Goal: Information Seeking & Learning: Learn about a topic

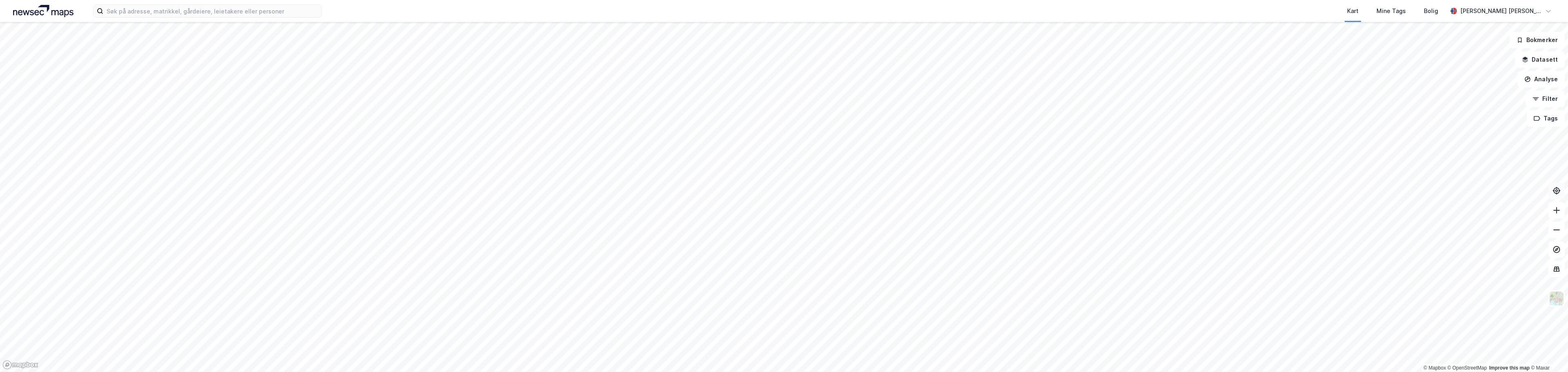
click at [1555, 191] on icon at bounding box center [1556, 190] width 8 height 8
click at [1532, 79] on button "Analyse" at bounding box center [1541, 79] width 47 height 16
click at [1479, 99] on div "Tegn område" at bounding box center [1470, 96] width 71 height 7
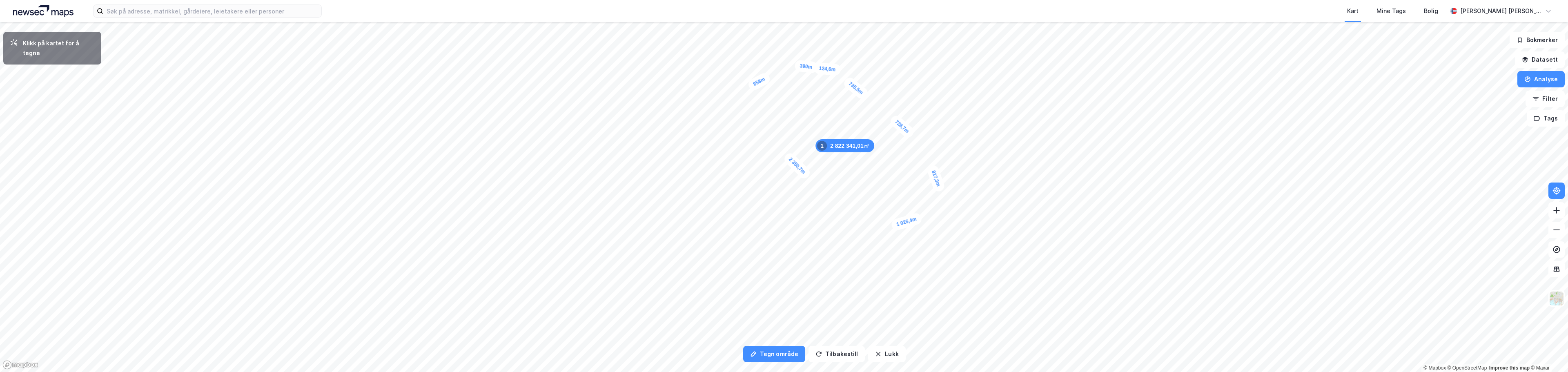
click at [822, 69] on div "124,6m" at bounding box center [828, 69] width 27 height 14
click at [1537, 57] on button "Datasett" at bounding box center [1540, 60] width 50 height 16
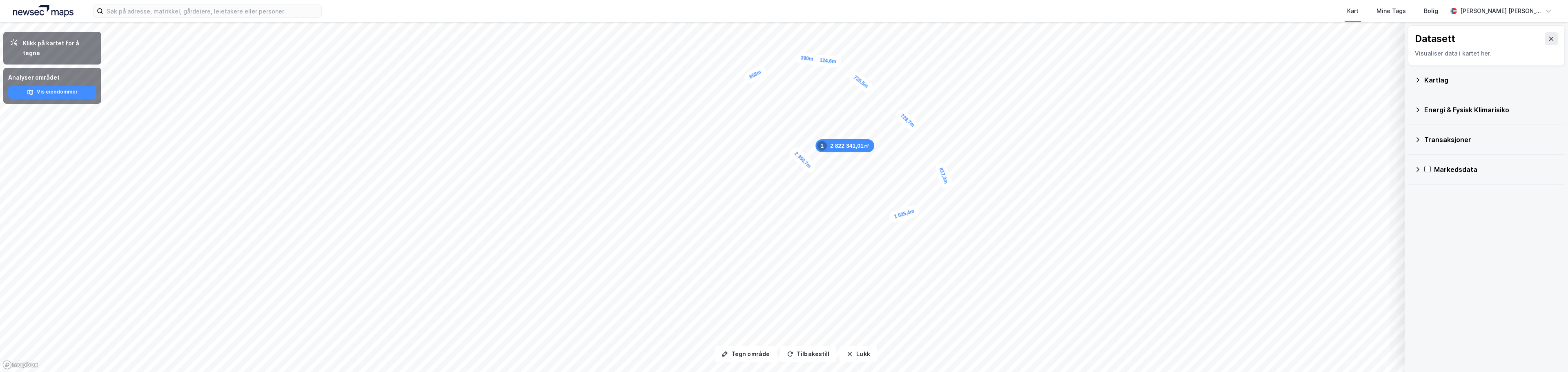
click at [1420, 81] on icon at bounding box center [1418, 80] width 6 height 6
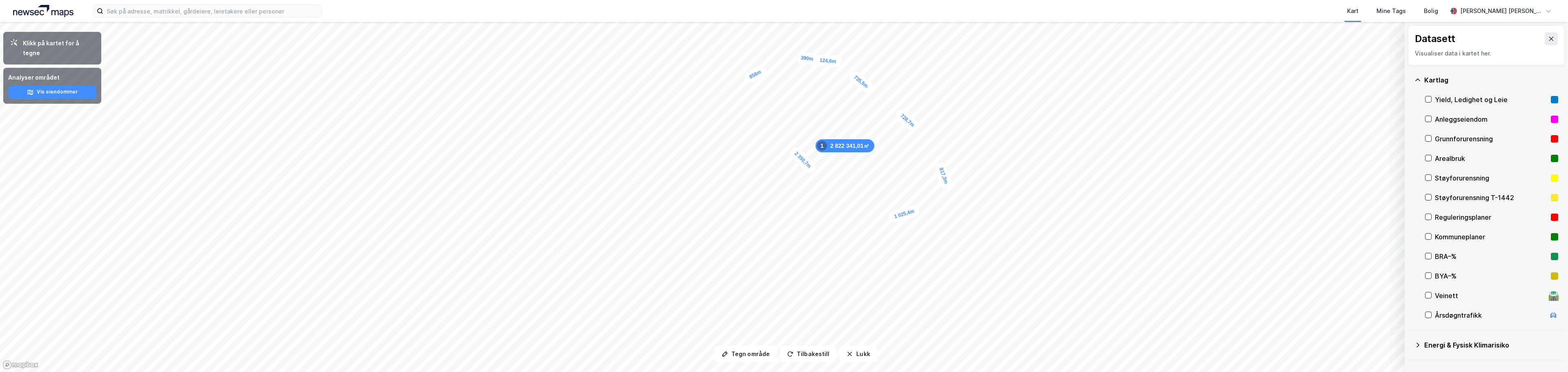
click at [1420, 81] on icon at bounding box center [1418, 80] width 5 height 2
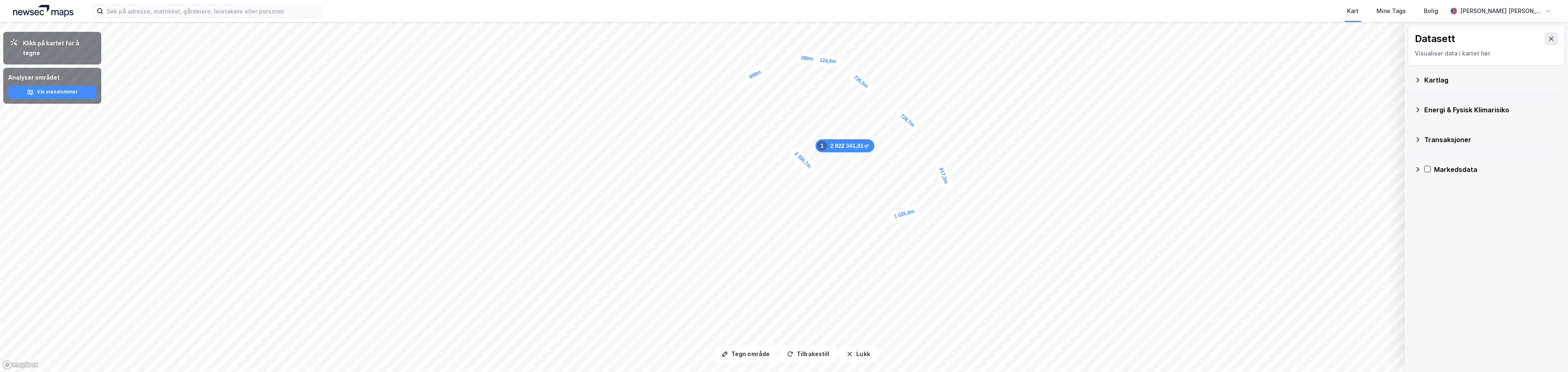
click at [1416, 110] on icon at bounding box center [1418, 110] width 6 height 6
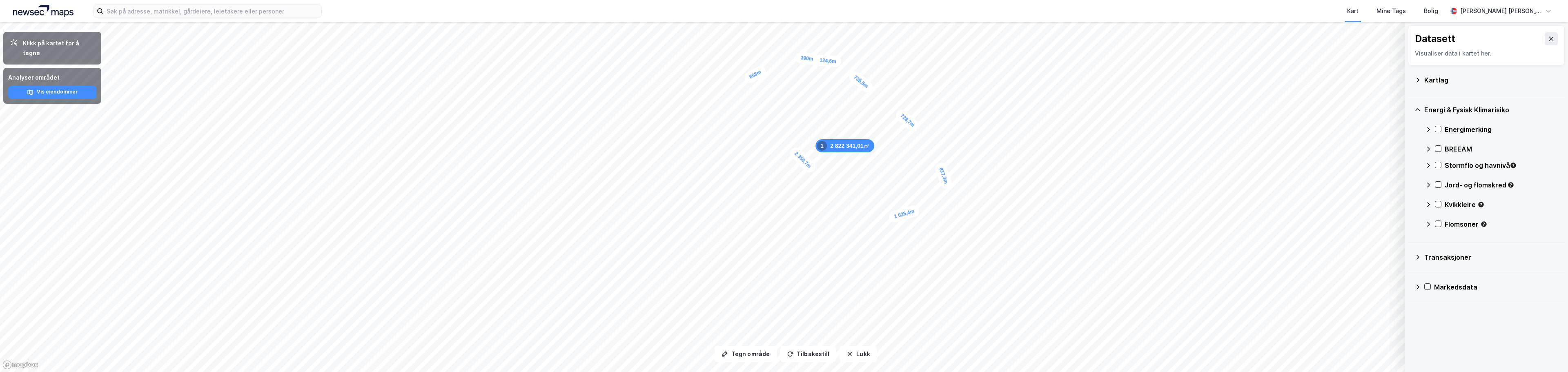
click at [1416, 110] on icon at bounding box center [1418, 110] width 5 height 3
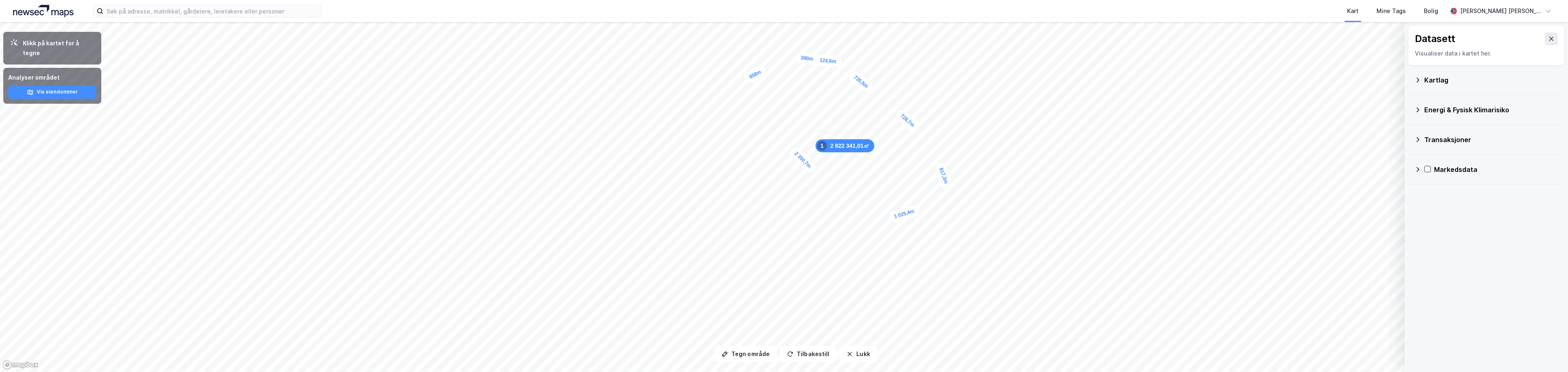
click at [1418, 142] on icon at bounding box center [1418, 140] width 3 height 5
click at [1418, 142] on icon at bounding box center [1418, 140] width 6 height 6
click at [1418, 167] on icon at bounding box center [1418, 169] width 6 height 6
click at [1548, 39] on icon at bounding box center [1551, 39] width 6 height 6
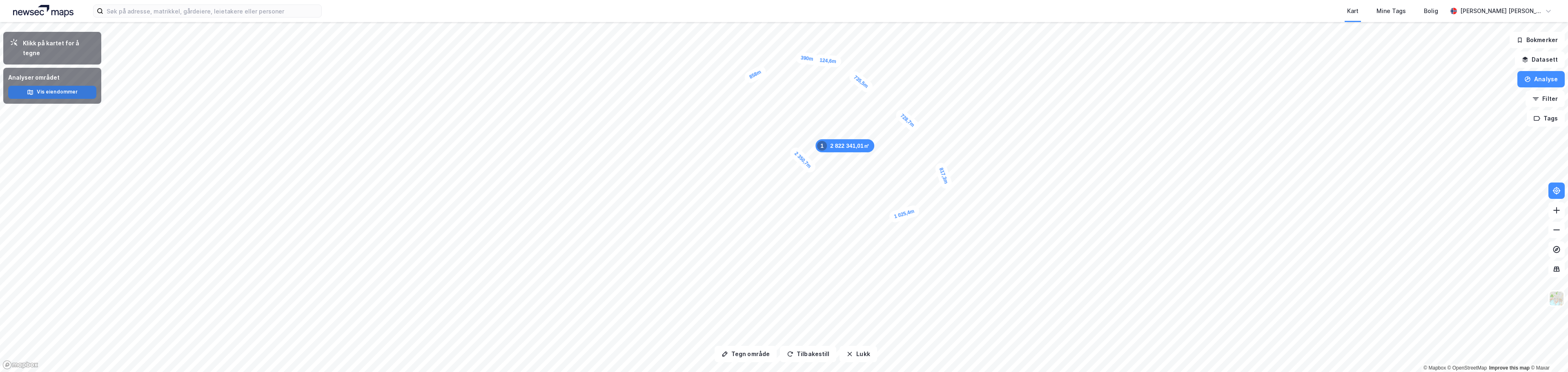
click at [43, 86] on button "Vis eiendommer" at bounding box center [52, 92] width 88 height 13
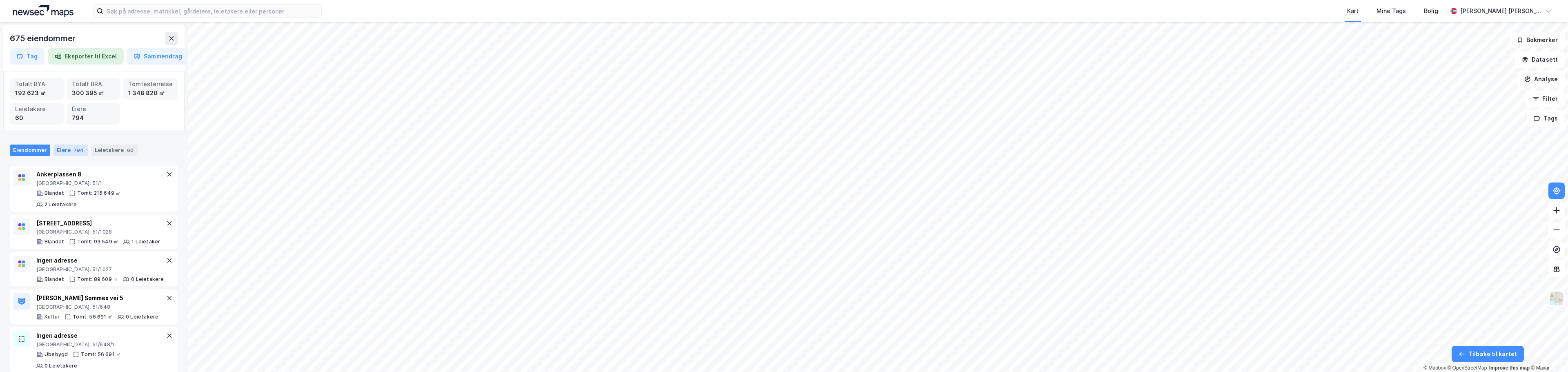
click at [74, 149] on div "794" at bounding box center [79, 150] width 12 height 8
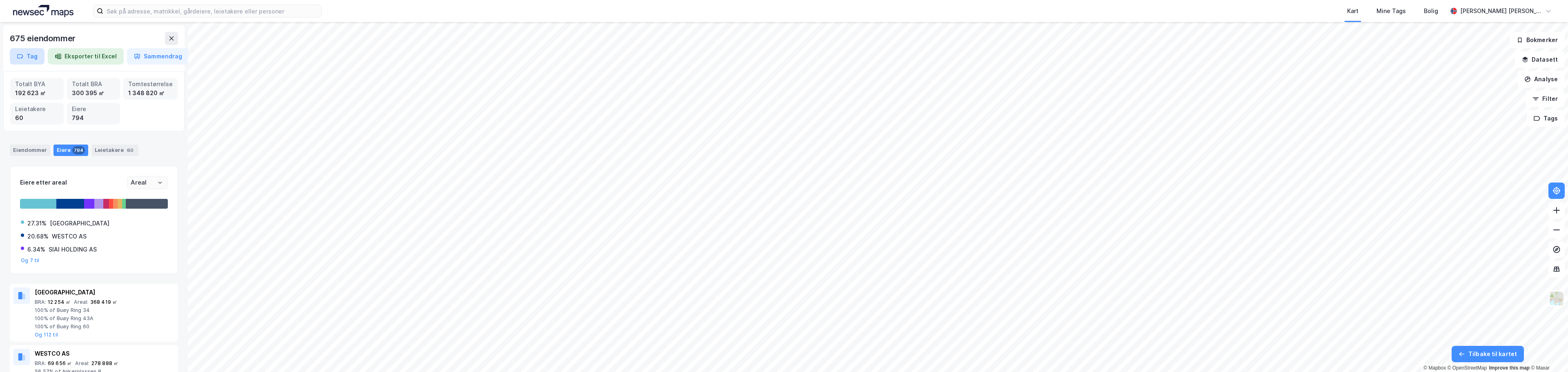
click at [35, 54] on button "Tag" at bounding box center [27, 56] width 35 height 16
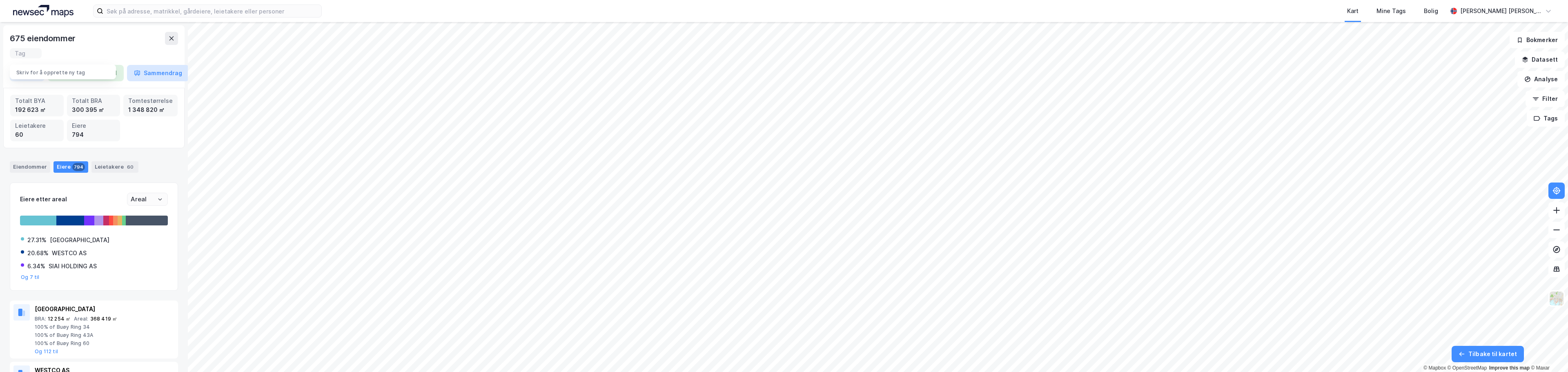
click at [153, 73] on div "675 eiendommer Tag Skriv for å opprette ny tag Eksporter til Excel Sammendrag T…" at bounding box center [94, 197] width 188 height 350
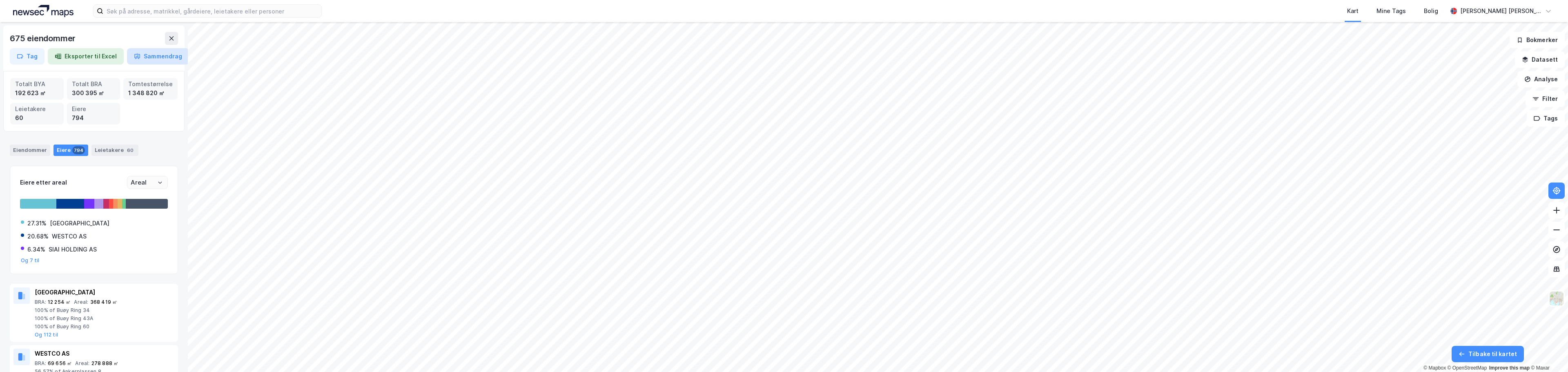
click at [153, 59] on button "Sammendrag" at bounding box center [158, 56] width 62 height 16
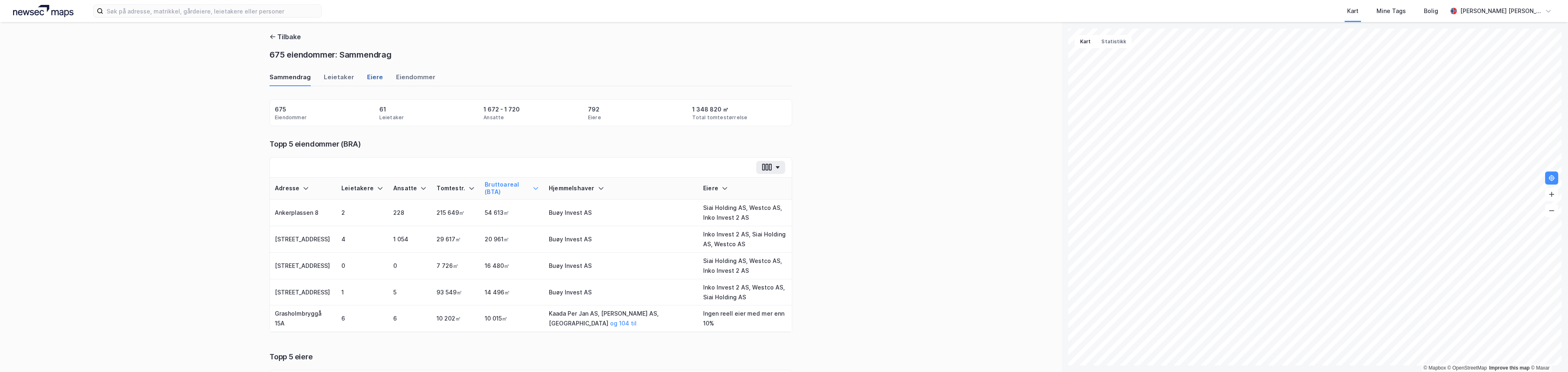
click at [367, 78] on div "Eiere" at bounding box center [375, 80] width 16 height 14
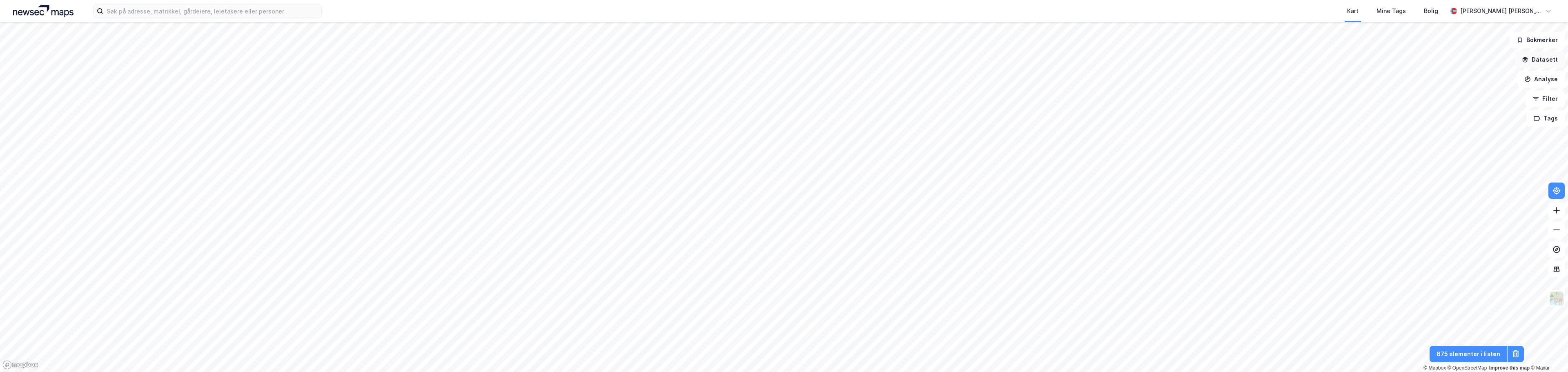
click at [1547, 60] on button "Datasett" at bounding box center [1540, 60] width 50 height 16
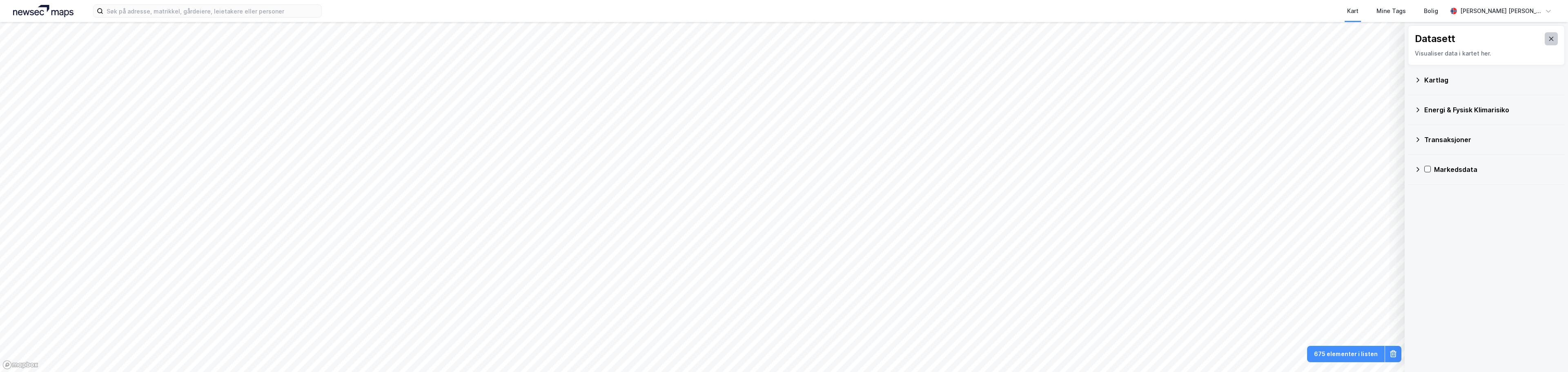
click at [1549, 38] on icon at bounding box center [1551, 39] width 4 height 4
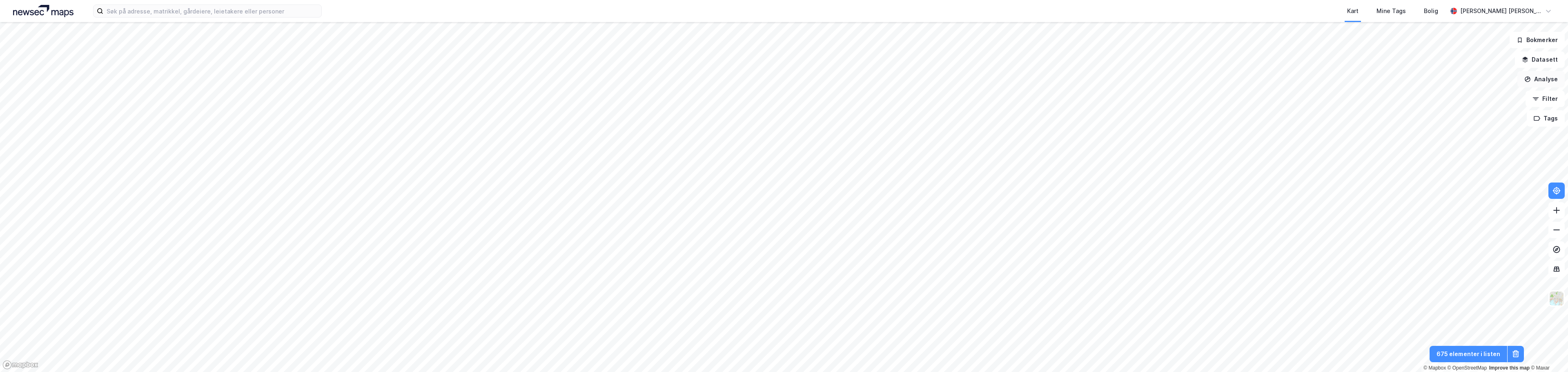
click at [1537, 77] on button "Analyse" at bounding box center [1541, 79] width 47 height 16
click at [1470, 131] on div "Se demografi" at bounding box center [1470, 130] width 71 height 7
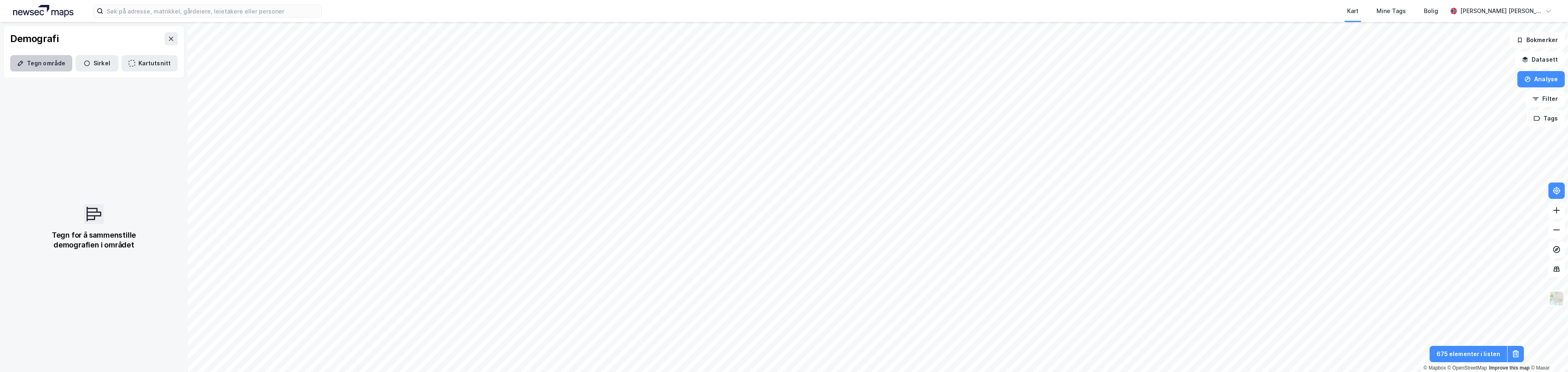
click at [52, 63] on button "Tegn område" at bounding box center [41, 63] width 62 height 16
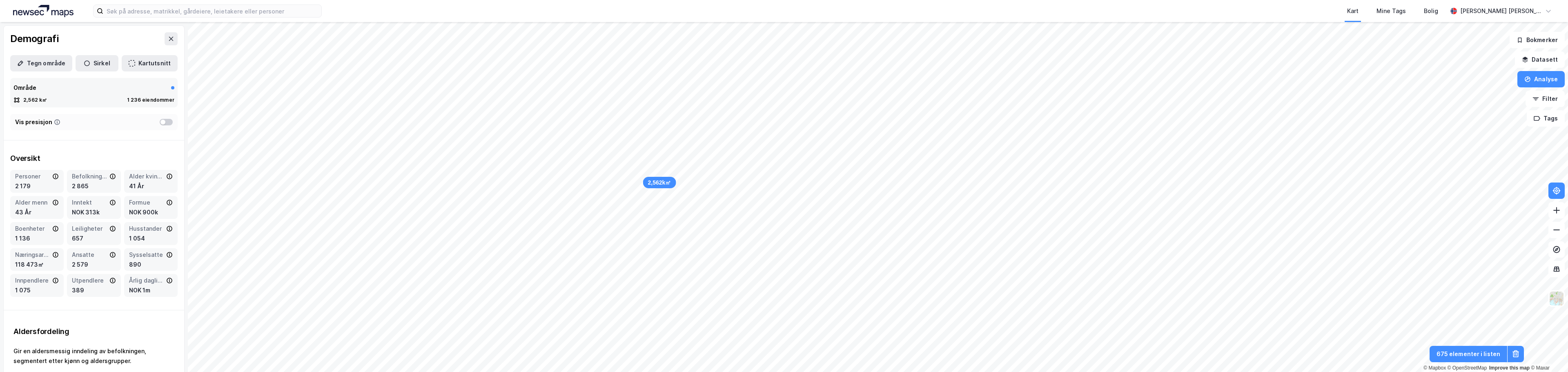
click at [163, 122] on div at bounding box center [166, 122] width 13 height 6
click at [160, 120] on div at bounding box center [166, 122] width 13 height 6
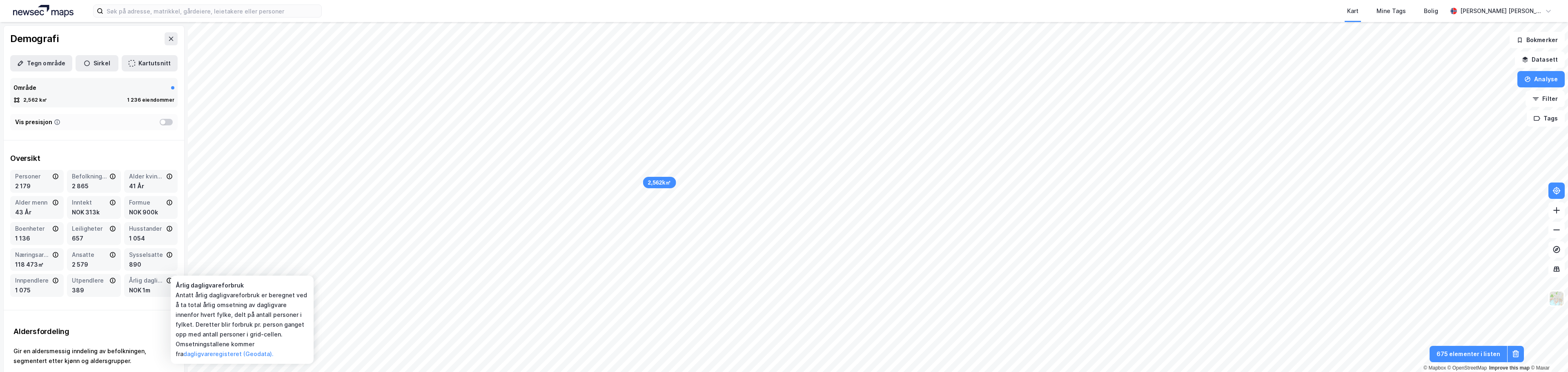
click at [166, 281] on icon at bounding box center [169, 281] width 6 height 6
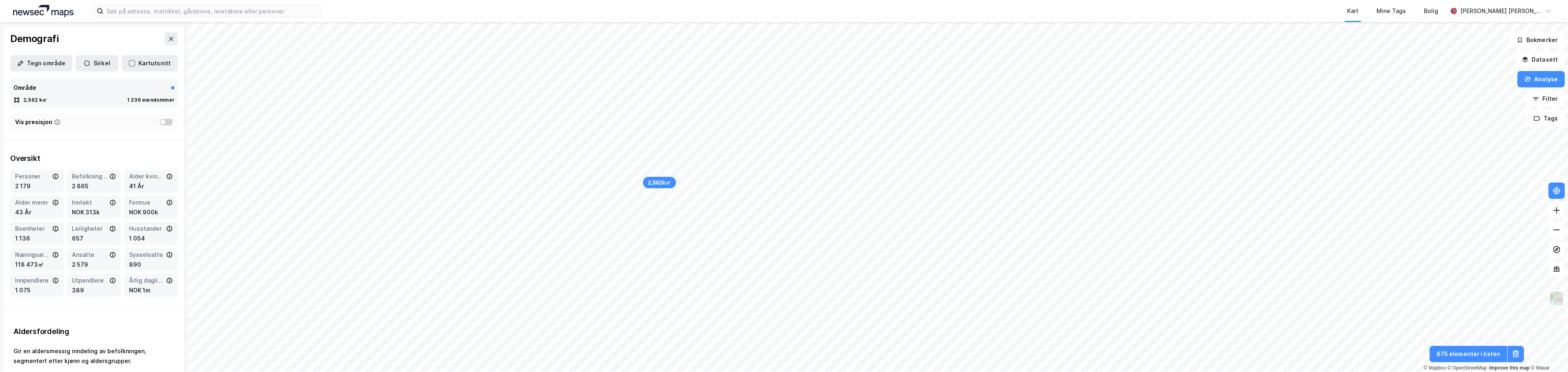
click at [166, 281] on icon at bounding box center [169, 281] width 6 height 6
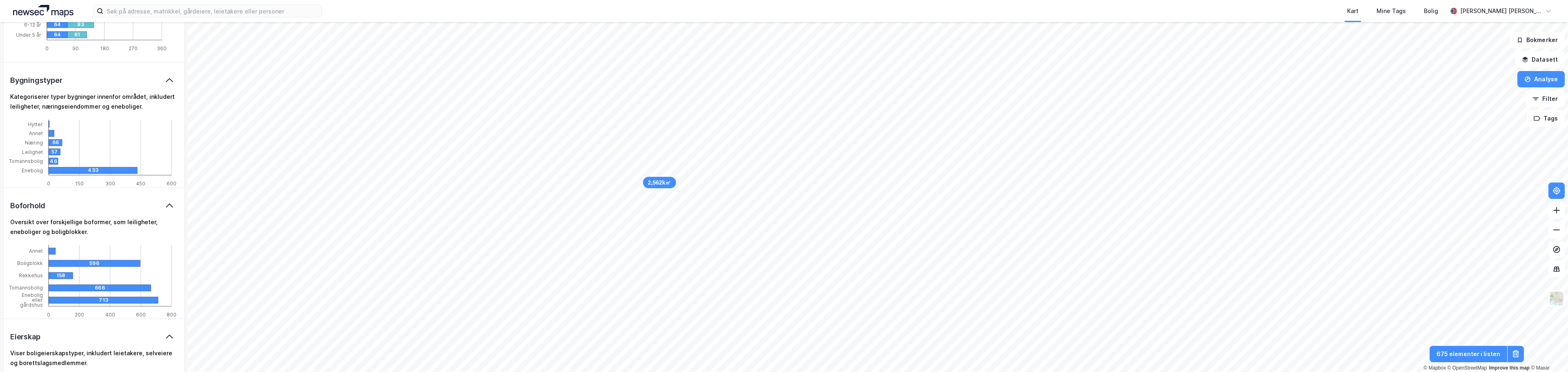
scroll to position [461, 0]
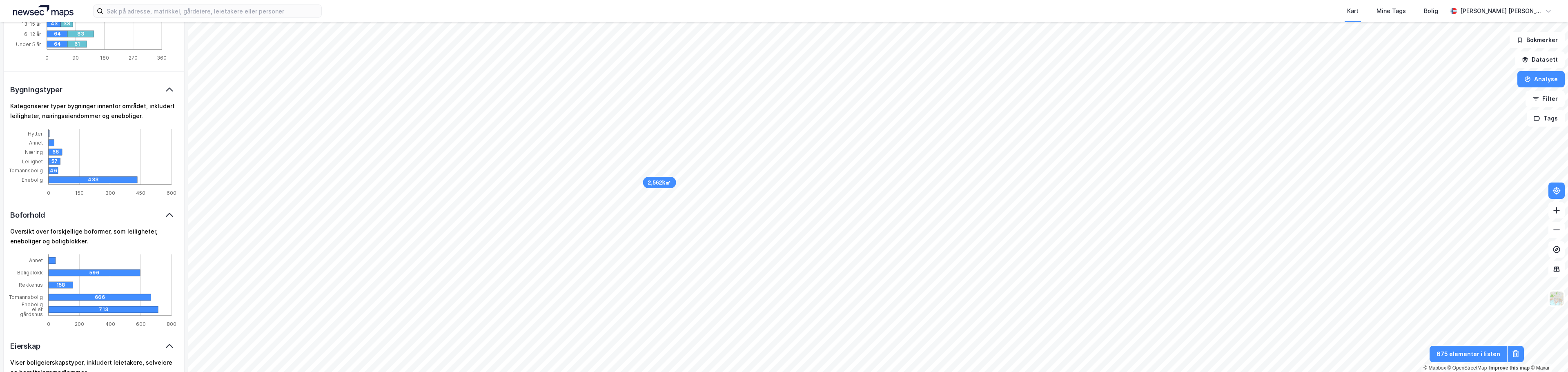
click at [166, 214] on icon at bounding box center [169, 215] width 7 height 4
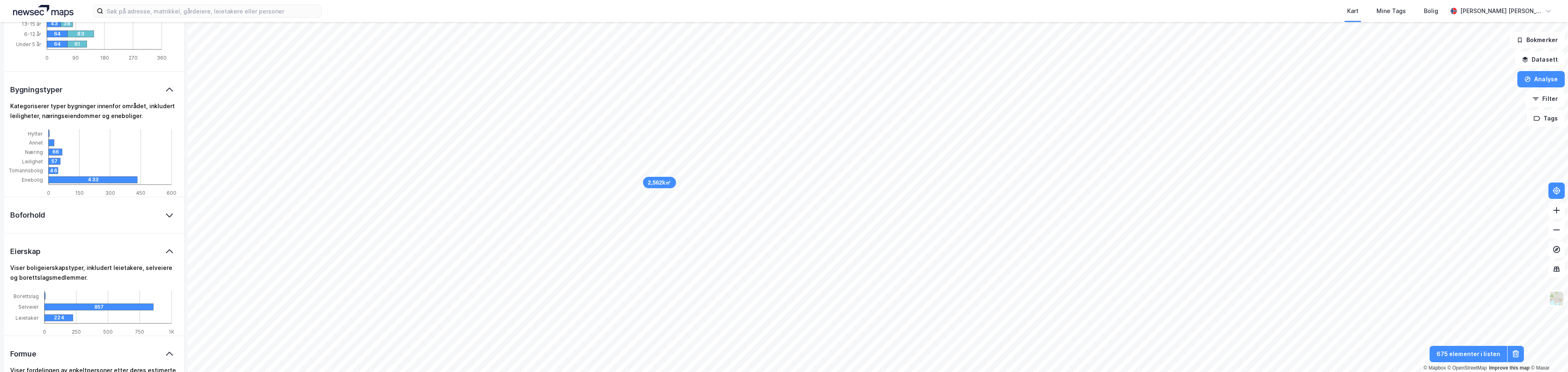
click at [165, 249] on icon at bounding box center [170, 252] width 10 height 10
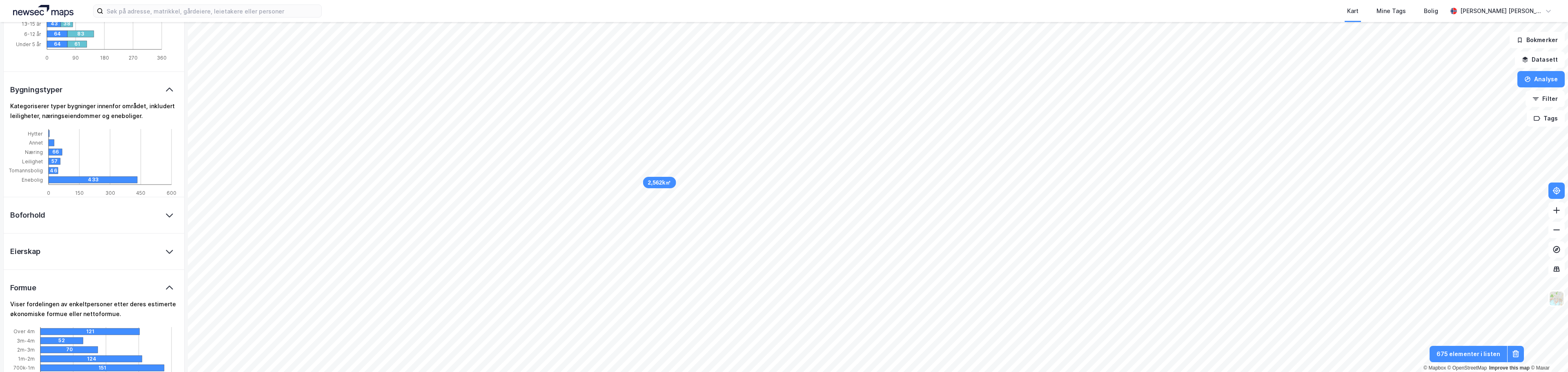
click at [165, 285] on icon at bounding box center [170, 288] width 10 height 10
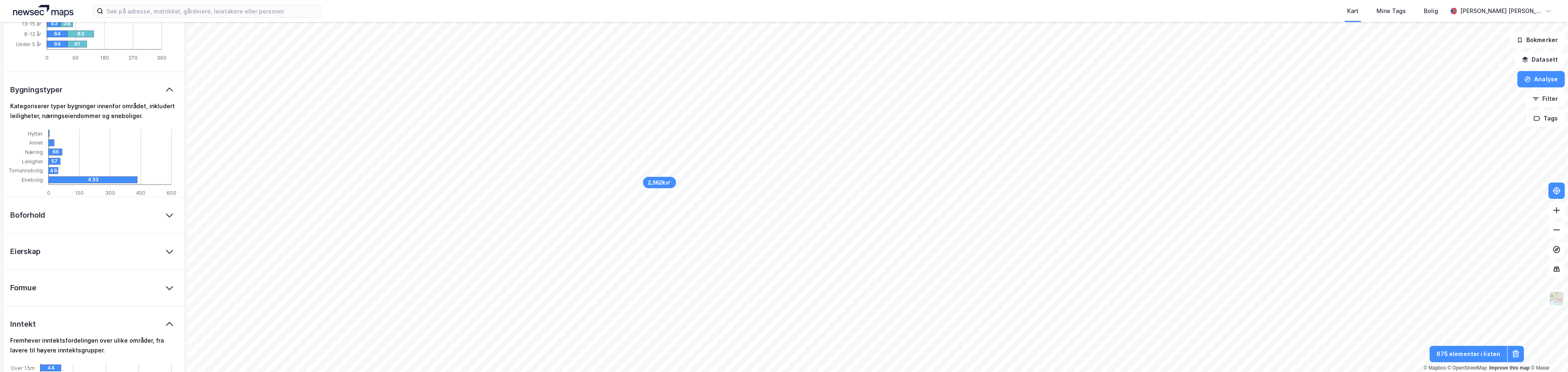
click at [165, 216] on icon at bounding box center [170, 215] width 10 height 10
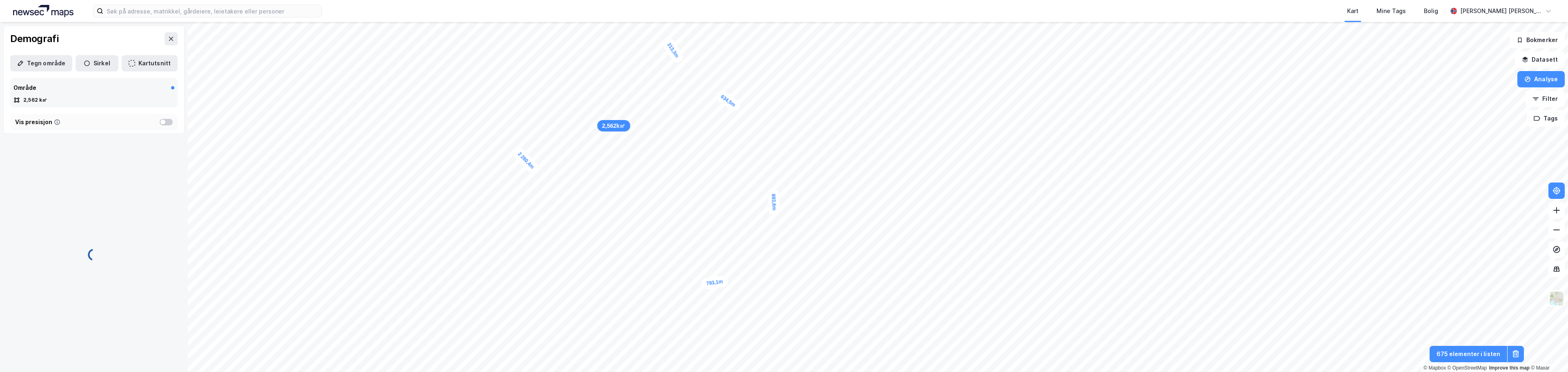
scroll to position [0, 0]
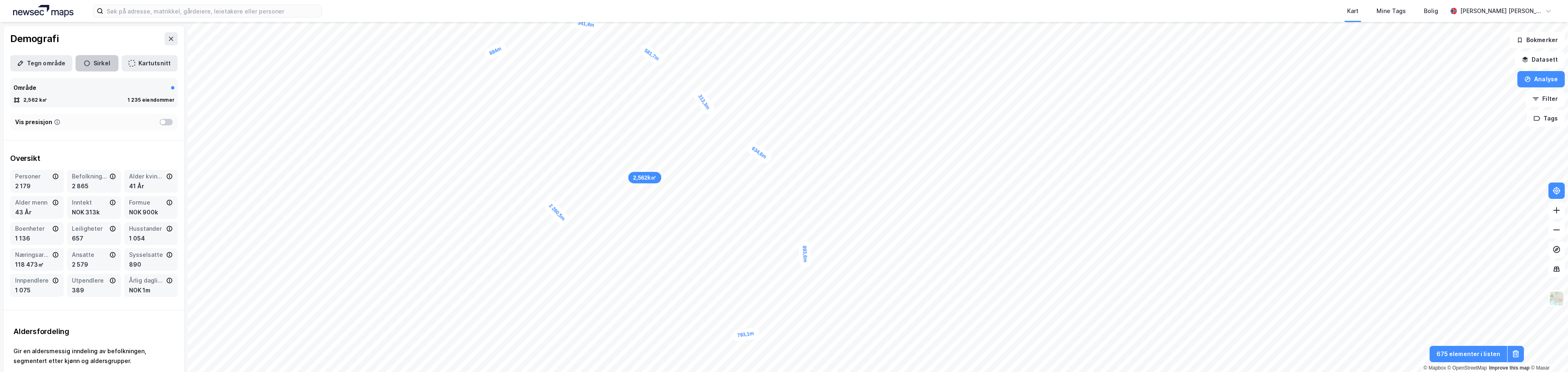
click at [92, 62] on button "Sirkel" at bounding box center [97, 63] width 43 height 16
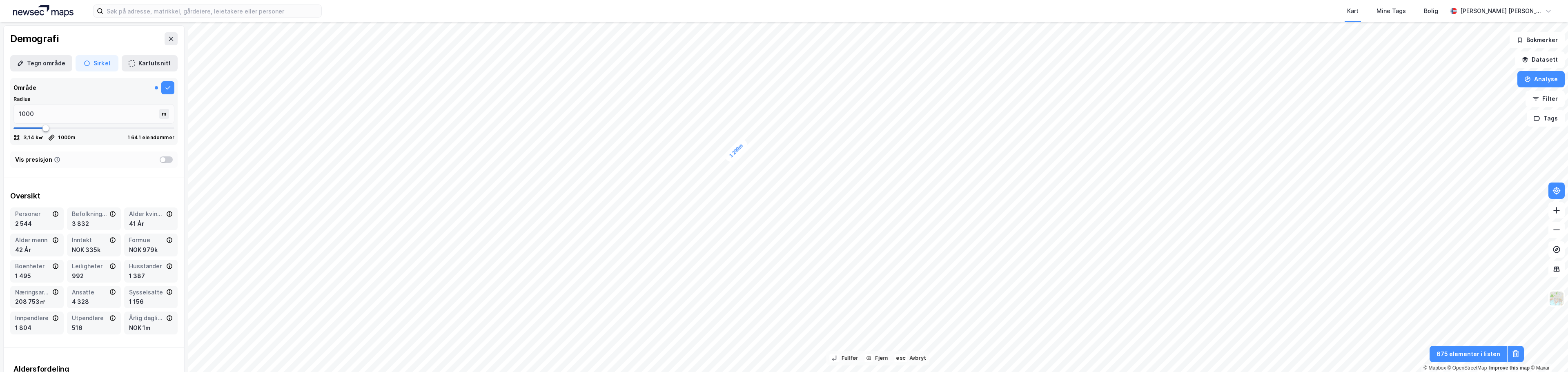
type input "1299"
type input "1331"
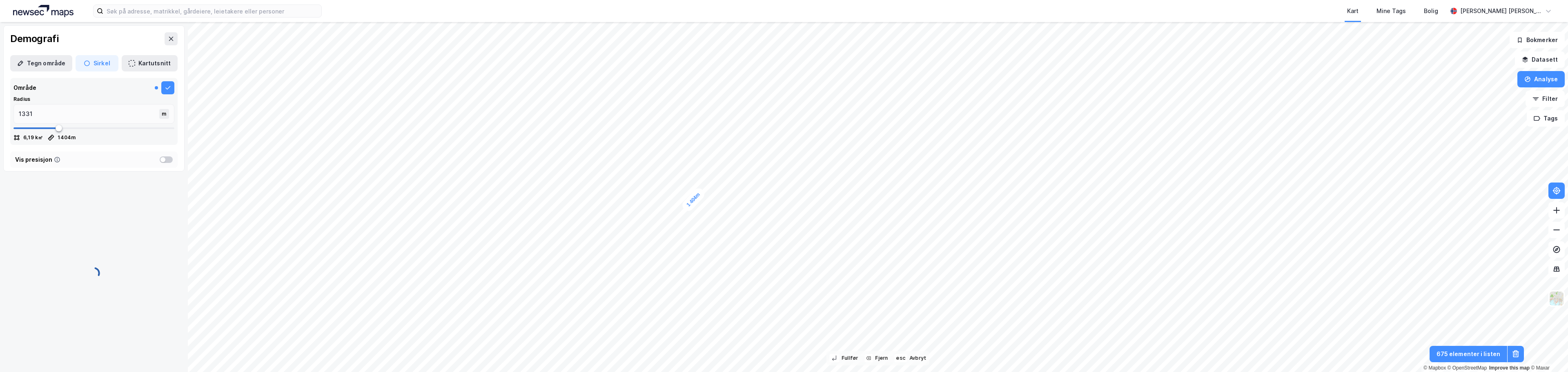
type input "1404"
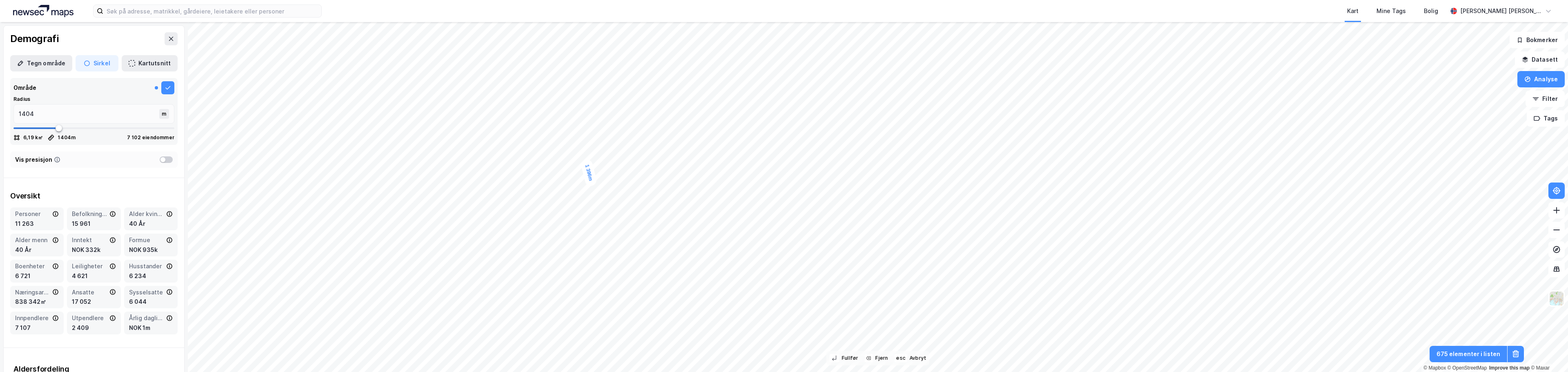
type input "1396"
type input "658"
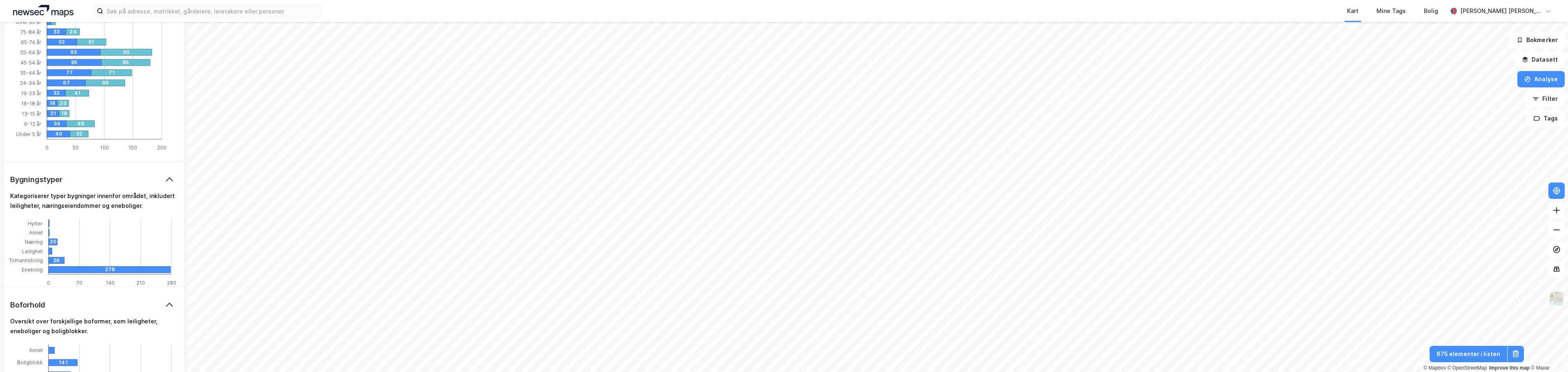
scroll to position [409, 0]
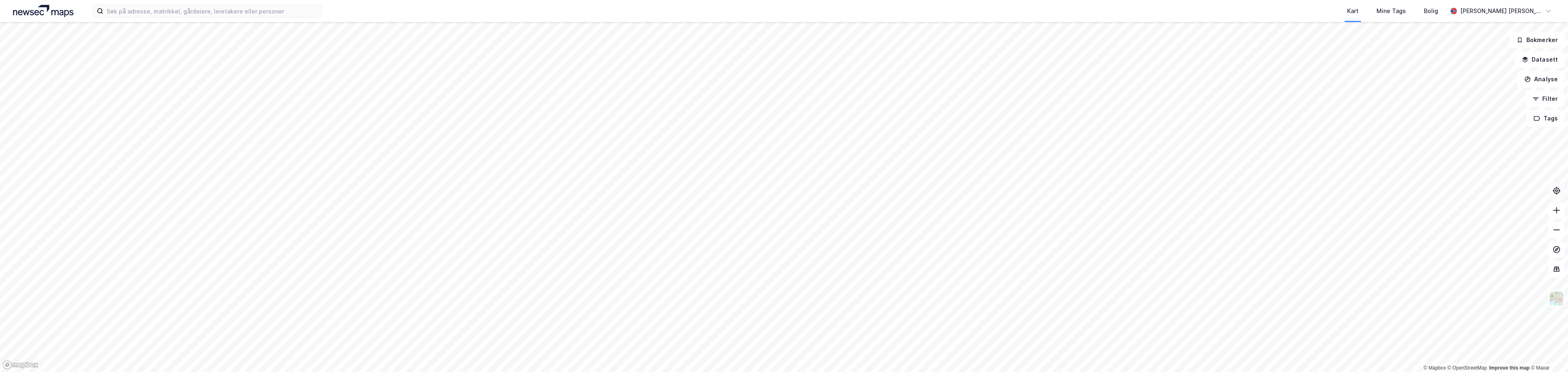
click at [1556, 192] on icon at bounding box center [1557, 190] width 3 height 3
click at [1534, 81] on button "Analyse" at bounding box center [1541, 79] width 47 height 16
click at [26, 20] on div "Kart Mine Tags [PERSON_NAME] [PERSON_NAME]" at bounding box center [784, 11] width 1568 height 22
click at [26, 19] on div "Kart Mine Tags Bolig Jarl Endre Egeland" at bounding box center [784, 11] width 1568 height 22
click at [1469, 131] on div "Se demografi" at bounding box center [1470, 130] width 71 height 7
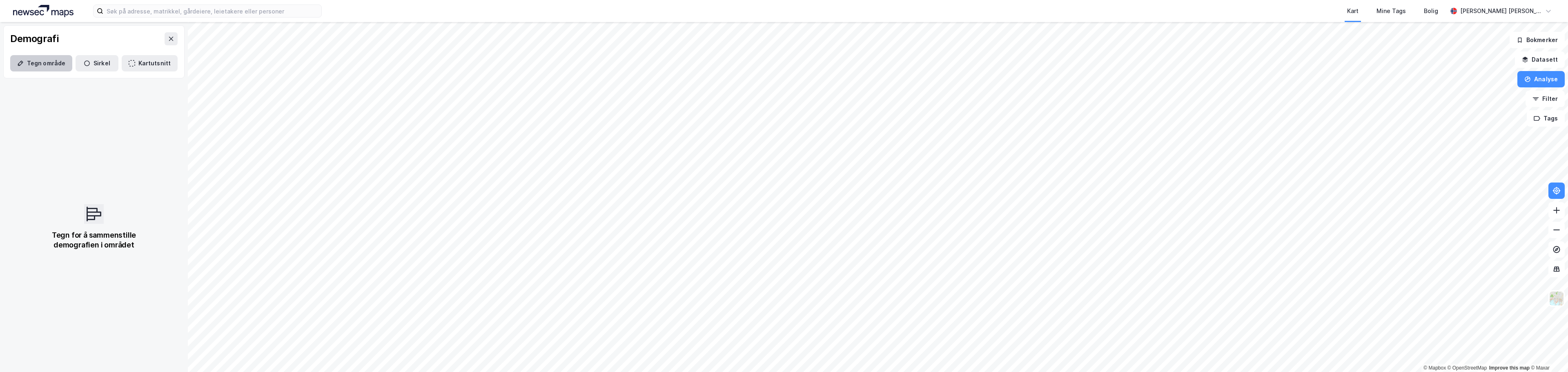
click at [42, 62] on button "Tegn område" at bounding box center [41, 63] width 62 height 16
click at [695, 134] on div "2 287,1m" at bounding box center [690, 146] width 21 height 32
click at [635, 89] on div "2 916,4m" at bounding box center [637, 96] width 17 height 32
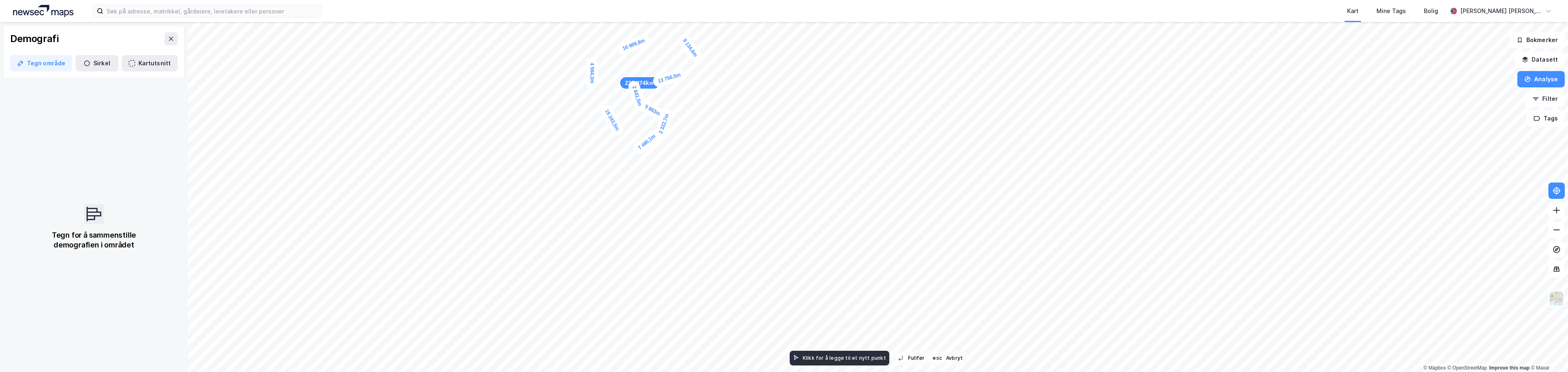
click at [592, 86] on div "4 564,3m" at bounding box center [592, 73] width 11 height 31
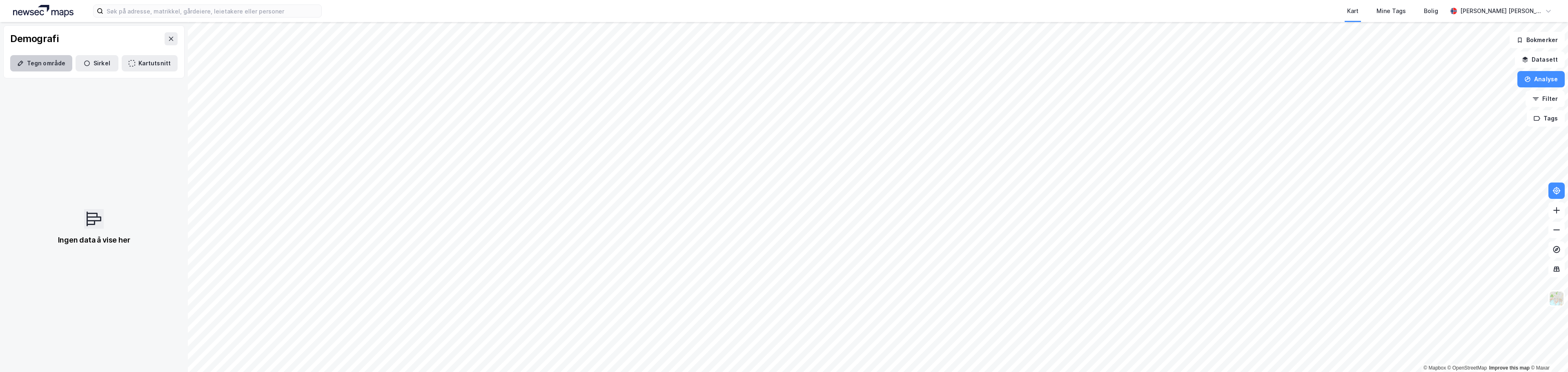
click at [48, 66] on button "Tegn område" at bounding box center [41, 63] width 62 height 16
click at [137, 64] on button "Kartutsnitt" at bounding box center [150, 63] width 56 height 16
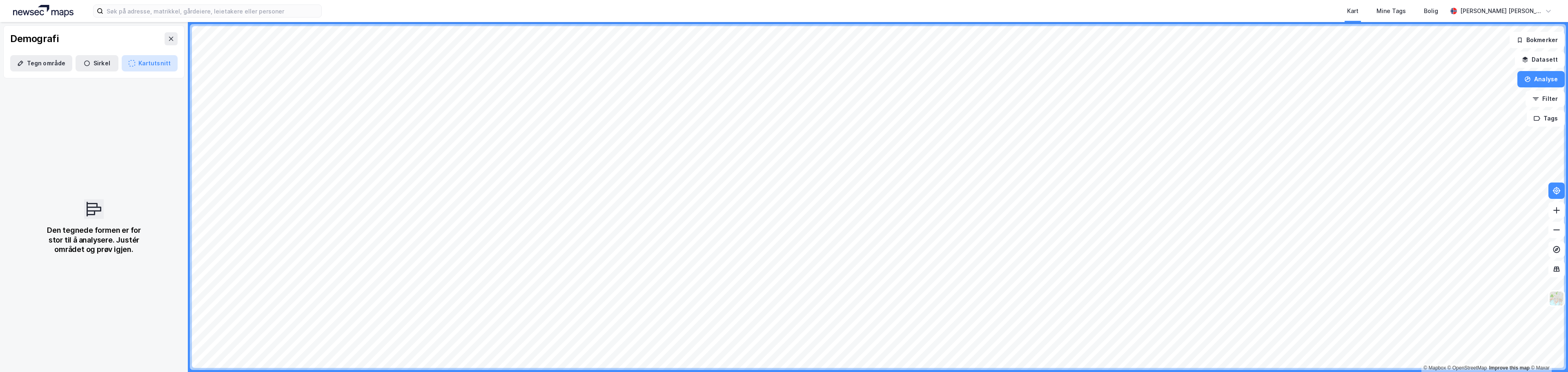
click at [150, 65] on button "Kartutsnitt" at bounding box center [150, 63] width 56 height 16
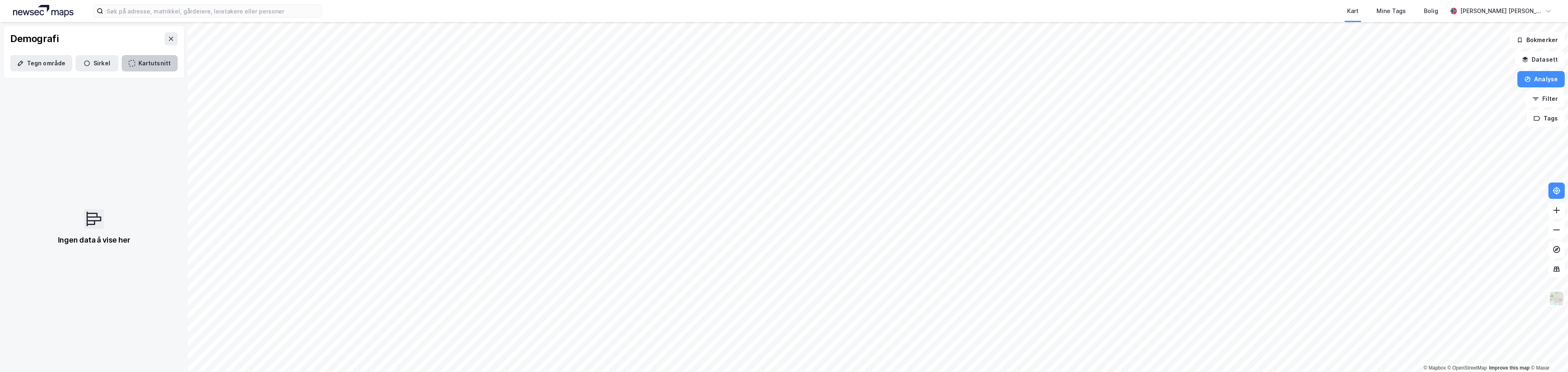
click at [150, 65] on button "Kartutsnitt" at bounding box center [150, 63] width 56 height 16
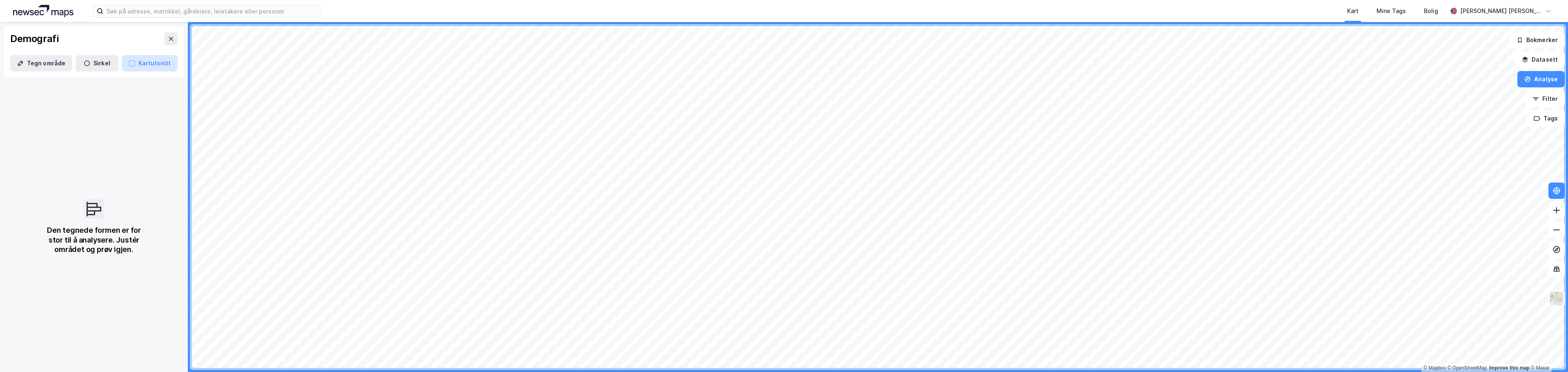
click at [130, 65] on icon "button" at bounding box center [132, 63] width 6 height 6
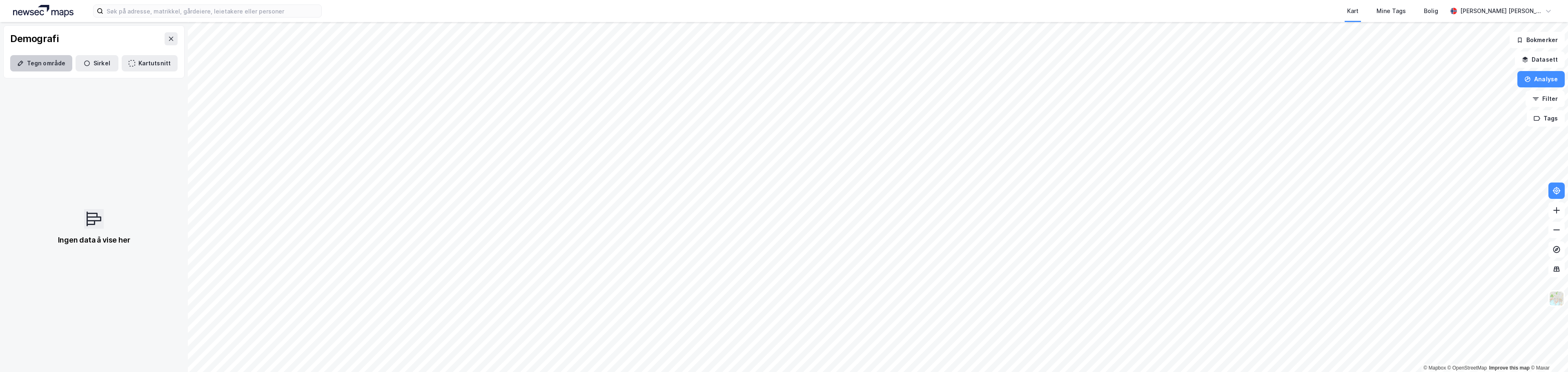
click at [29, 67] on button "Tegn område" at bounding box center [41, 63] width 62 height 16
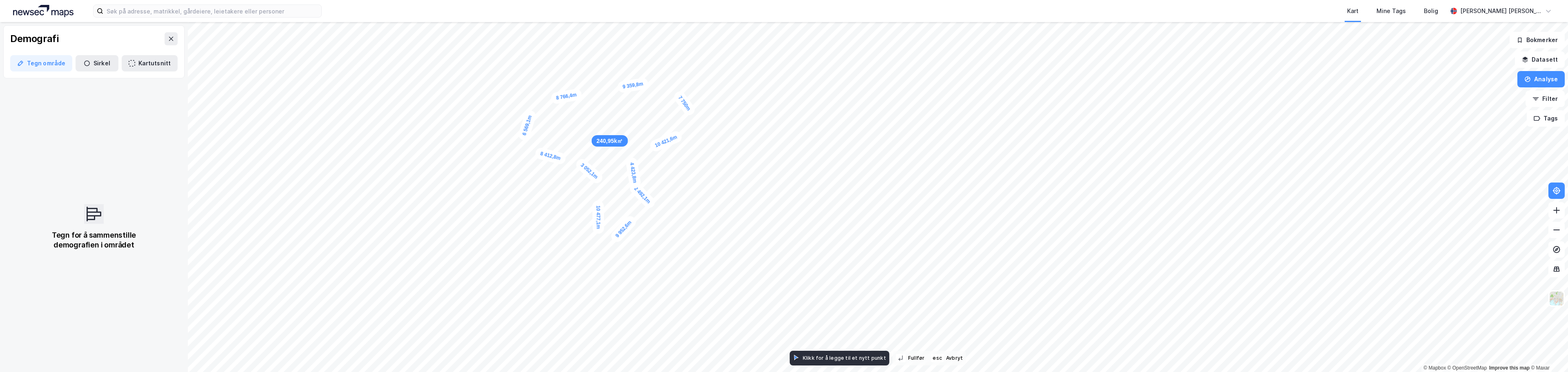
click at [598, 179] on div "3 052,1m" at bounding box center [589, 171] width 31 height 29
click at [587, 228] on div "4 156,3m" at bounding box center [593, 242] width 22 height 32
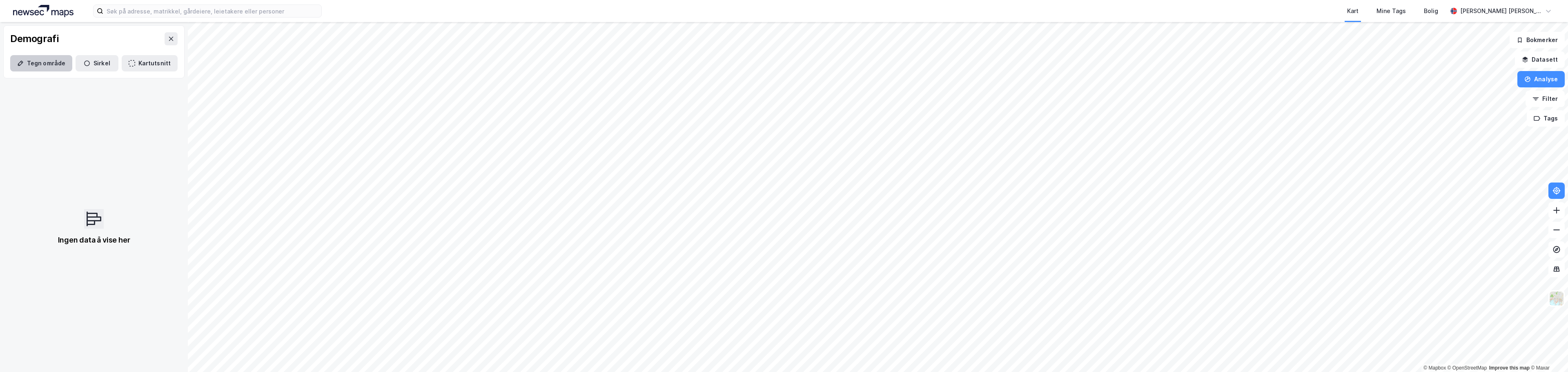
click at [39, 62] on button "Tegn område" at bounding box center [41, 63] width 62 height 16
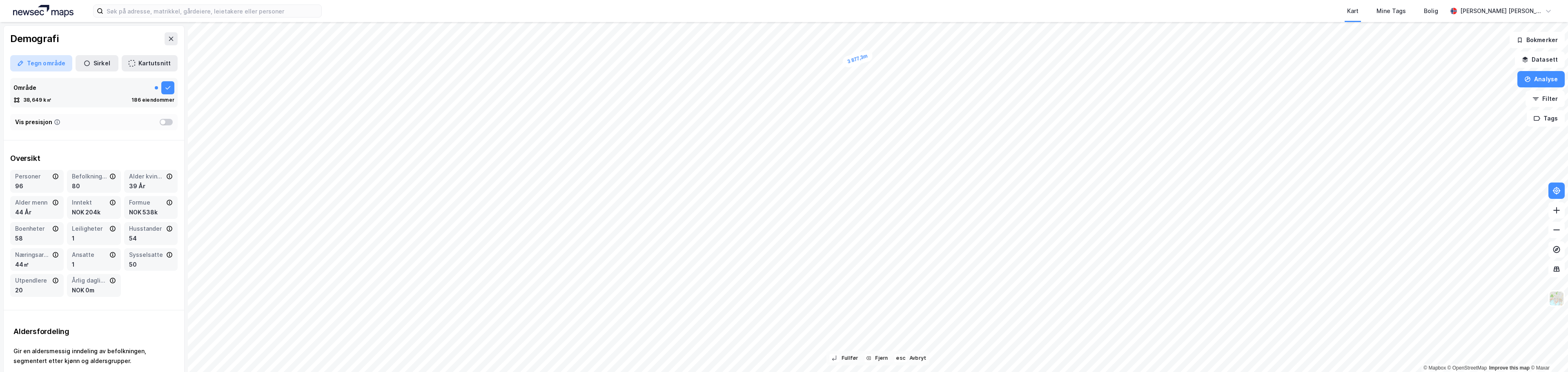
click at [35, 60] on button "Tegn område" at bounding box center [41, 63] width 62 height 16
click at [135, 60] on button "Kartutsnitt" at bounding box center [150, 63] width 56 height 16
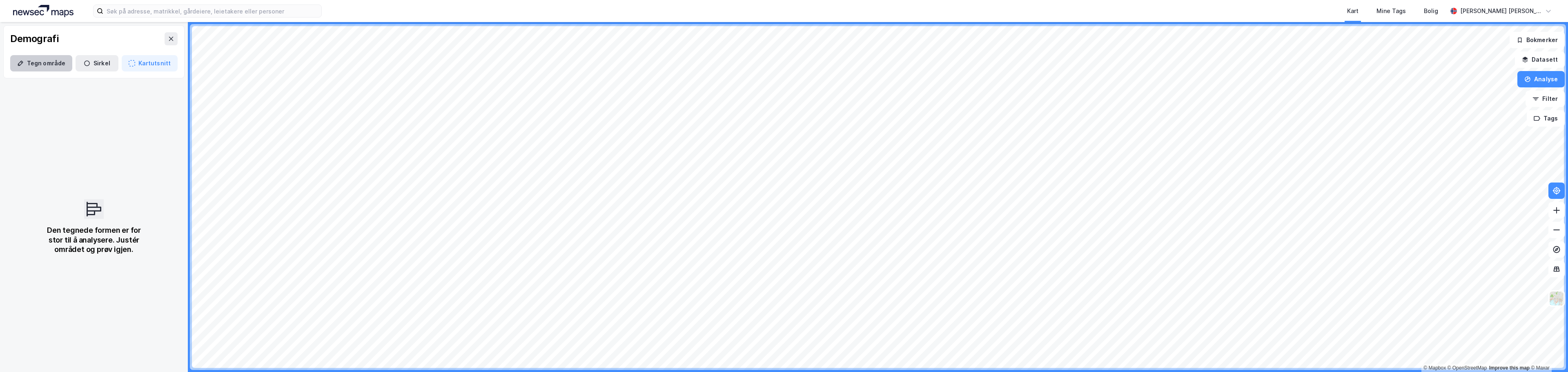
click at [41, 64] on button "Tegn område" at bounding box center [41, 63] width 62 height 16
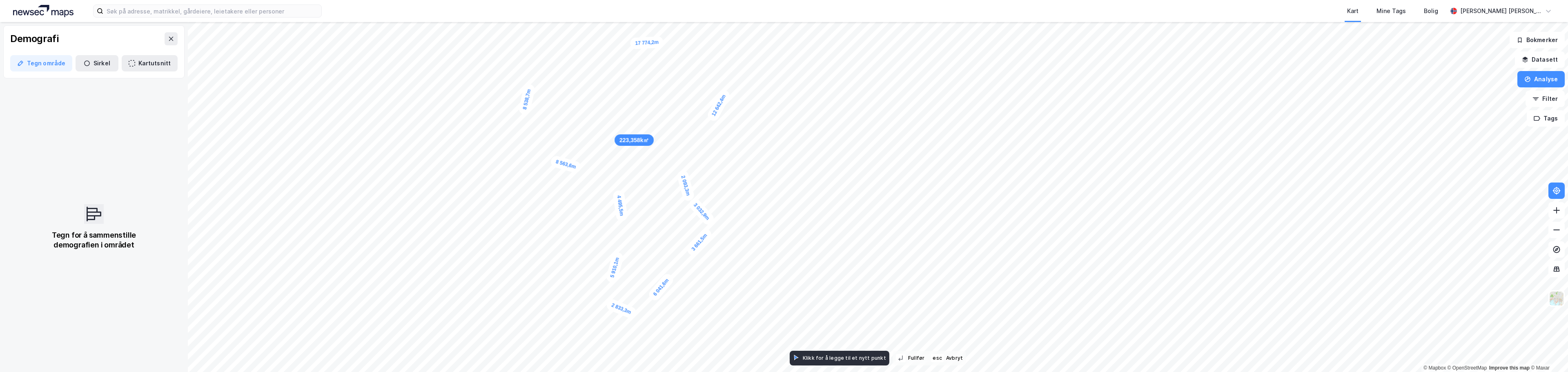
drag, startPoint x: 700, startPoint y: 174, endPoint x: 683, endPoint y: 176, distance: 17.1
click at [683, 176] on div "2 093,3m" at bounding box center [685, 186] width 19 height 32
click at [774, 63] on div "2 417,4m" at bounding box center [766, 52] width 27 height 31
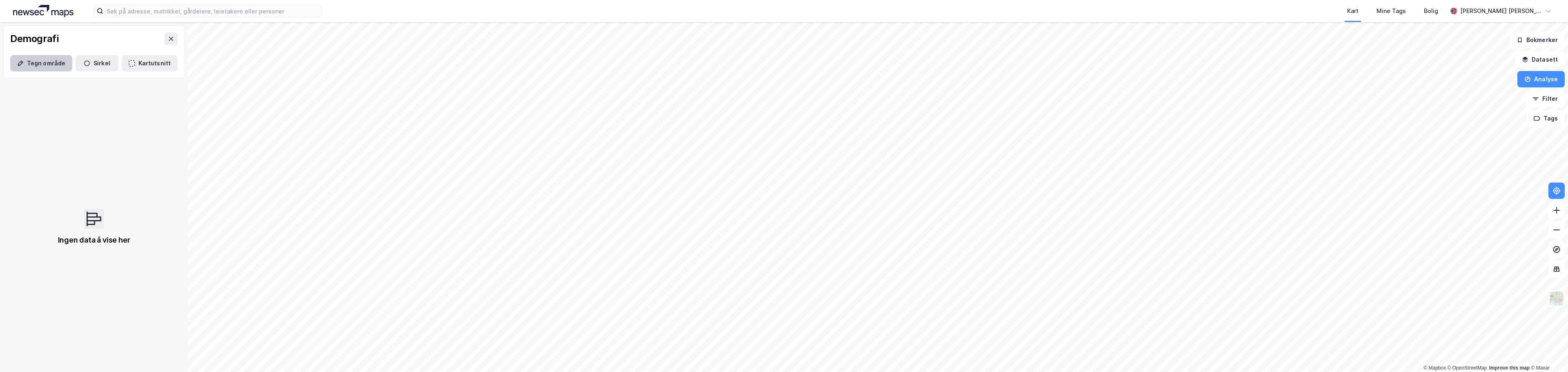
click at [26, 59] on button "Tegn område" at bounding box center [41, 63] width 62 height 16
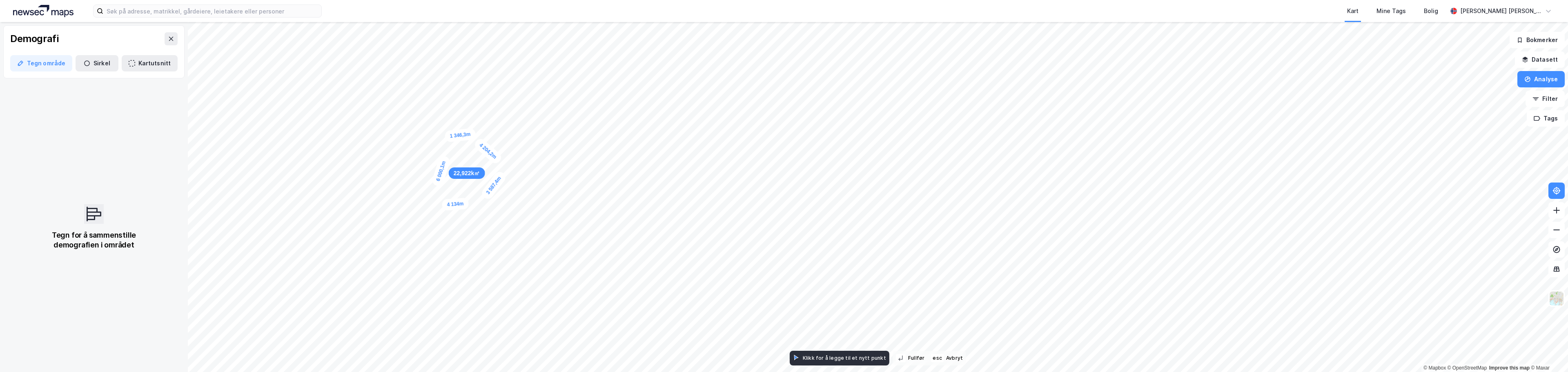
click at [468, 134] on div "1 346,3m" at bounding box center [460, 135] width 31 height 14
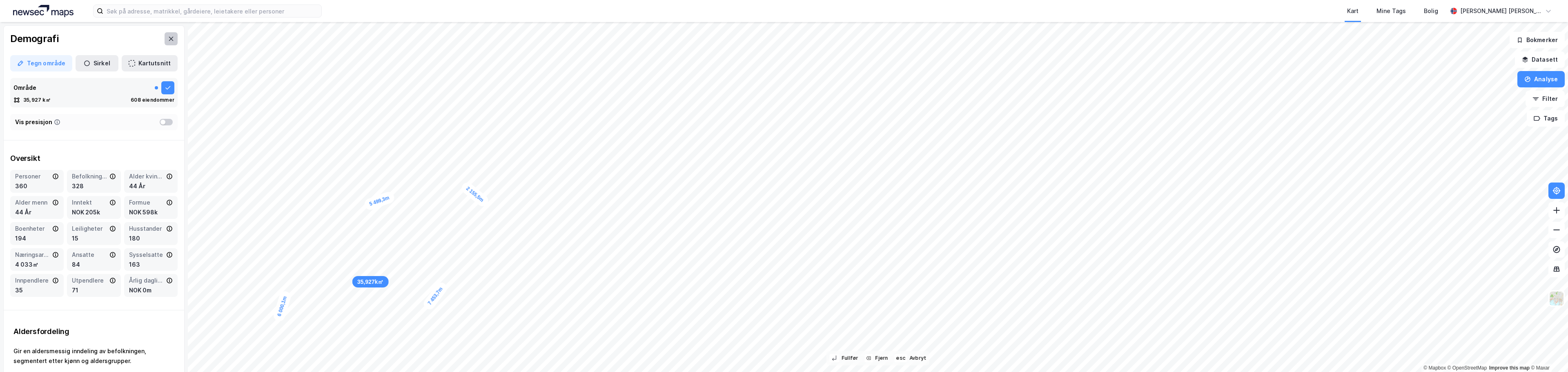
click at [165, 38] on button at bounding box center [171, 39] width 13 height 13
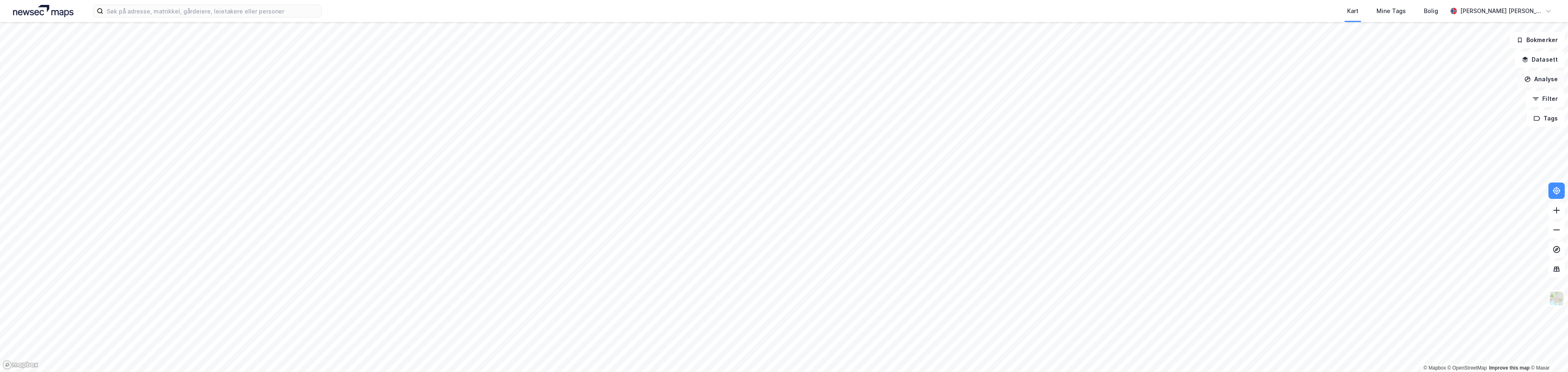
click at [1537, 75] on button "Analyse" at bounding box center [1541, 79] width 47 height 16
click at [1469, 130] on div "Se demografi" at bounding box center [1470, 130] width 71 height 7
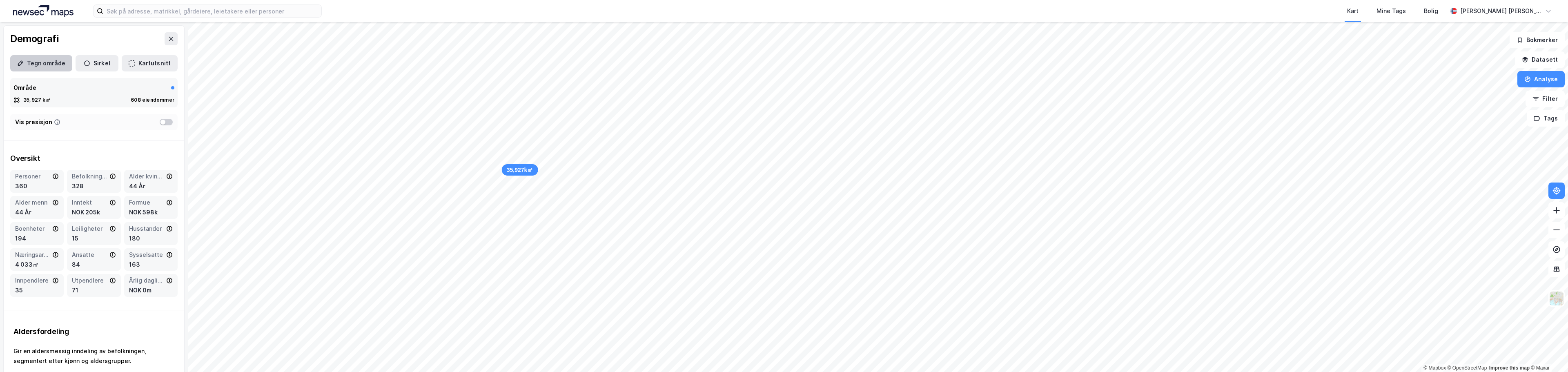
click at [50, 61] on button "Tegn område" at bounding box center [41, 63] width 62 height 16
click at [102, 61] on button "Sirkel" at bounding box center [97, 63] width 43 height 16
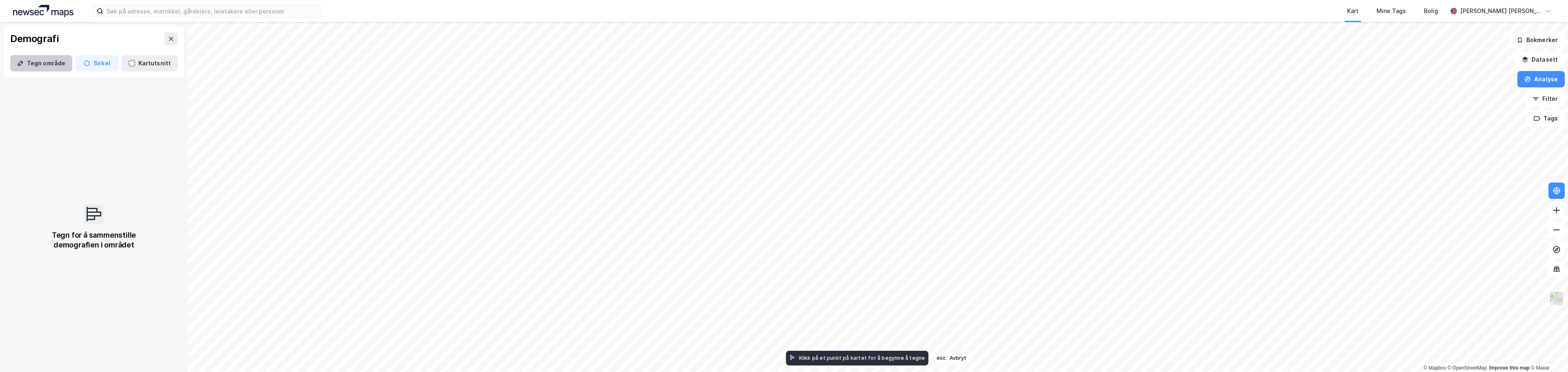
click at [32, 62] on button "Tegn område" at bounding box center [41, 63] width 62 height 16
drag, startPoint x: 595, startPoint y: 105, endPoint x: 564, endPoint y: 225, distance: 123.9
click at [564, 225] on div "475,1m" at bounding box center [567, 227] width 28 height 24
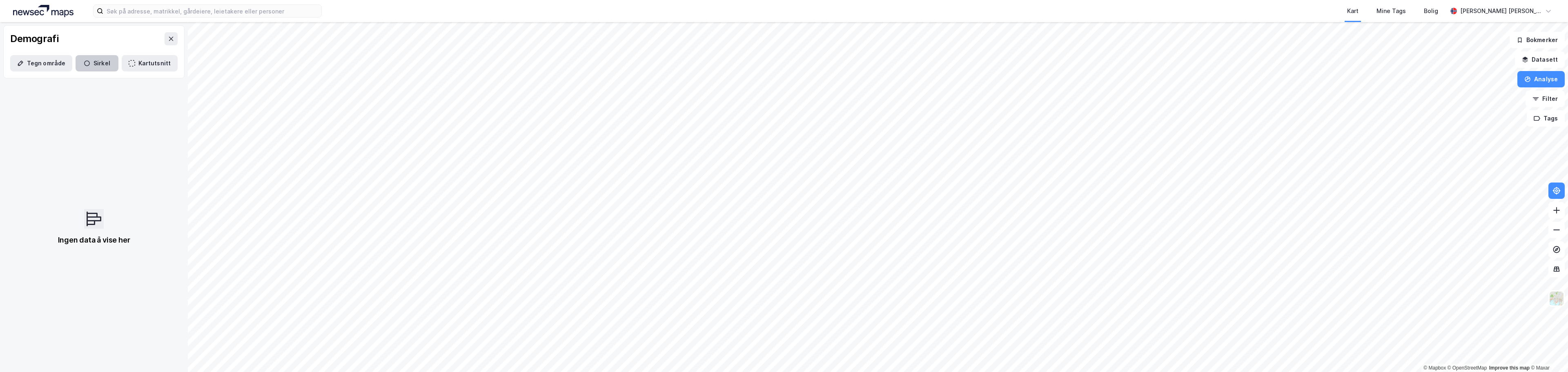
click at [92, 66] on button "Sirkel" at bounding box center [97, 63] width 43 height 16
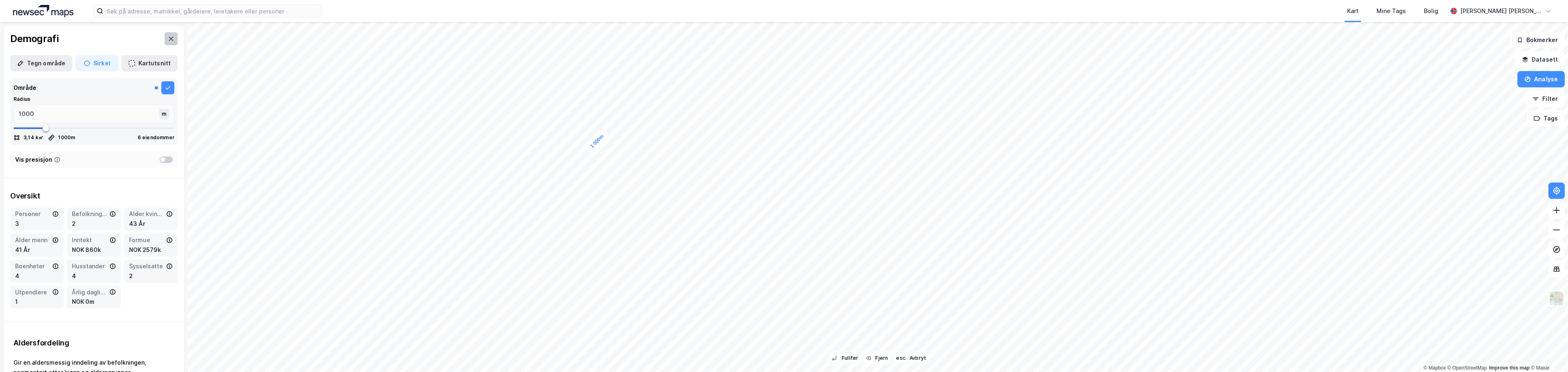
click at [165, 38] on button at bounding box center [171, 39] width 13 height 13
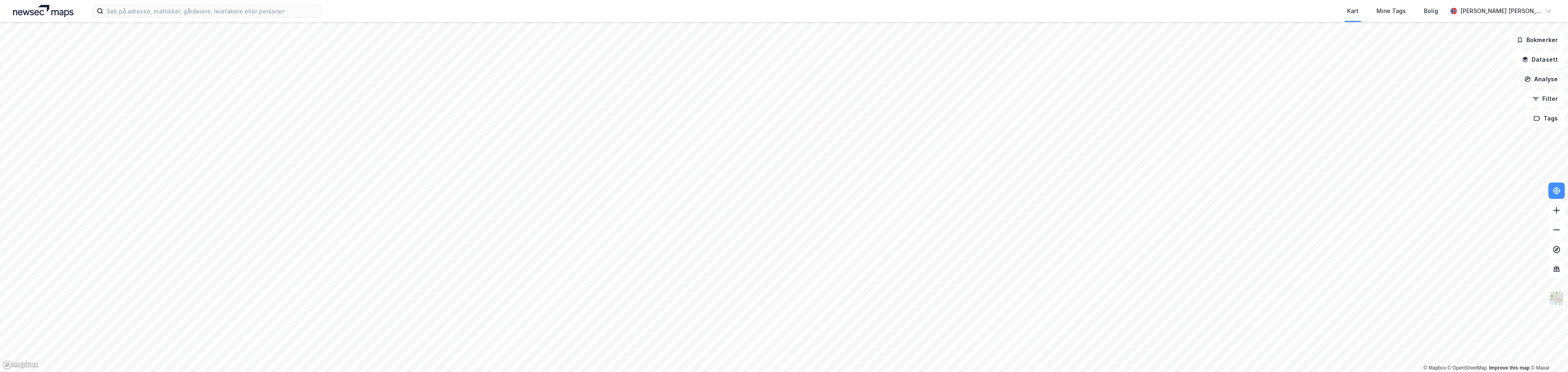
click at [1557, 77] on button "Analyse" at bounding box center [1541, 79] width 47 height 16
click at [1461, 130] on div "Se demografi" at bounding box center [1470, 130] width 71 height 7
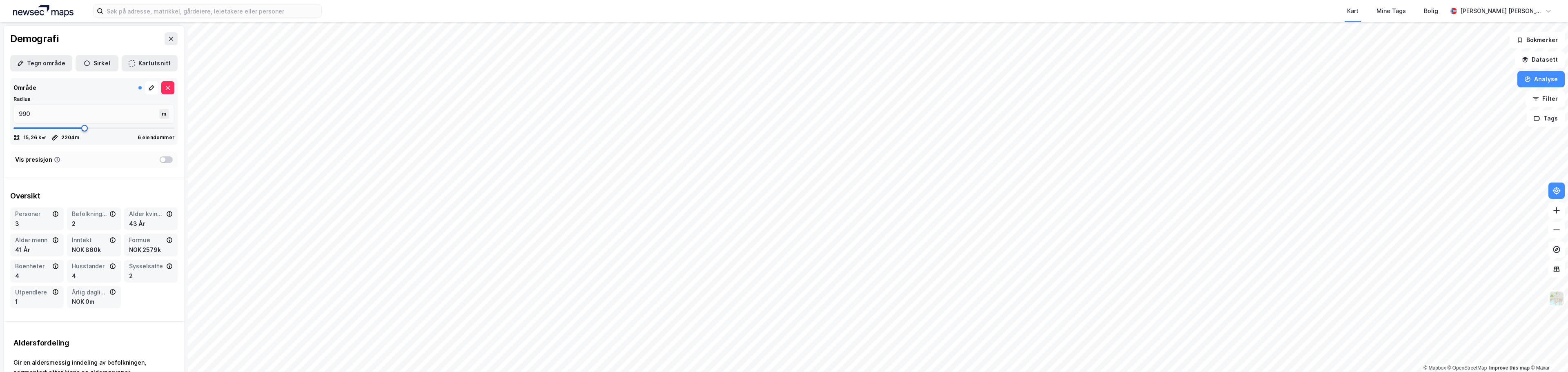
type input "2204"
type input "2336"
type input "2402"
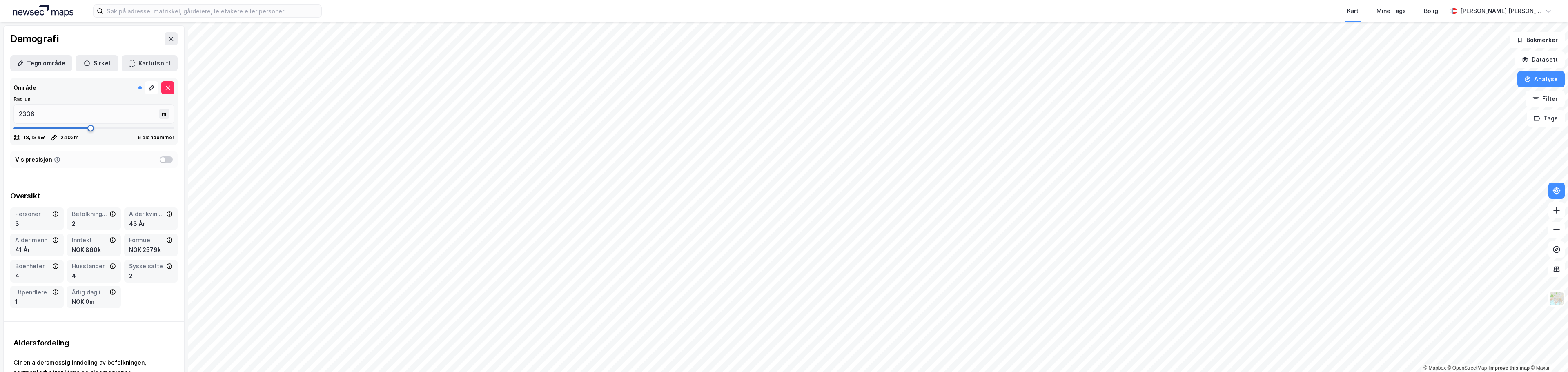
type input "2402"
type input "2481"
type input "2494"
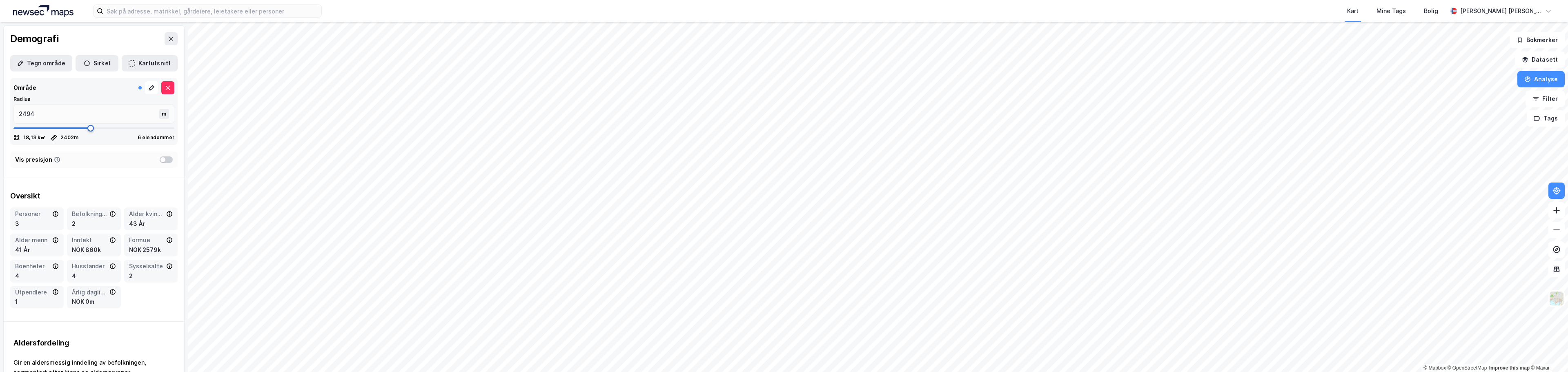
type input "2507"
type input "2547"
type input "2586"
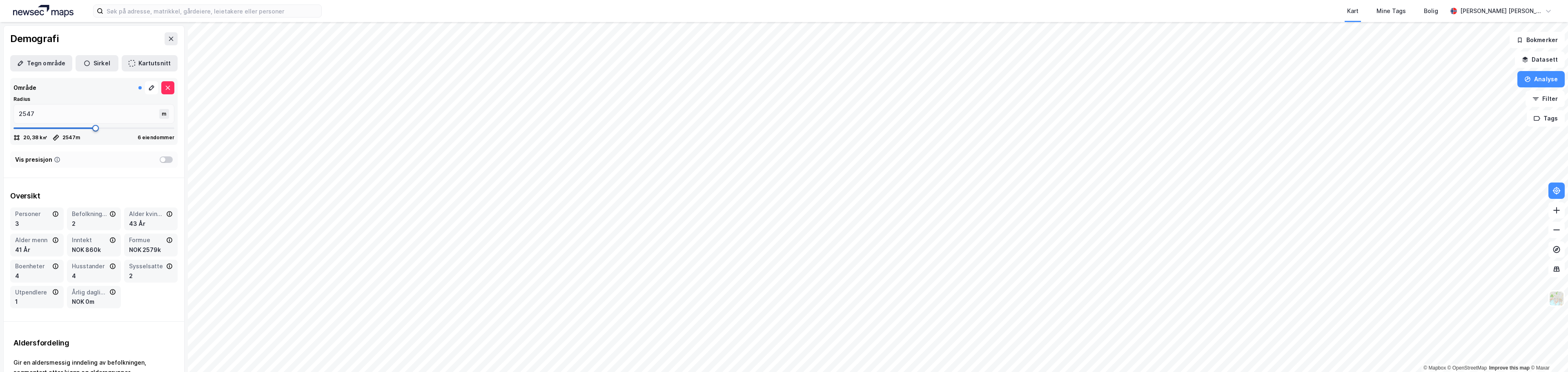
type input "2586"
type input "2599"
type input "2613"
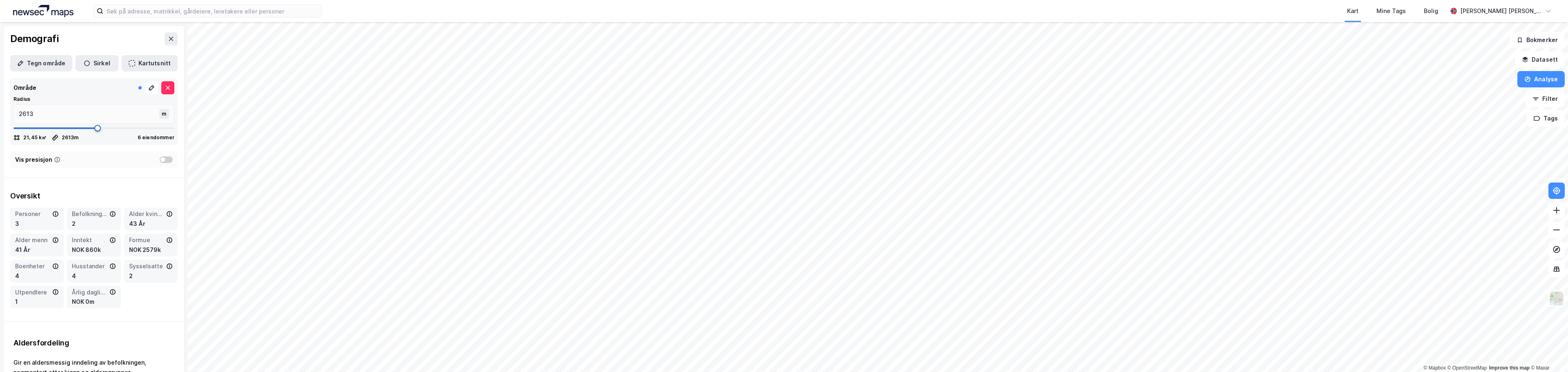
type input "2626"
type input "2652"
type input "2692"
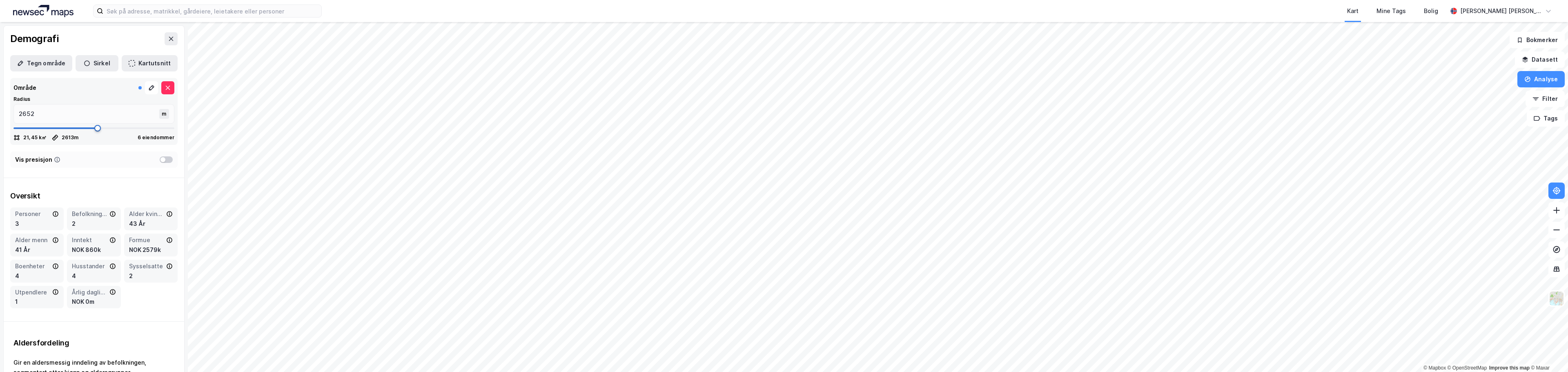
type input "2692"
type input "2784"
type input "2850"
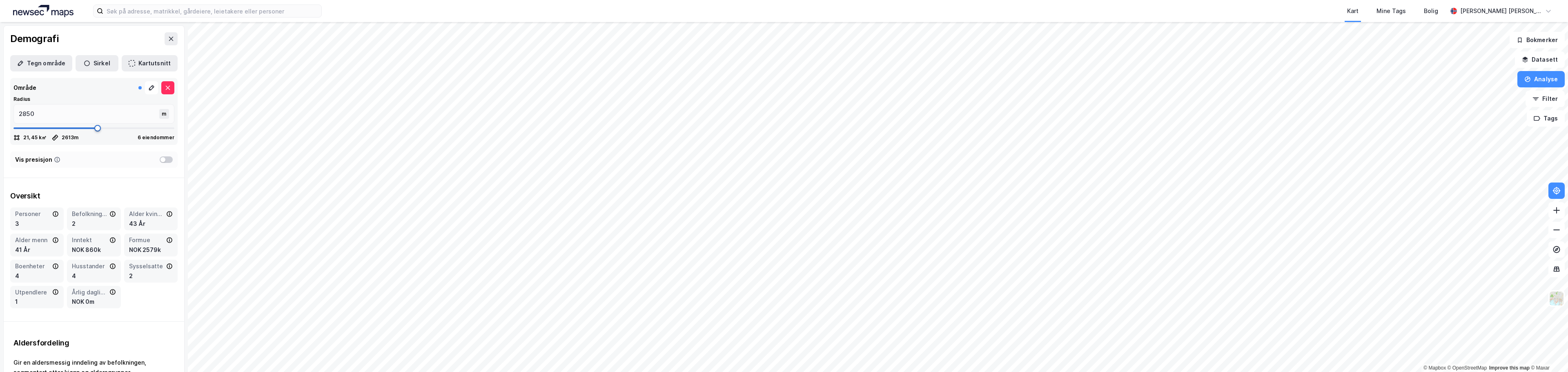
type input "2903"
type input "2916"
type input "2929"
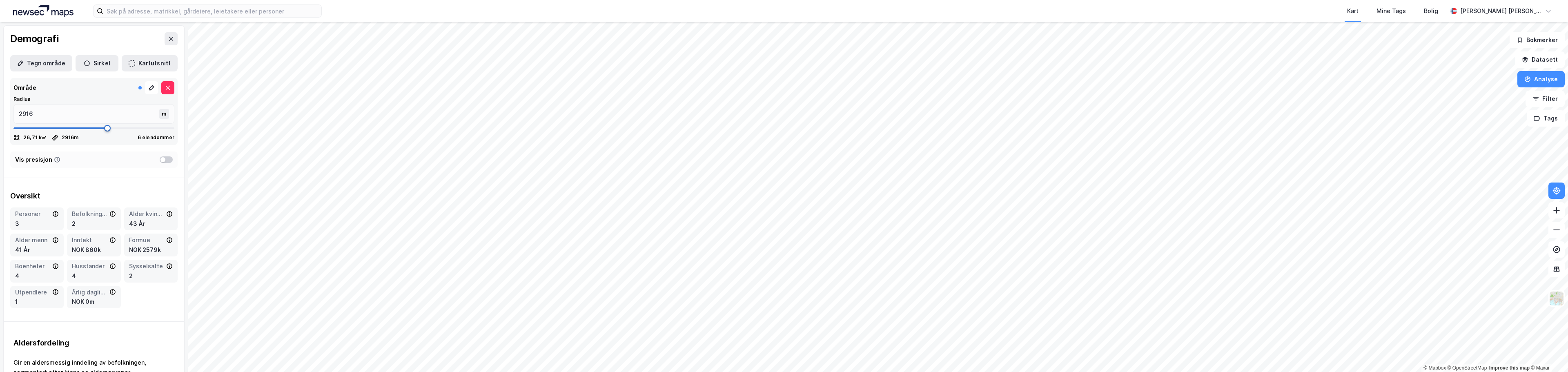
type input "2929"
type input "2969"
type input "3035"
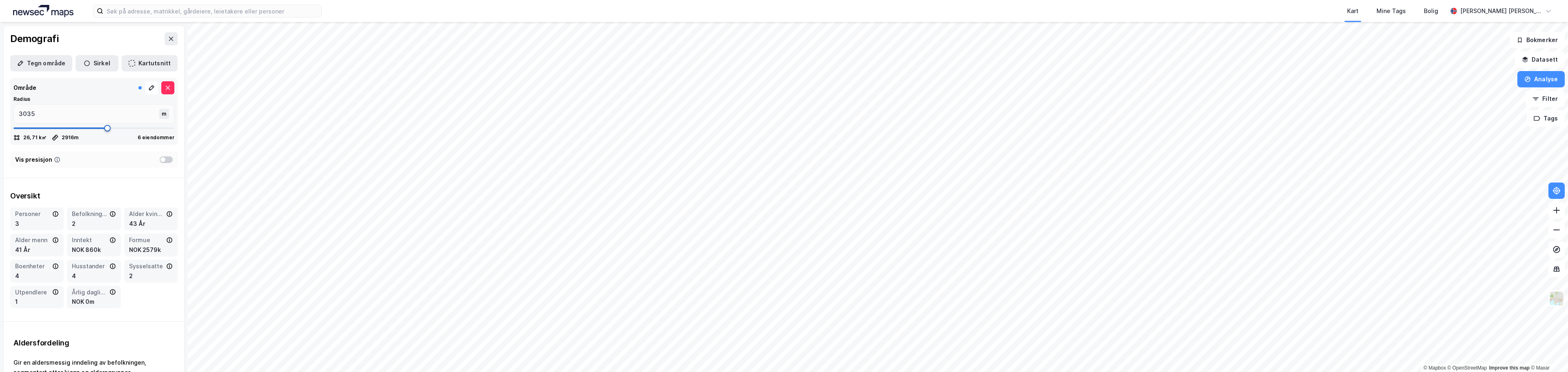
type input "3127"
type input "3180"
type input "3246"
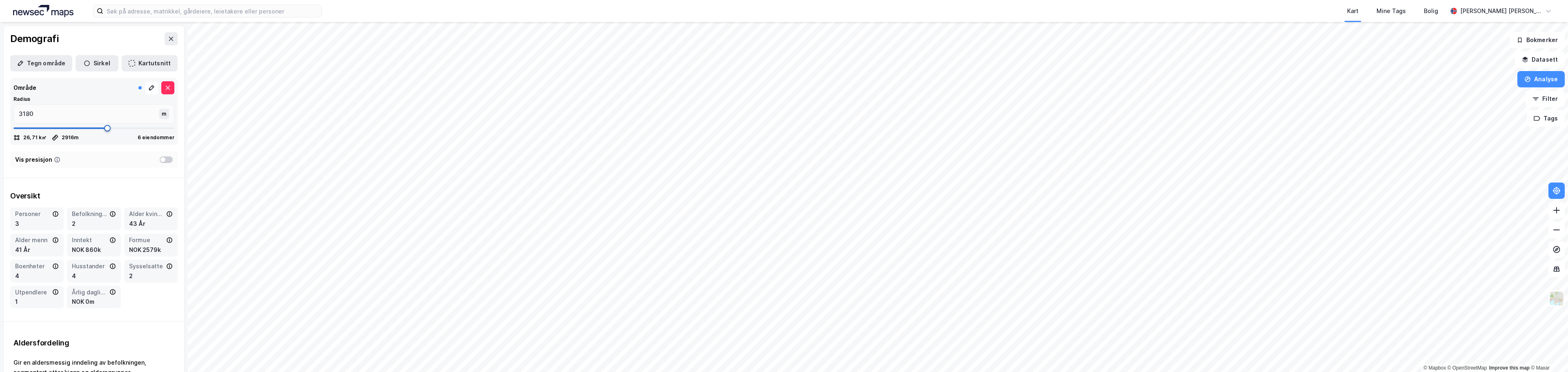
type input "3246"
type input "3298"
type input "3325"
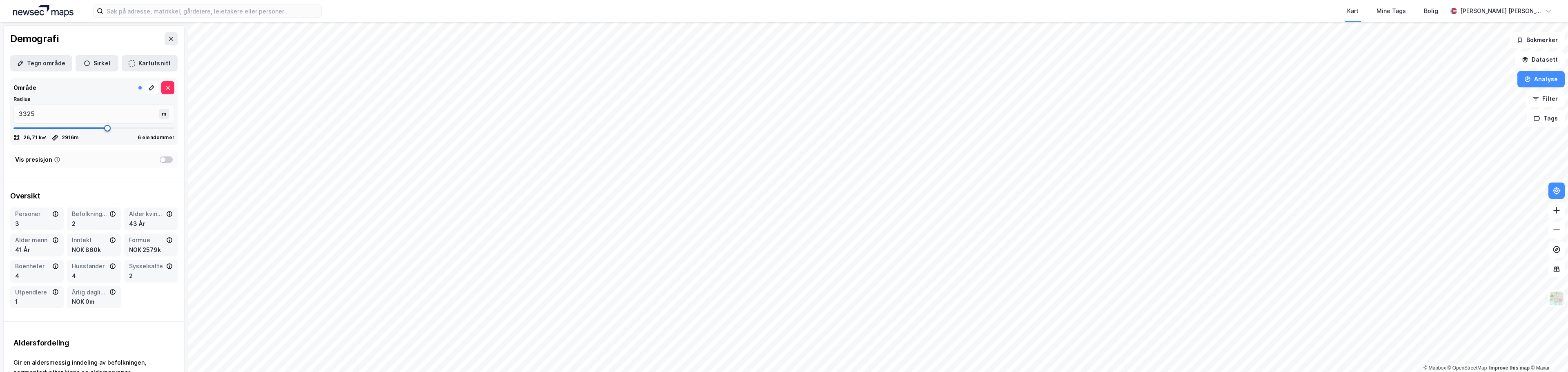
type input "3351"
type input "3404"
type input "3457"
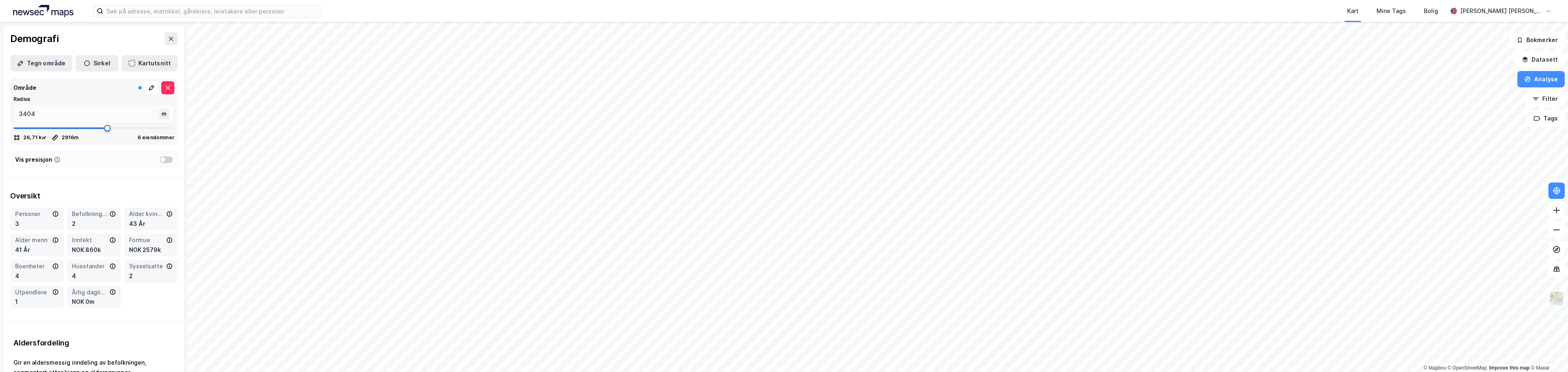
type input "3457"
type input "3575"
type input "3615"
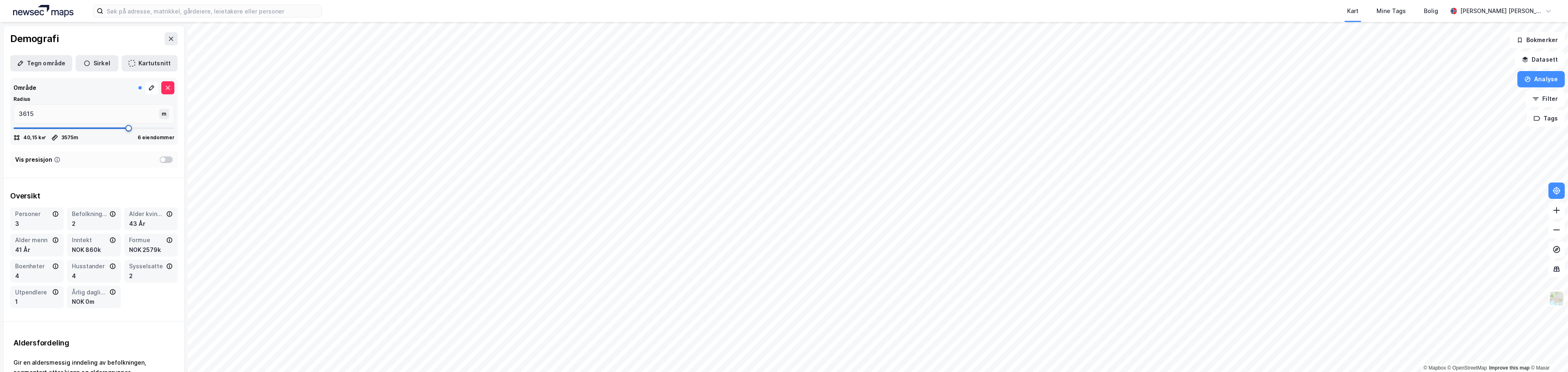
type input "3707"
type input "3787"
type input "3813"
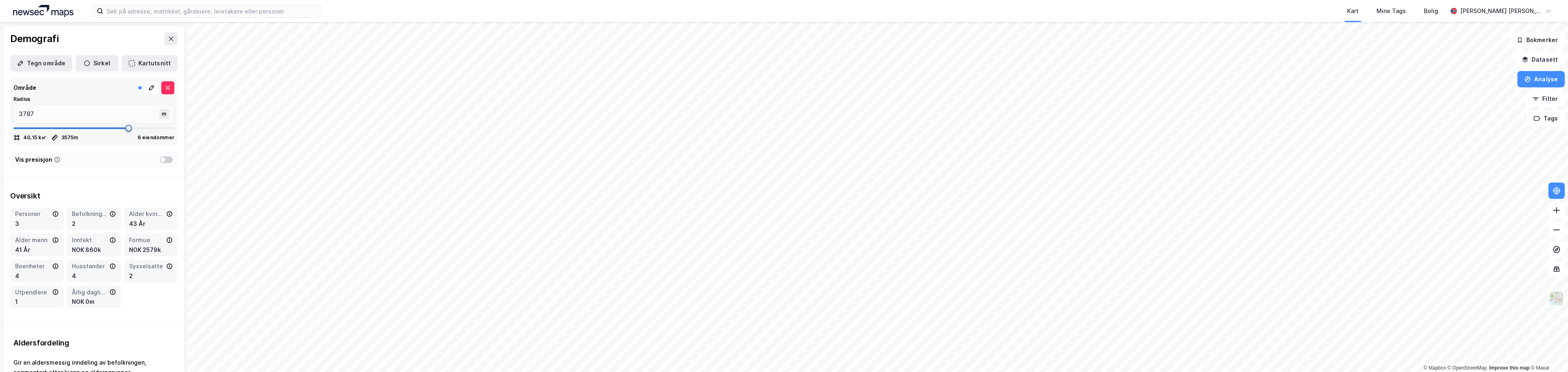
type input "3813"
type input "3839"
type input "3866"
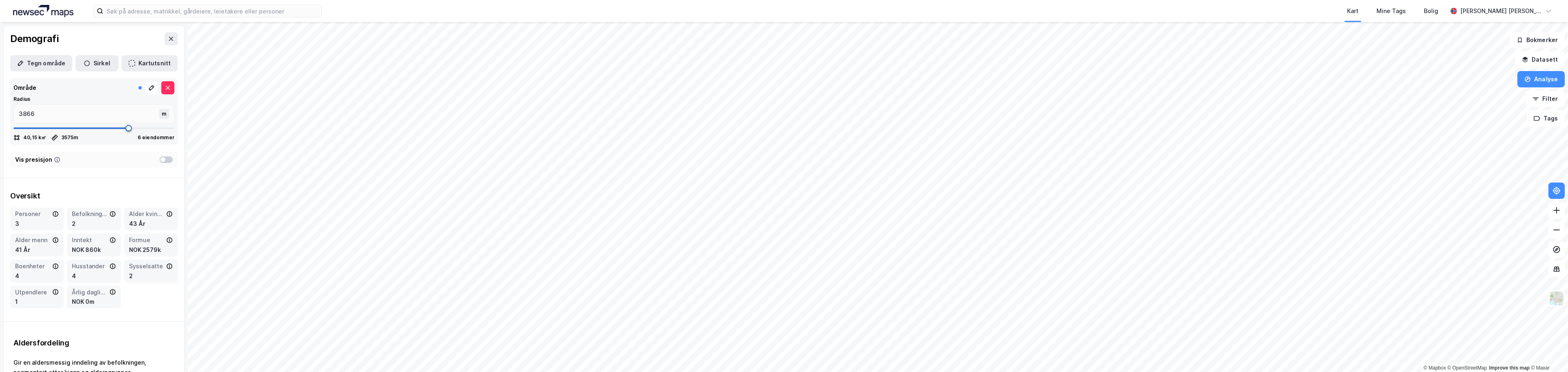
type input "3918"
type input "3945"
type input "4024"
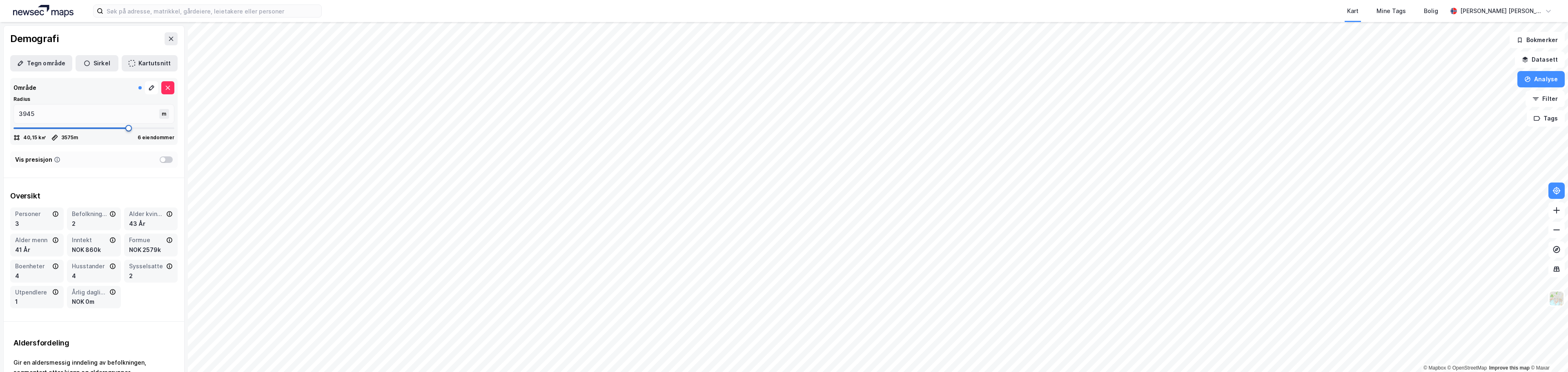
type input "4024"
type input "4077"
type input "4143"
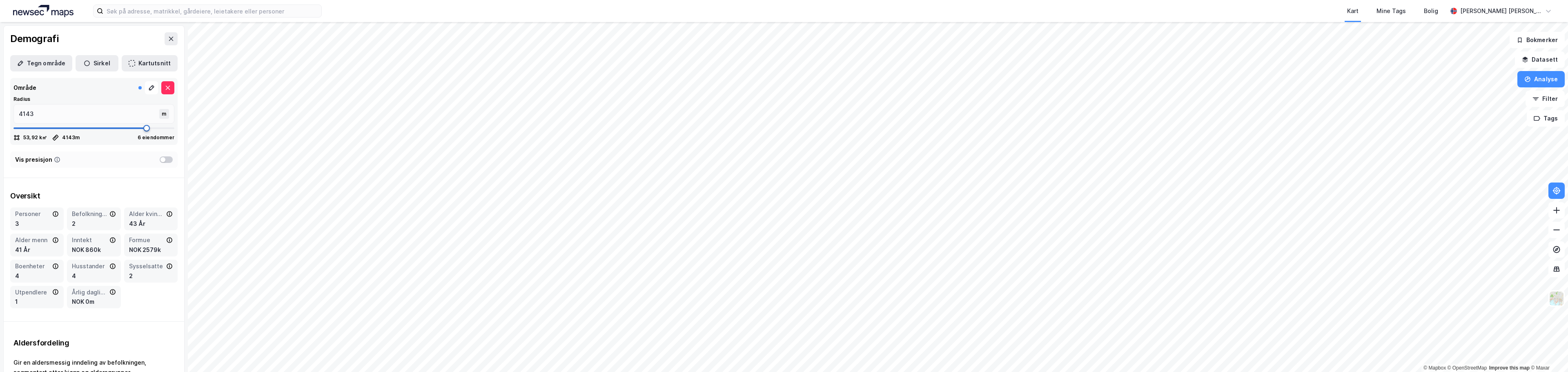
type input "4169"
type input "4235"
type input "4723"
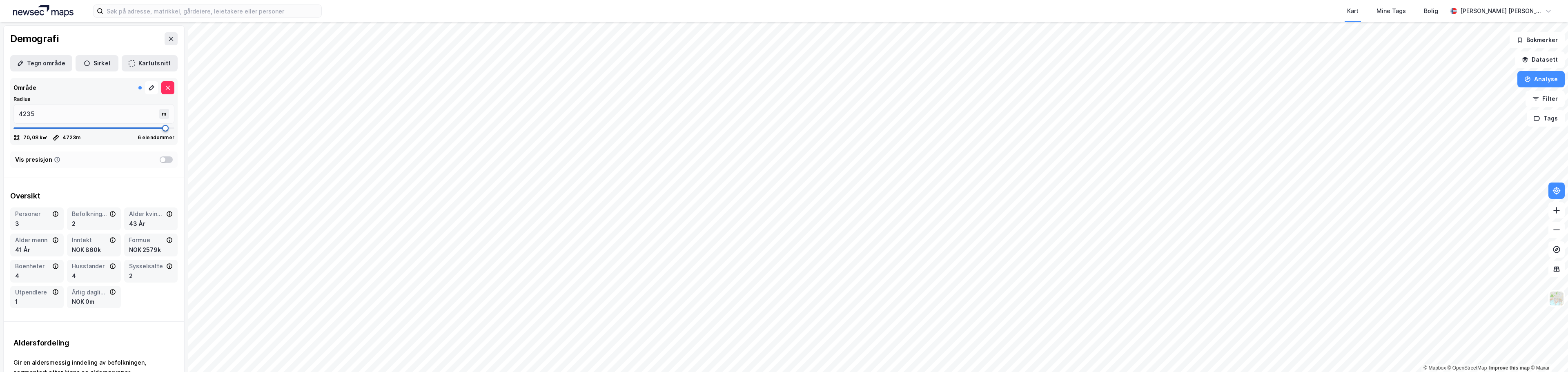
type input "4723"
type input "4749"
type input "4802"
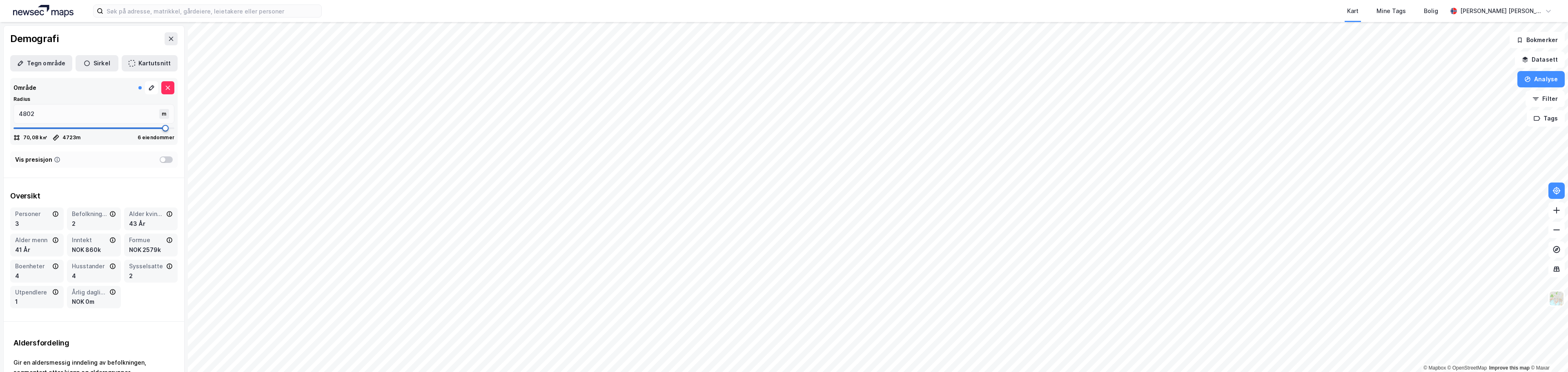
type input "4842"
type input "4908"
type input "4921"
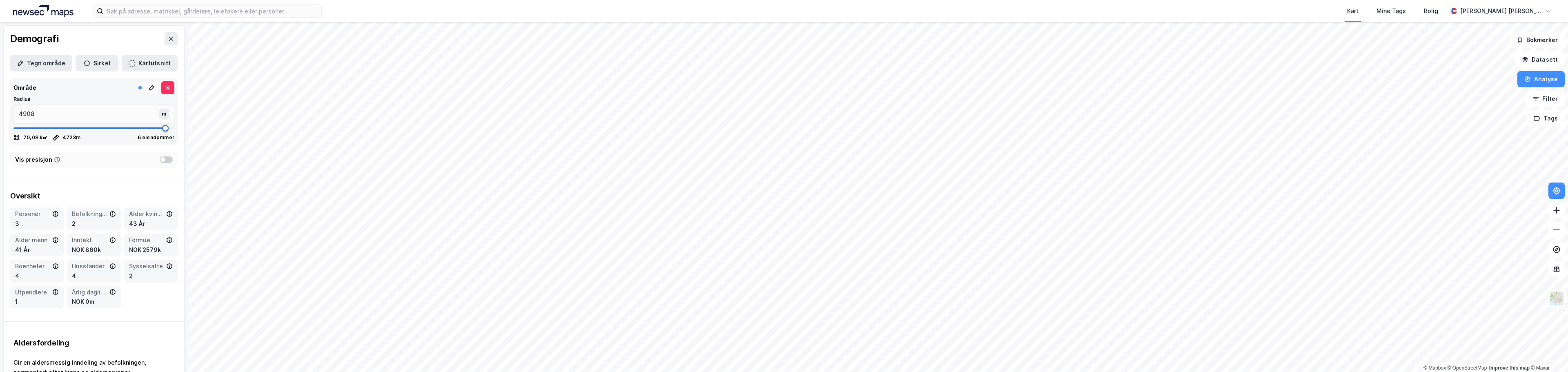
type input "4921"
type input "4908"
type input "4525"
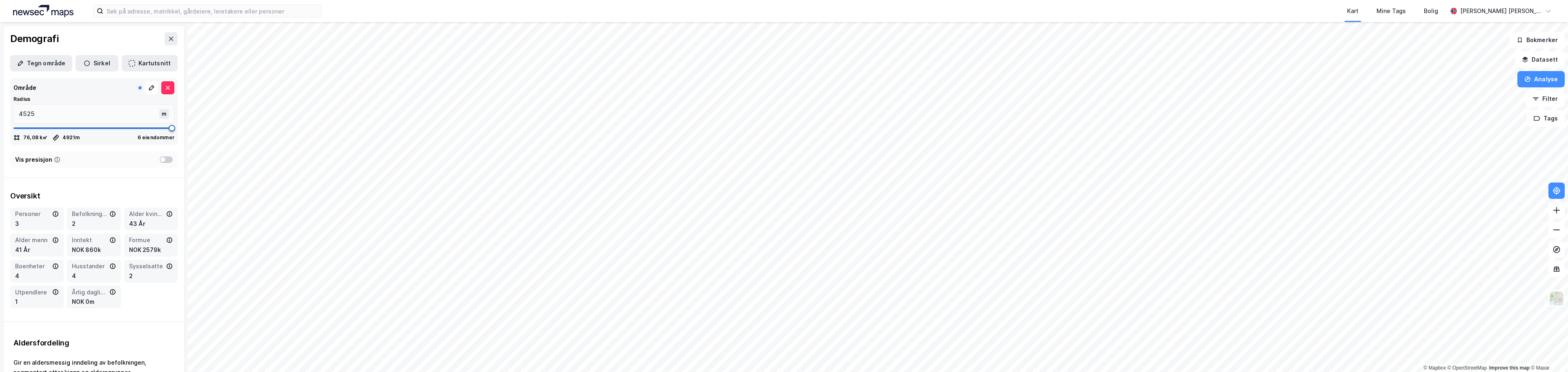
type input "3641"
type input "3523"
type input "3430"
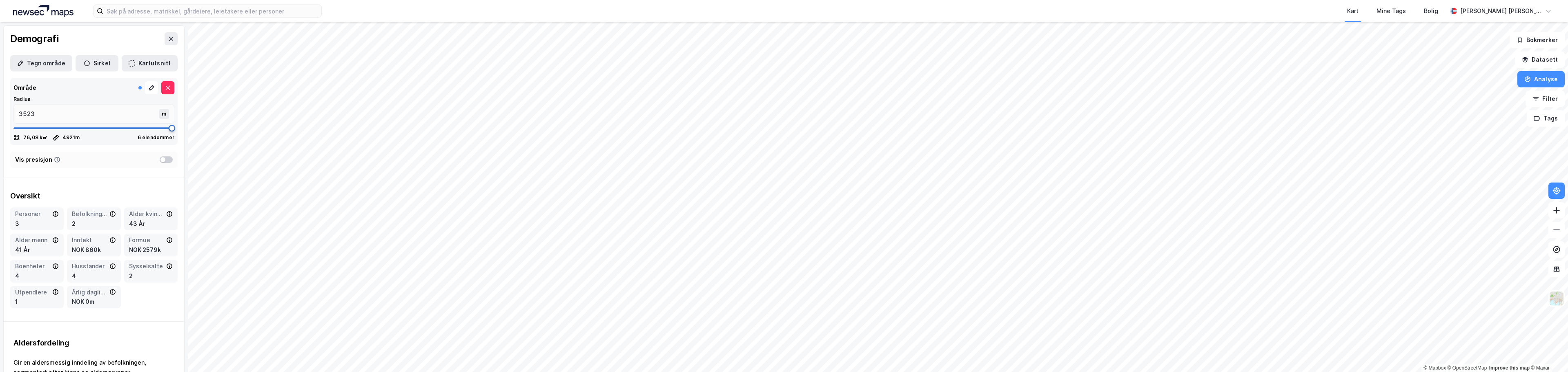
type input "3430"
type input "3351"
type input "3140"
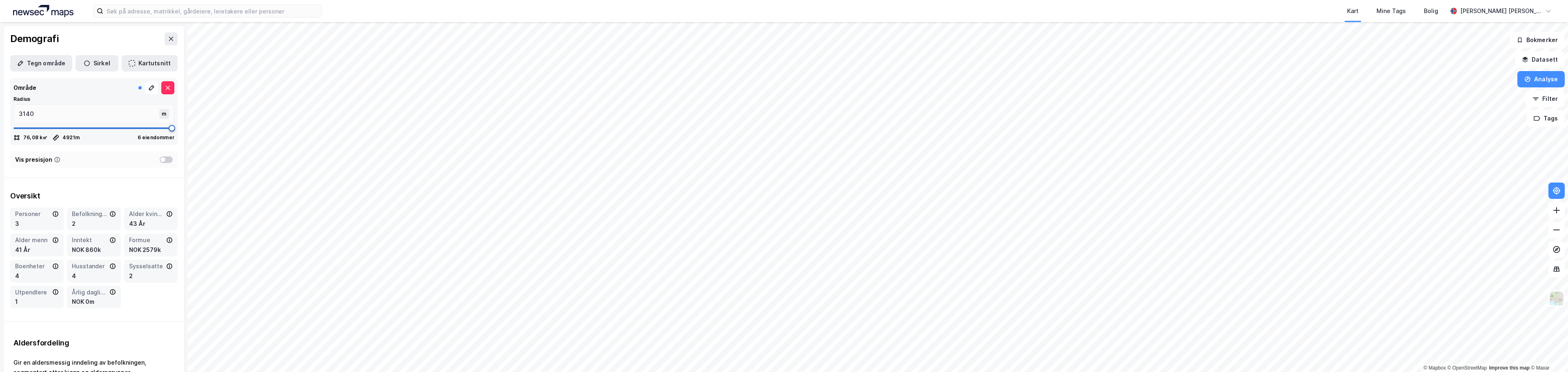
type input "2890"
type input "2692"
type input "2573"
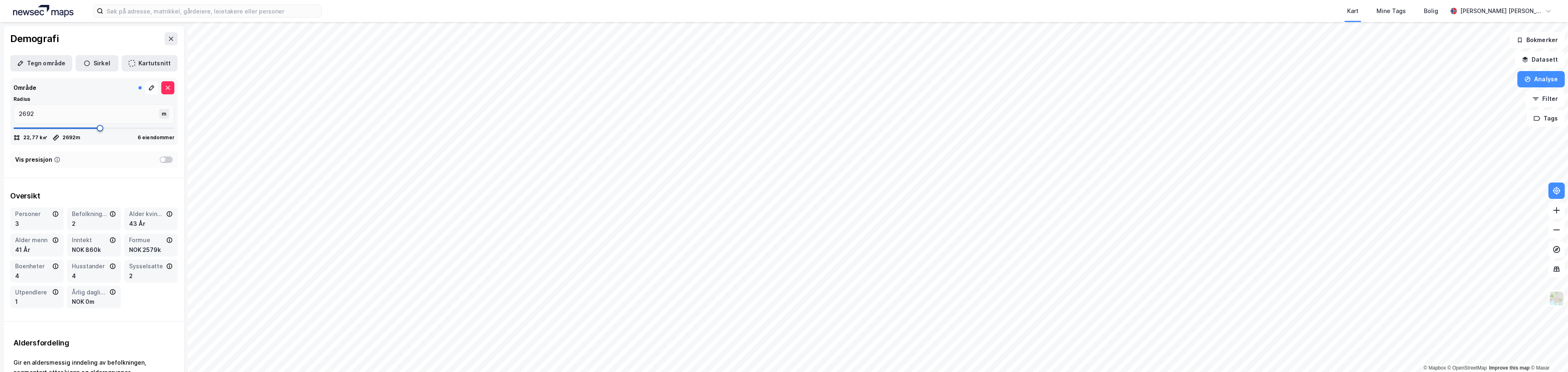
type input "2573"
type input "2454"
type input "2336"
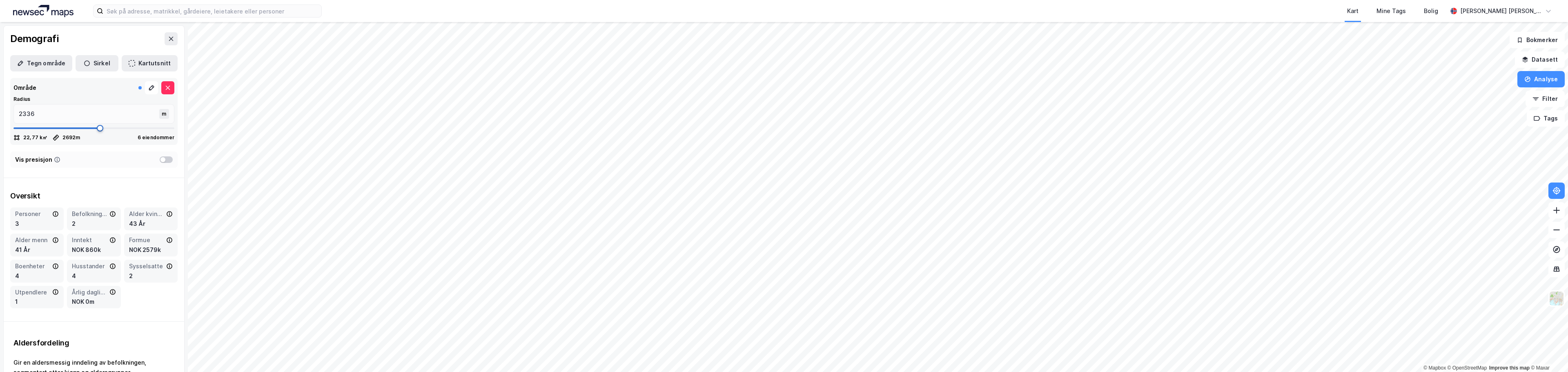
type input "2243"
type input "2138"
type input "2059"
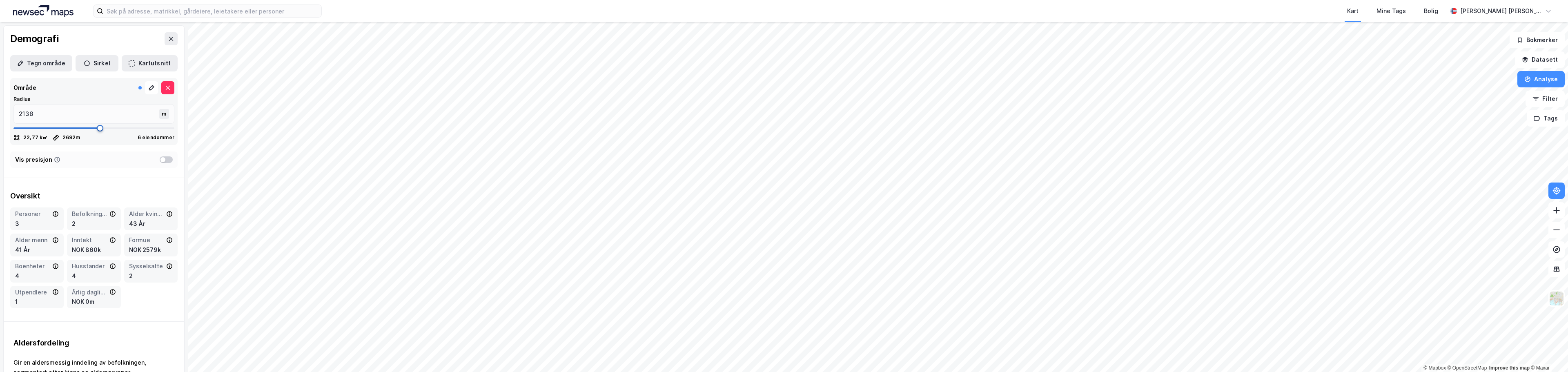
type input "2059"
type input "2019"
type input "1993"
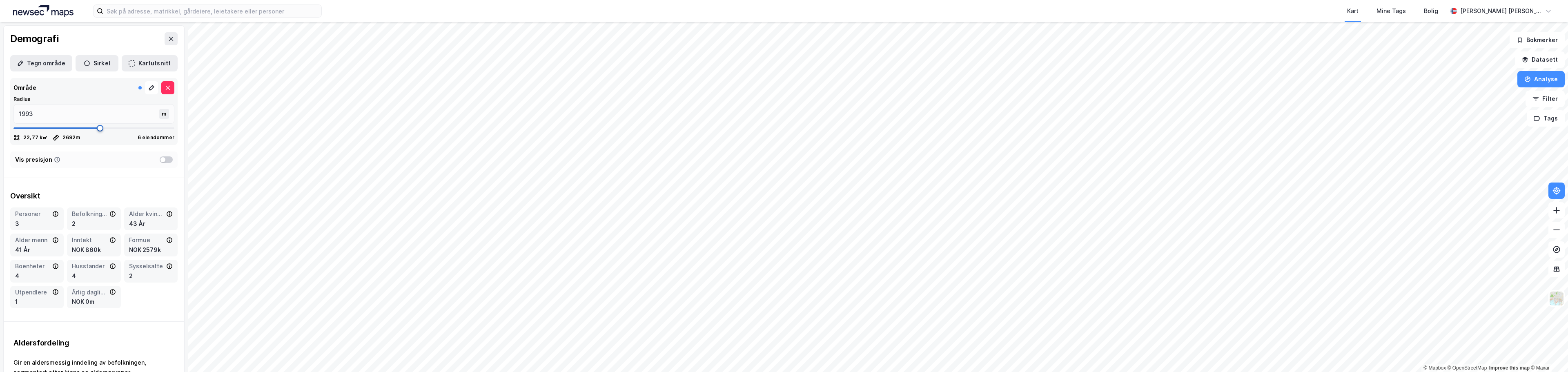
type input "1953"
type input "1927"
type input "1874"
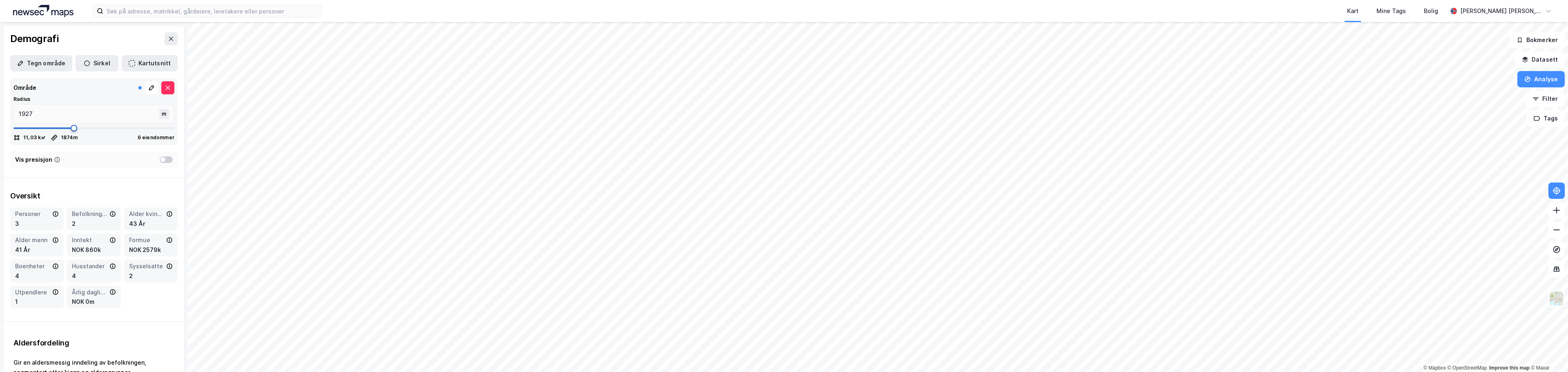
type input "1874"
type input "1795"
type input "1729"
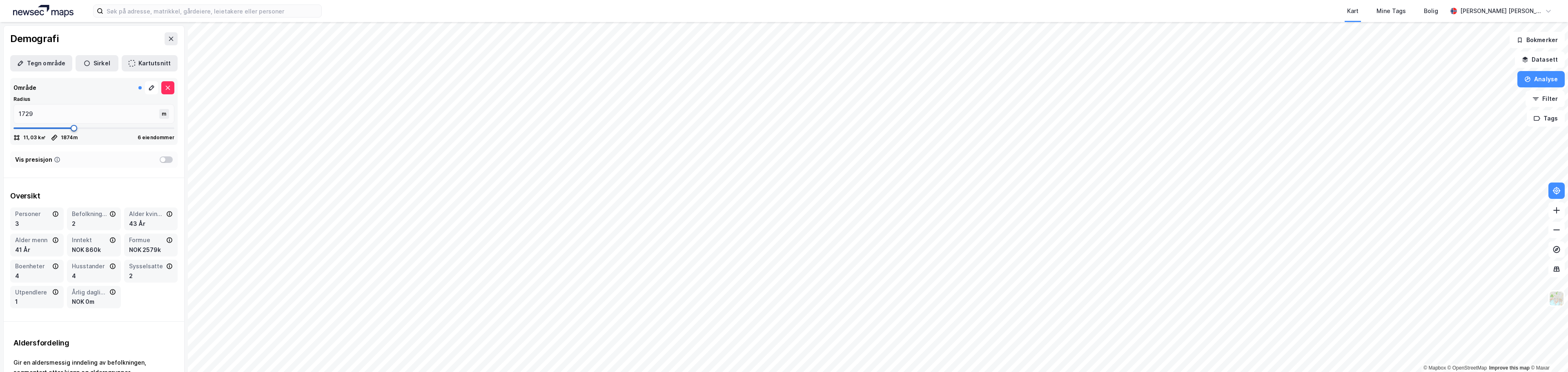
type input "1689"
type input "1650"
type input "1610"
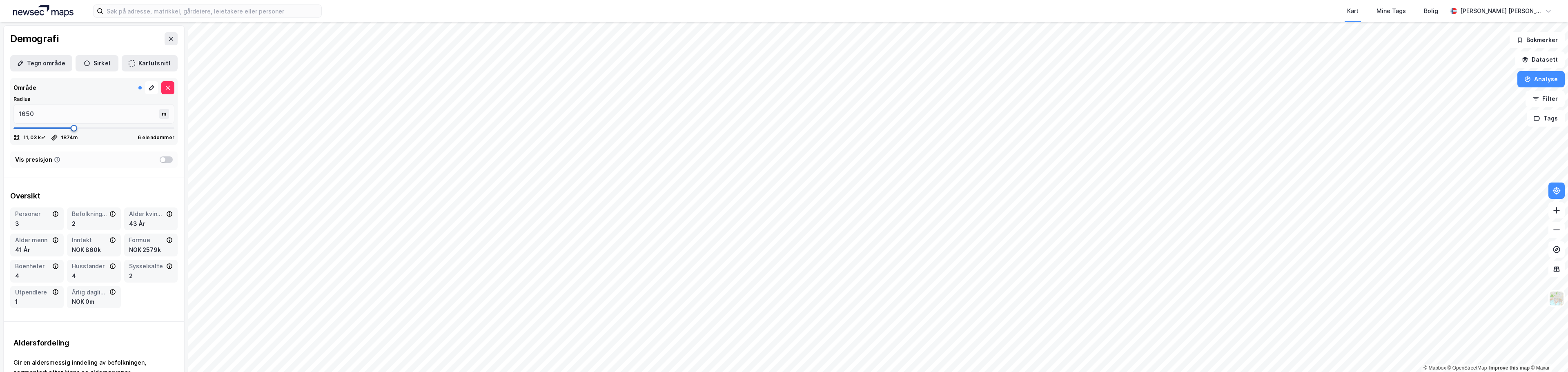
type input "1610"
type input "1584"
type input "1571"
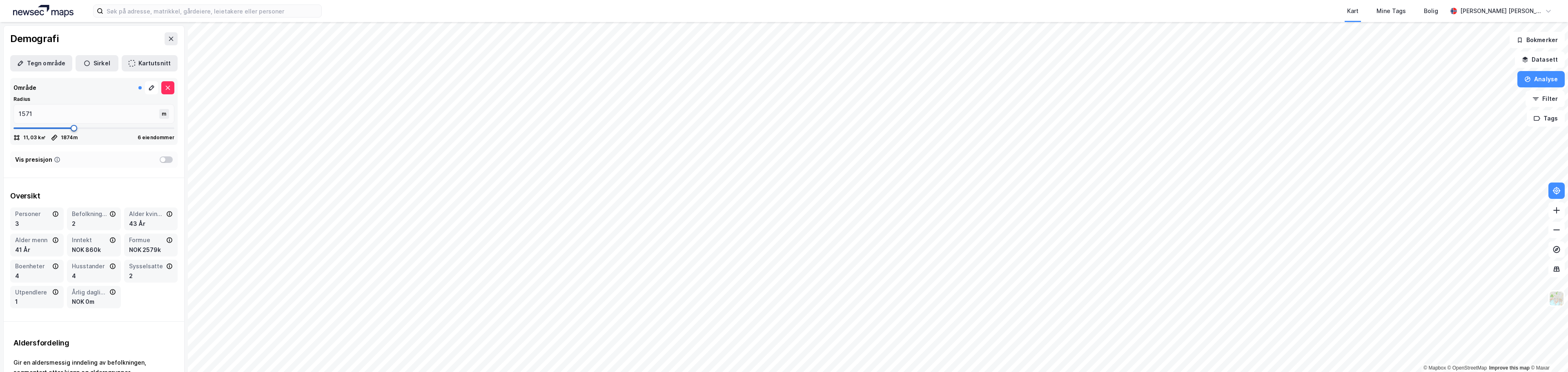
type input "1531"
type input "1491"
type input "1465"
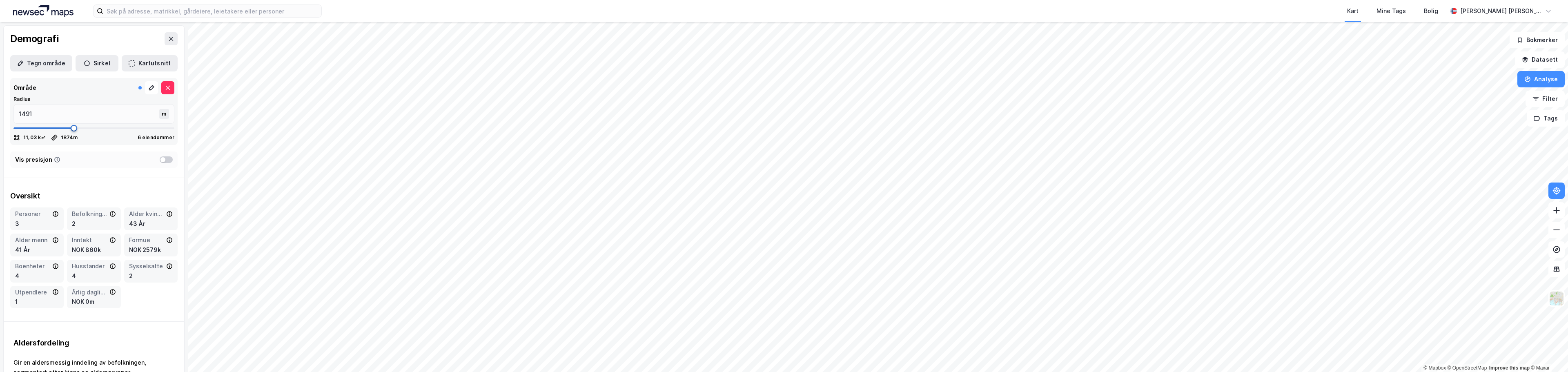
type input "1465"
type input "1452"
type input "1439"
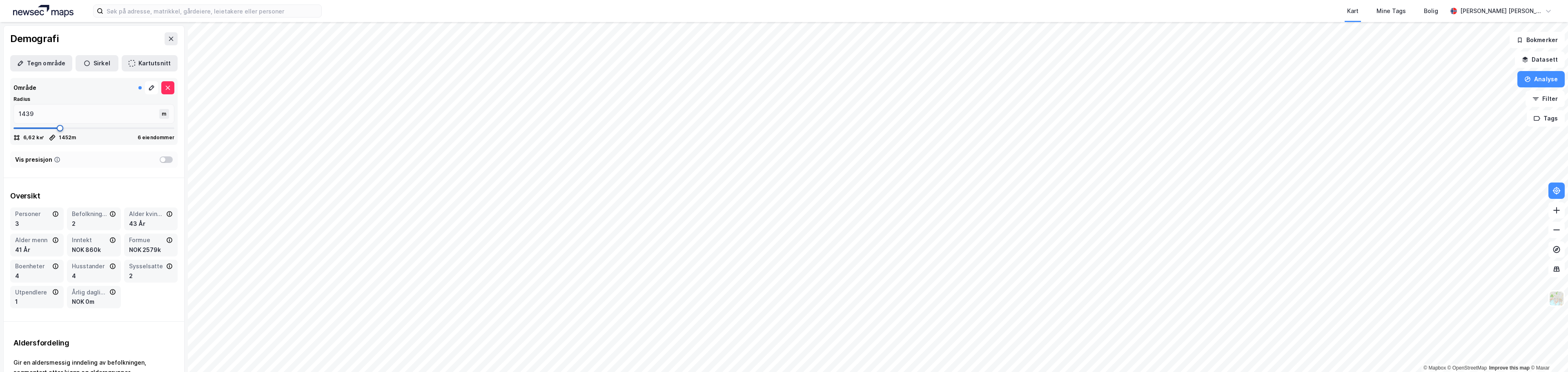
type input "1399"
type input "1320"
type input "1241"
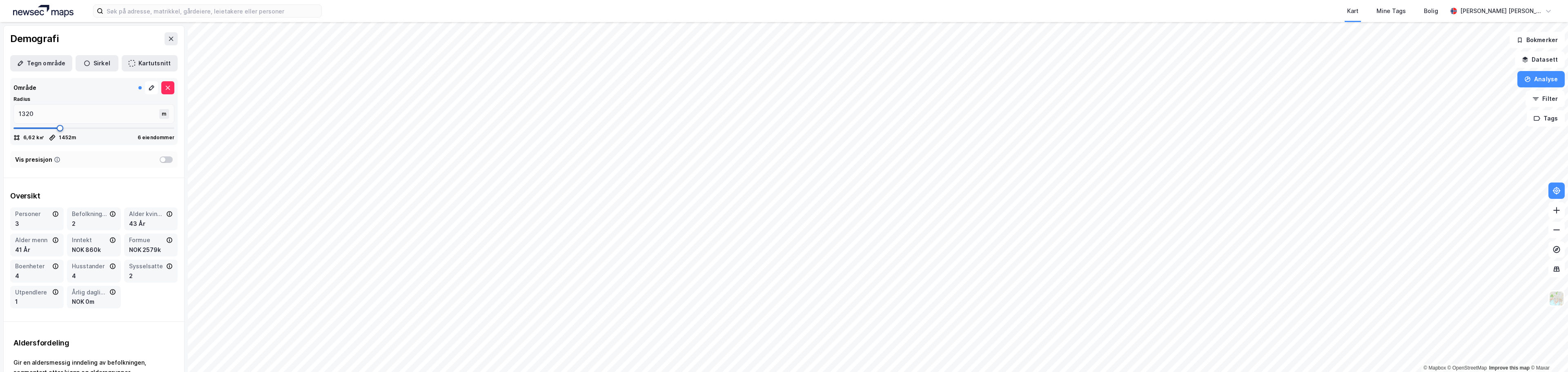
type input "1241"
type input "1214"
type input "1201"
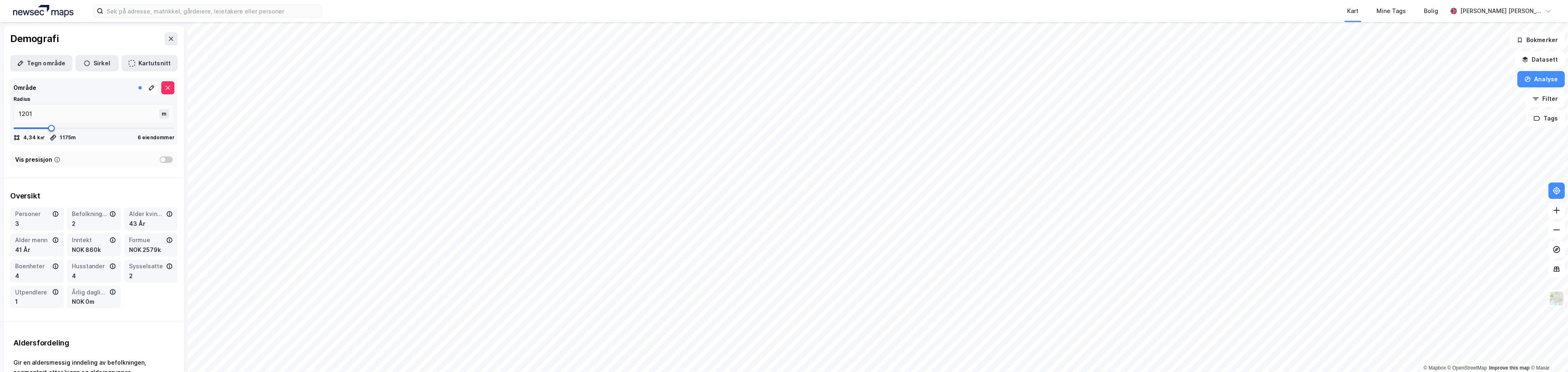
type input "1175"
type input "1149"
type input "1135"
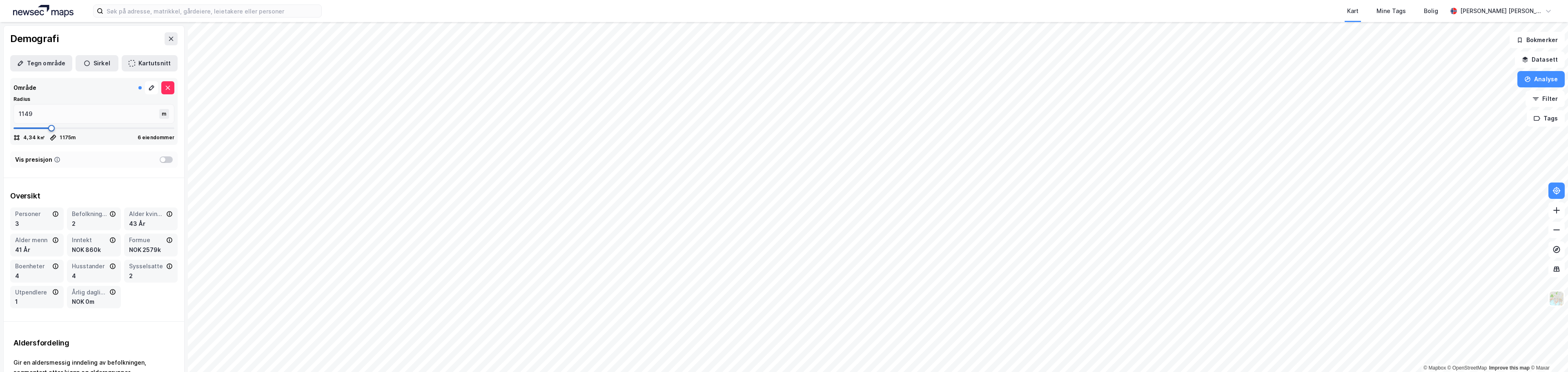
type input "1135"
type input "1122"
type input "1149"
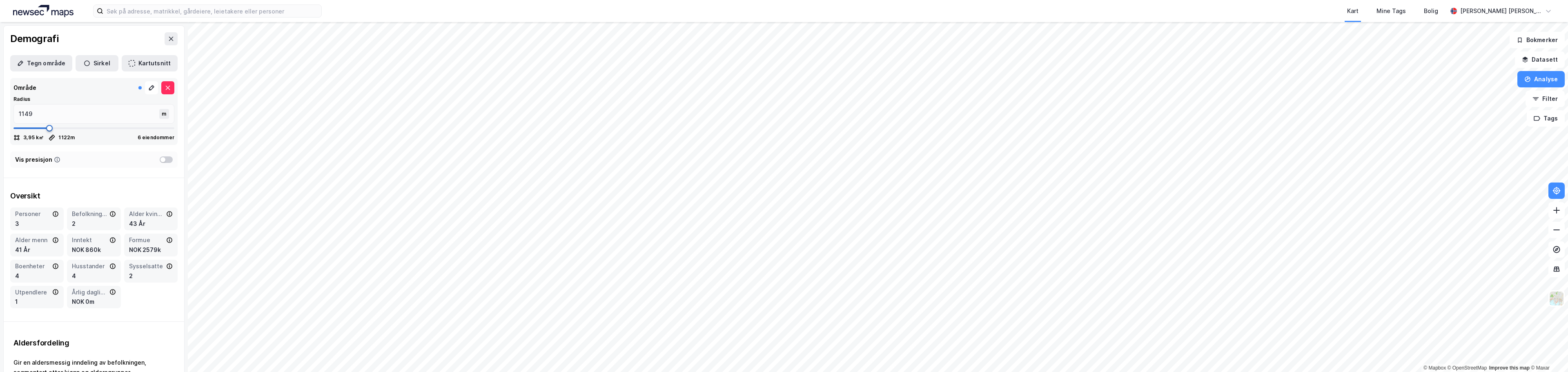
type input "1650"
type input "1716"
type input "1755"
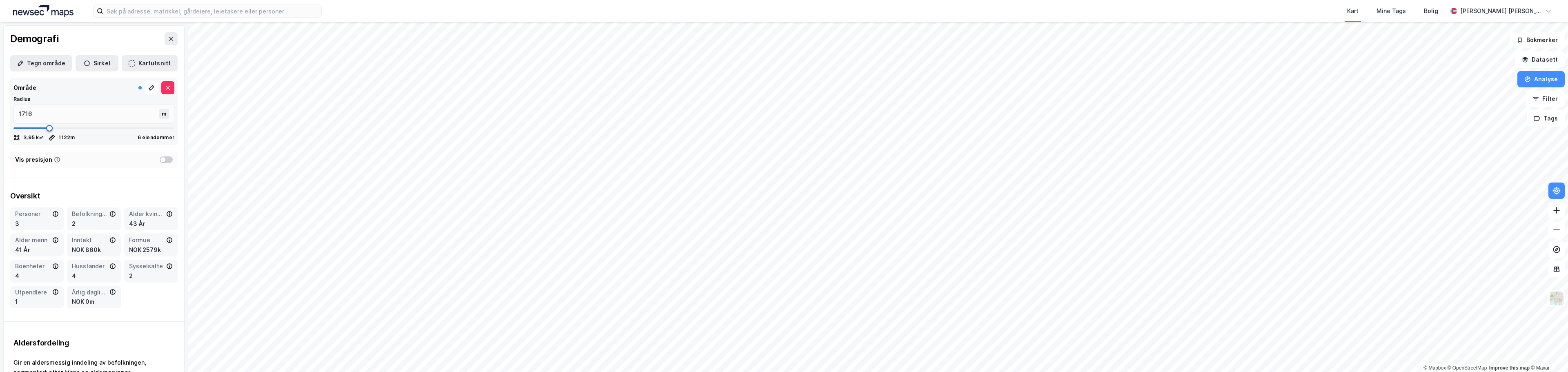
type input "1755"
type input "1834"
type input "1953"
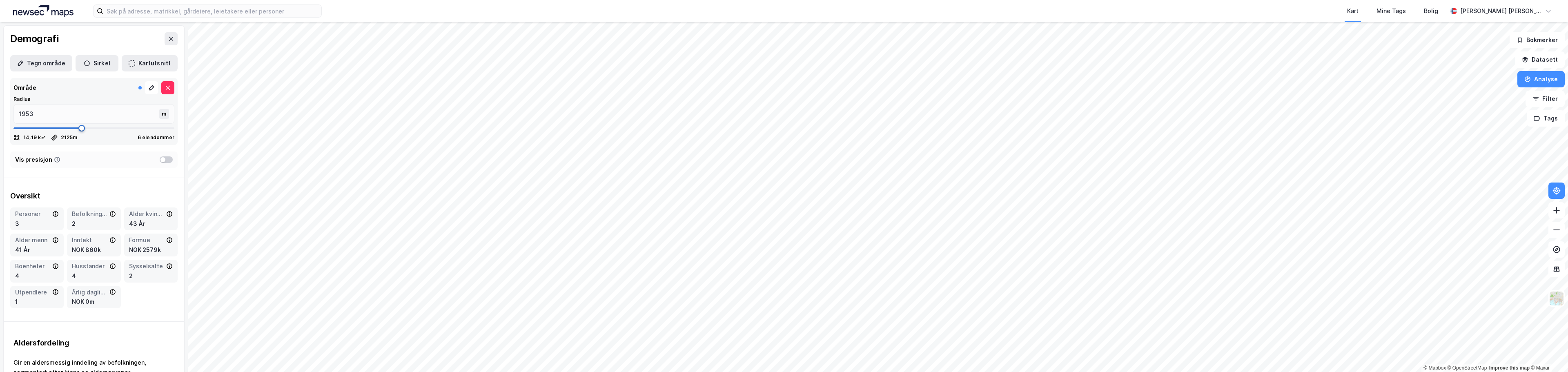
type input "2125"
type input "2204"
type input "2309"
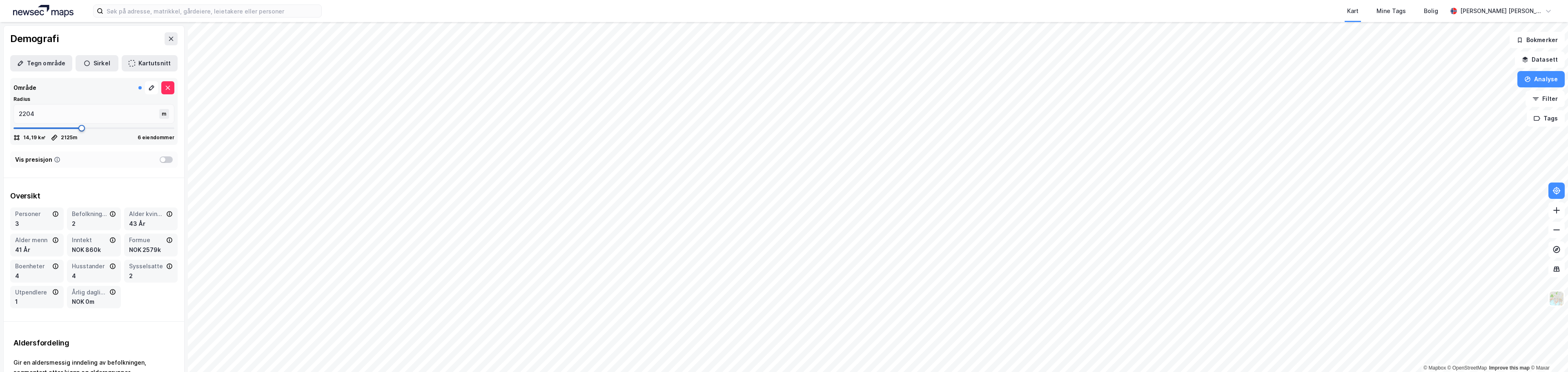
type input "2309"
type input "2388"
type input "2441"
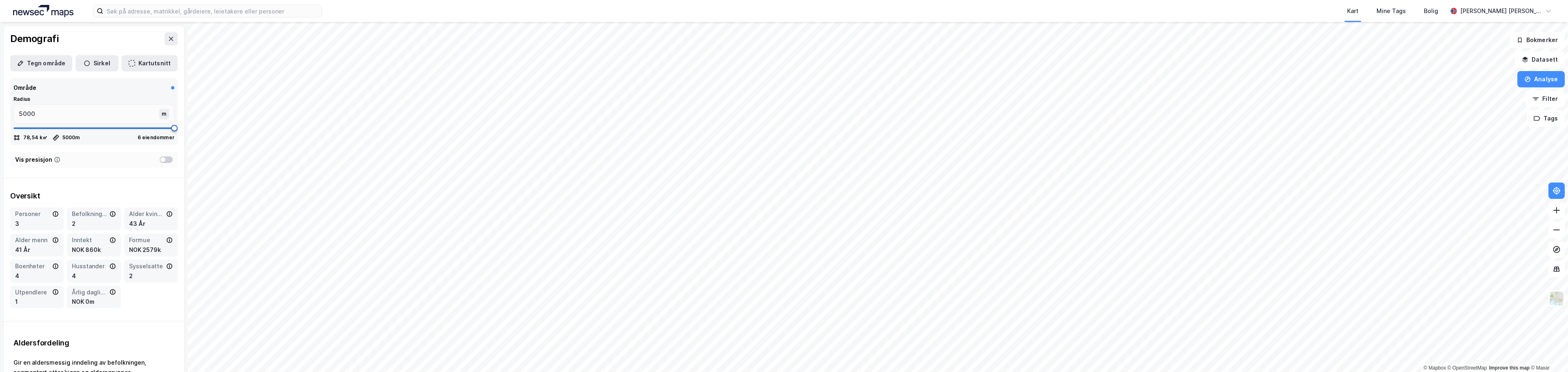
drag, startPoint x: 43, startPoint y: 129, endPoint x: 180, endPoint y: 124, distance: 137.1
click at [180, 124] on div "Demografi Tegn område Sirkel Kartutsnitt Område Radius 5000 m 78,54 k㎡ 5000 m 6…" at bounding box center [94, 197] width 188 height 350
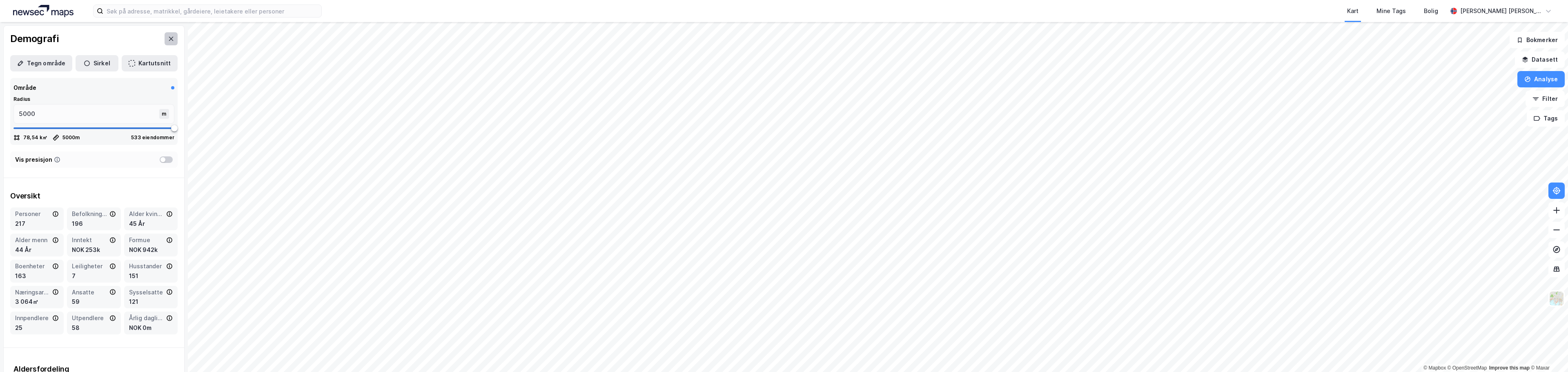
click at [168, 39] on icon at bounding box center [171, 39] width 6 height 6
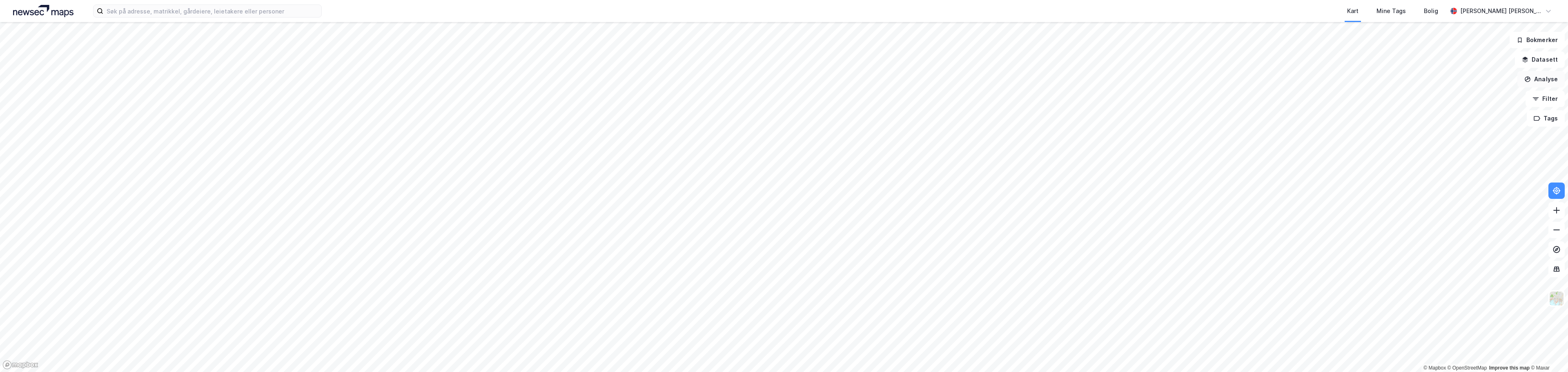
click at [1546, 80] on button "Analyse" at bounding box center [1541, 79] width 47 height 16
click at [1471, 126] on div "Se demografi" at bounding box center [1465, 130] width 94 height 14
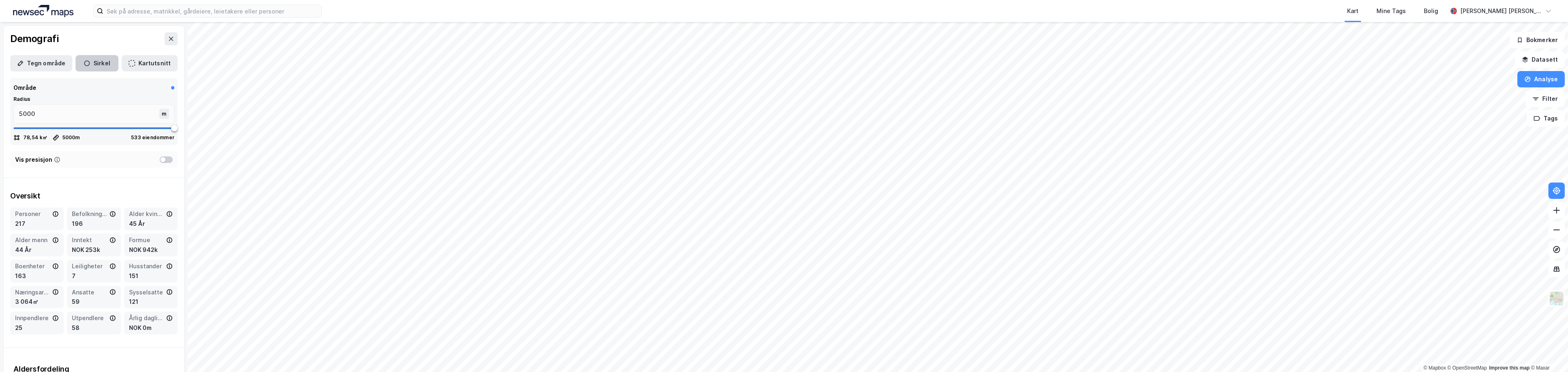
click at [89, 63] on button "Sirkel" at bounding box center [97, 63] width 43 height 16
click at [84, 61] on icon "button" at bounding box center [87, 63] width 6 height 6
click at [148, 87] on icon at bounding box center [152, 88] width 6 height 6
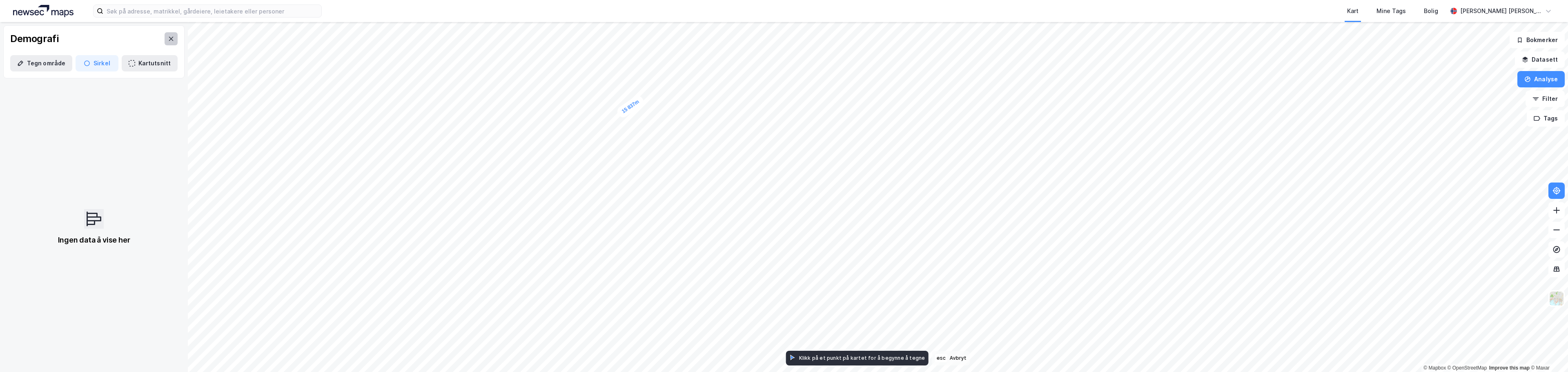
click at [165, 36] on button at bounding box center [171, 39] width 13 height 13
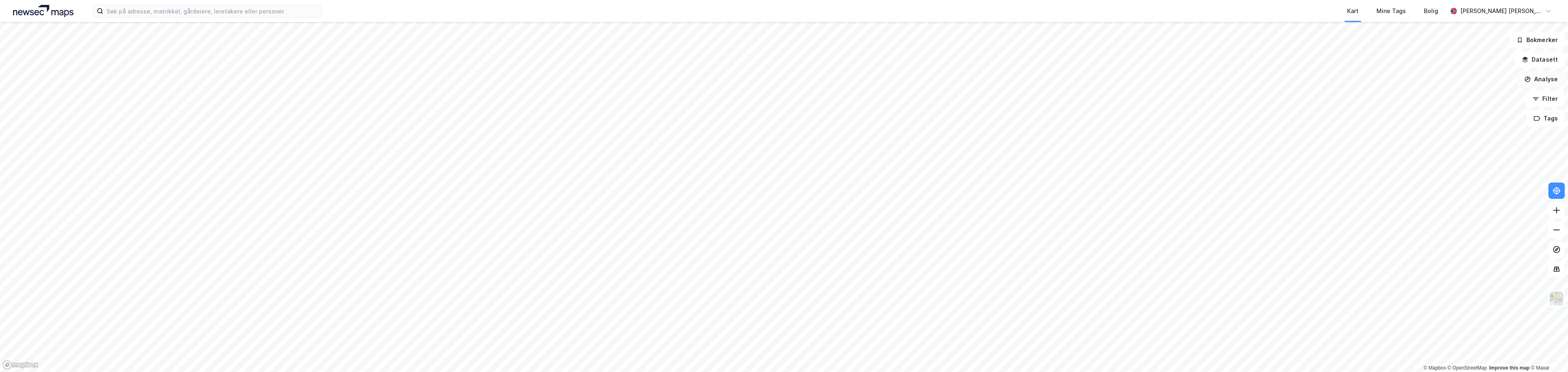
click at [1537, 80] on button "Analyse" at bounding box center [1541, 79] width 47 height 16
click at [1473, 131] on div "Se demografi" at bounding box center [1470, 130] width 71 height 7
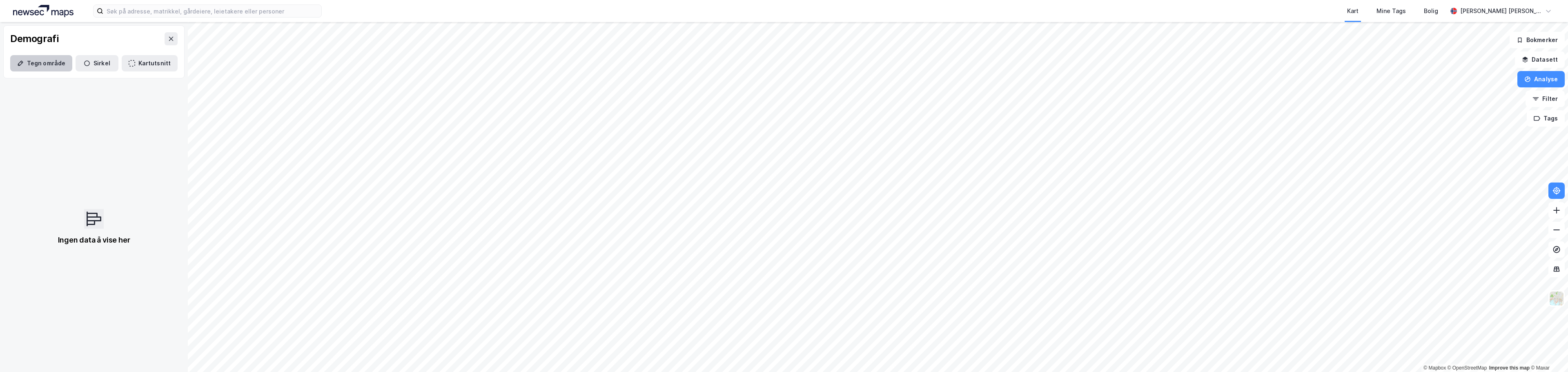
click at [51, 63] on button "Tegn område" at bounding box center [41, 63] width 62 height 16
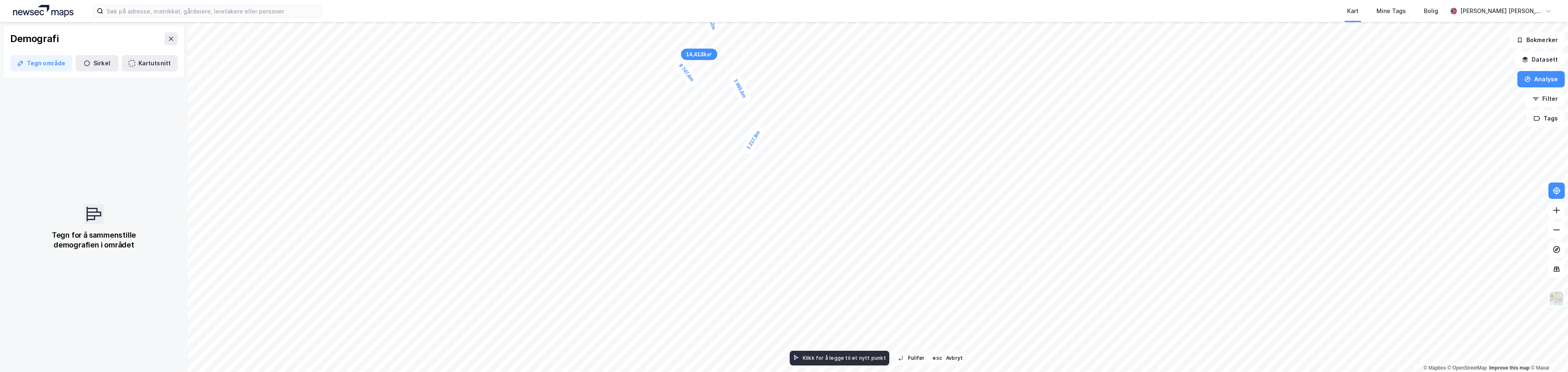
drag, startPoint x: 665, startPoint y: 267, endPoint x: 748, endPoint y: 150, distance: 143.5
click at [748, 150] on div "1 217,9m" at bounding box center [753, 140] width 26 height 32
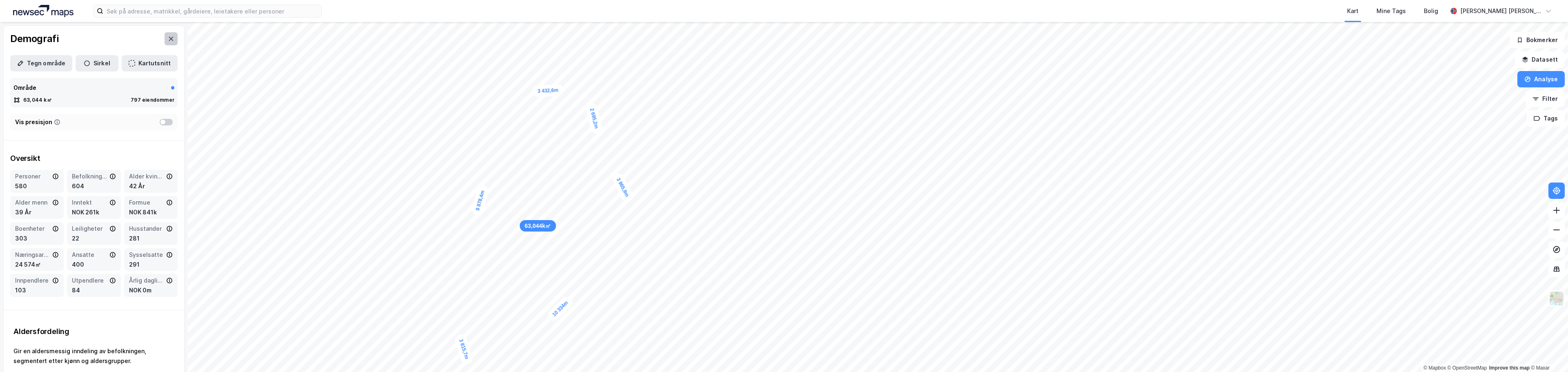
click at [165, 41] on button at bounding box center [171, 39] width 13 height 13
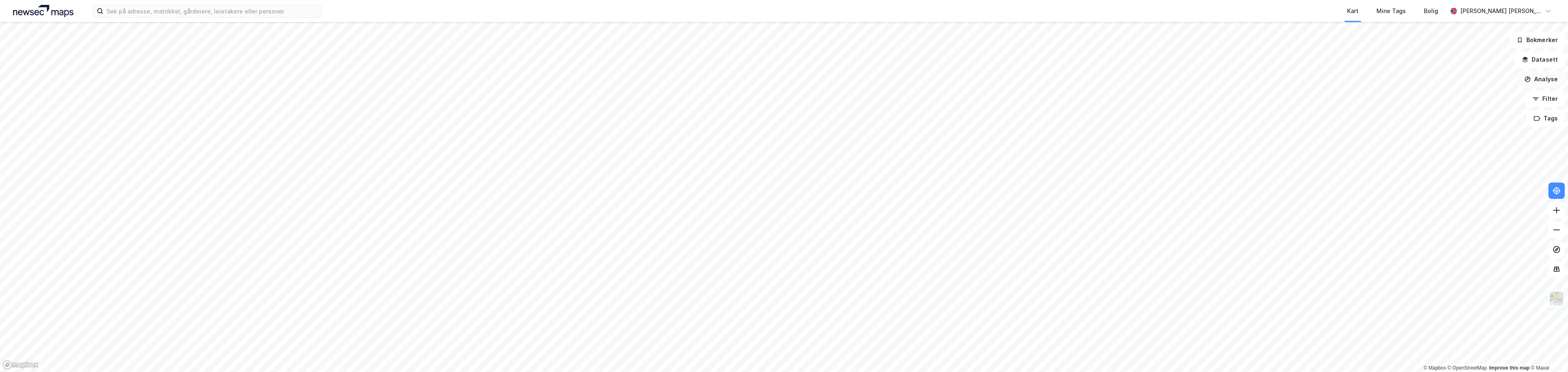
click at [1549, 77] on button "Analyse" at bounding box center [1541, 79] width 47 height 16
click at [1457, 130] on div "Se demografi" at bounding box center [1470, 130] width 71 height 7
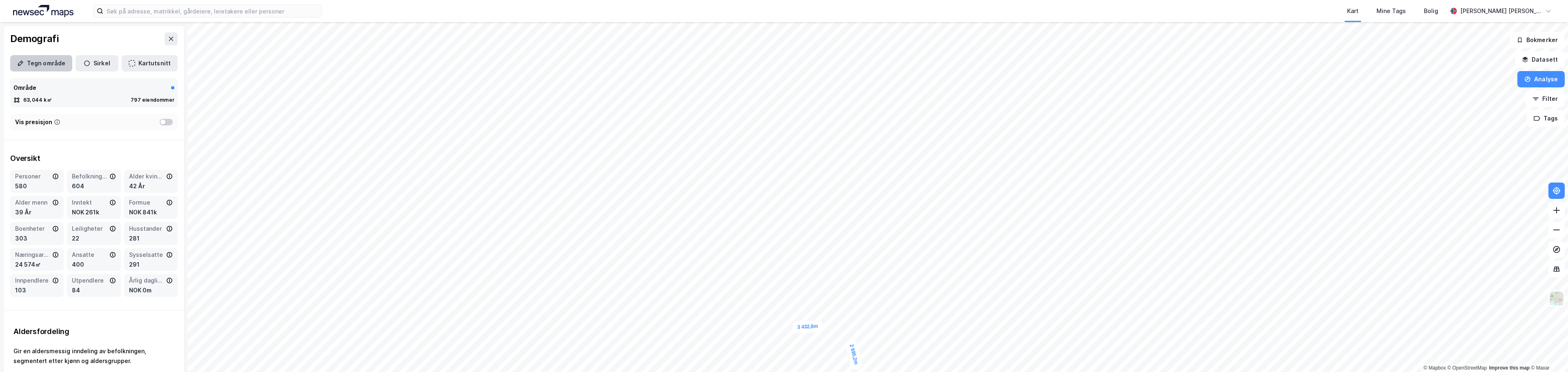
click at [37, 64] on button "Tegn område" at bounding box center [41, 63] width 62 height 16
click at [148, 61] on button "Kartutsnitt" at bounding box center [150, 63] width 56 height 16
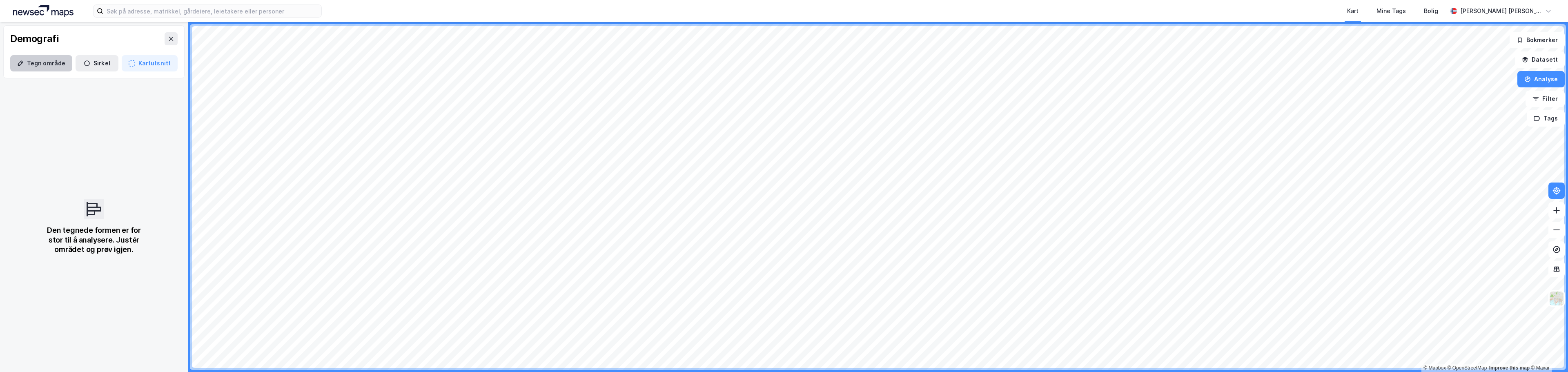
click at [27, 62] on button "Tegn område" at bounding box center [41, 63] width 62 height 16
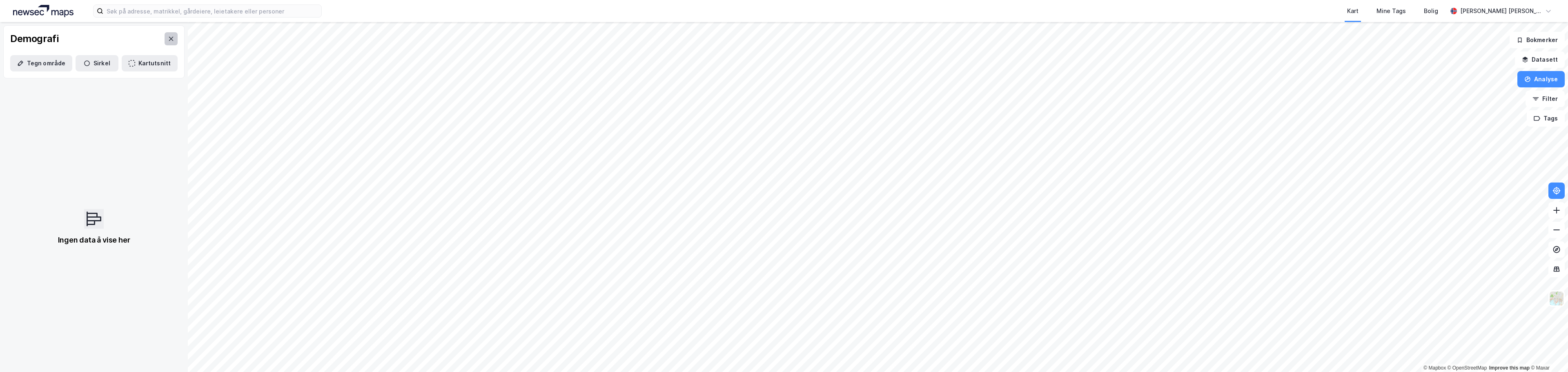
click at [169, 41] on icon at bounding box center [171, 39] width 4 height 4
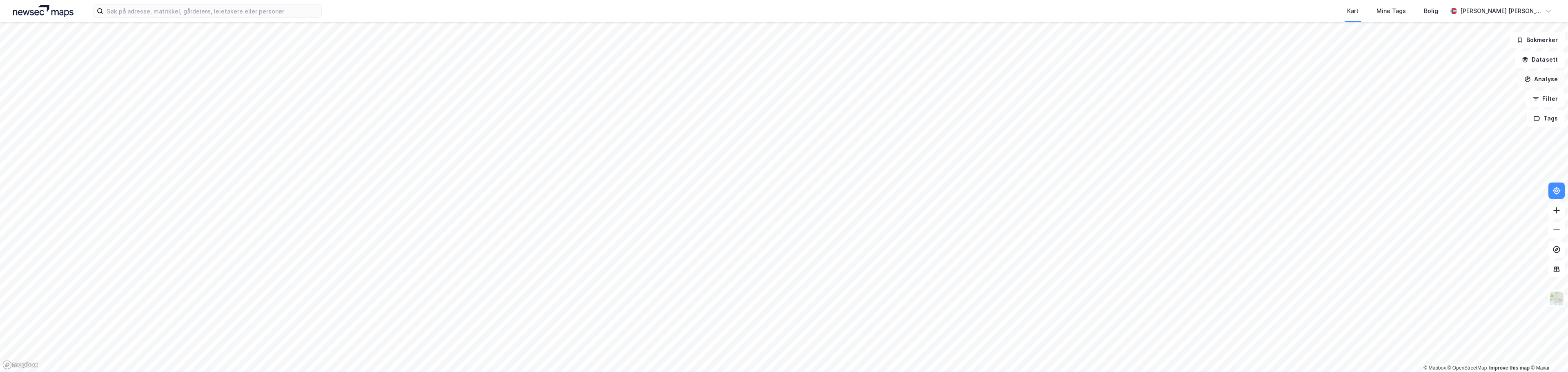
click at [1539, 81] on button "Analyse" at bounding box center [1541, 79] width 47 height 16
click at [1466, 130] on div "Se demografi" at bounding box center [1470, 130] width 71 height 7
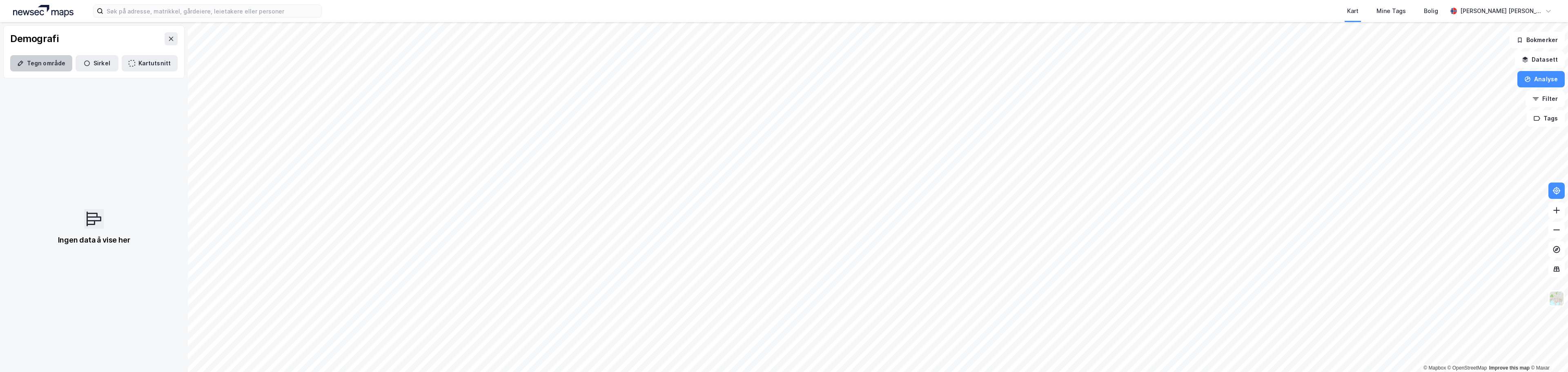
click at [37, 61] on button "Tegn område" at bounding box center [41, 63] width 62 height 16
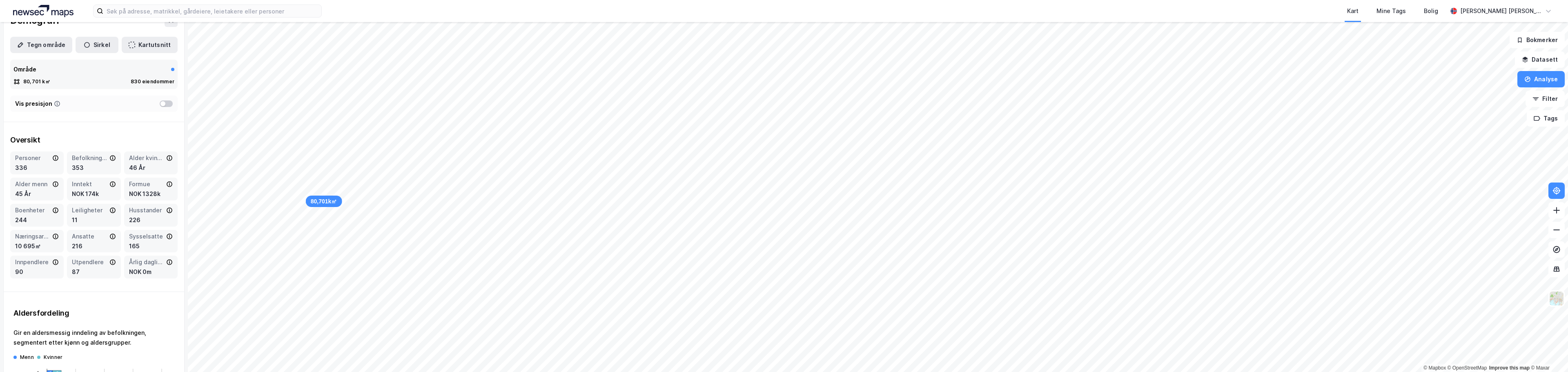
scroll to position [26, 0]
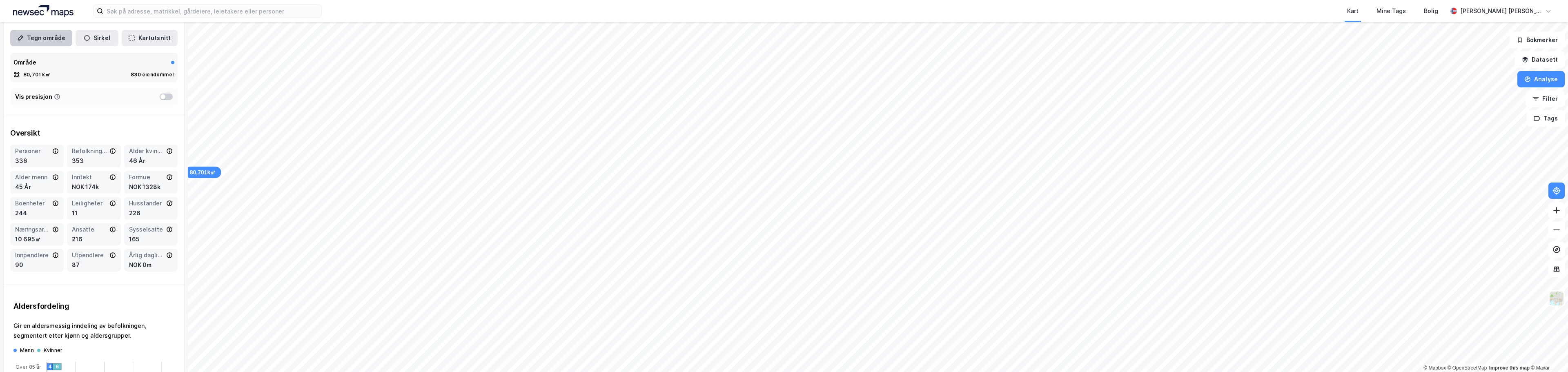
click at [54, 41] on button "Tegn område" at bounding box center [41, 38] width 62 height 16
click at [165, 64] on icon at bounding box center [168, 62] width 6 height 6
click at [148, 61] on icon at bounding box center [152, 62] width 6 height 6
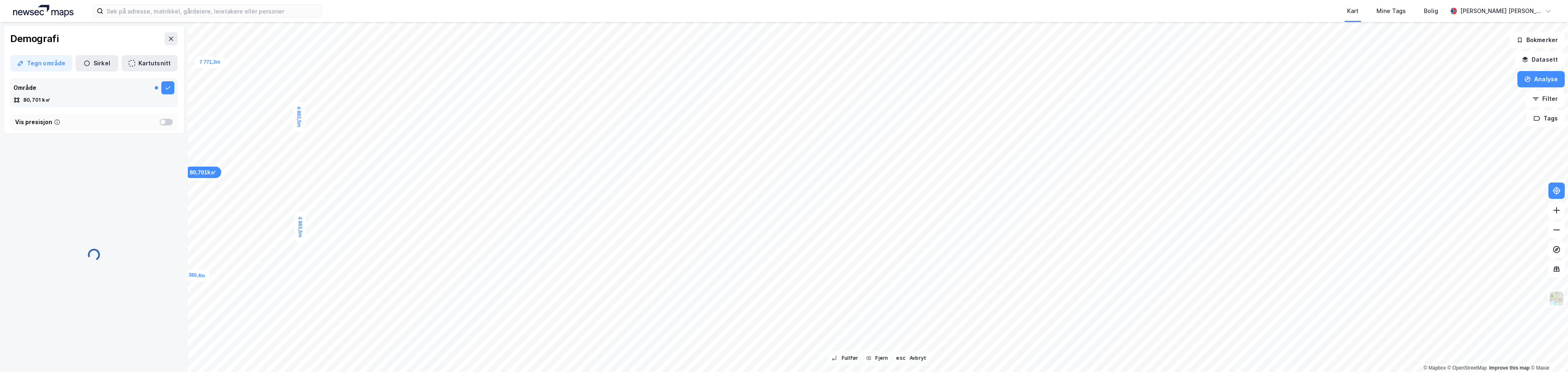
scroll to position [0, 0]
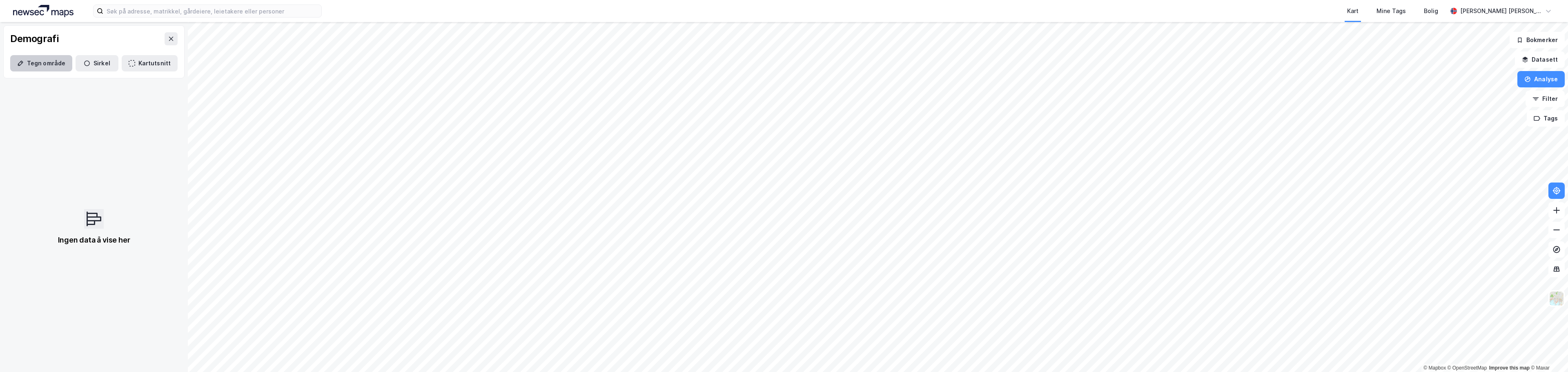
click at [41, 62] on button "Tegn område" at bounding box center [41, 63] width 62 height 16
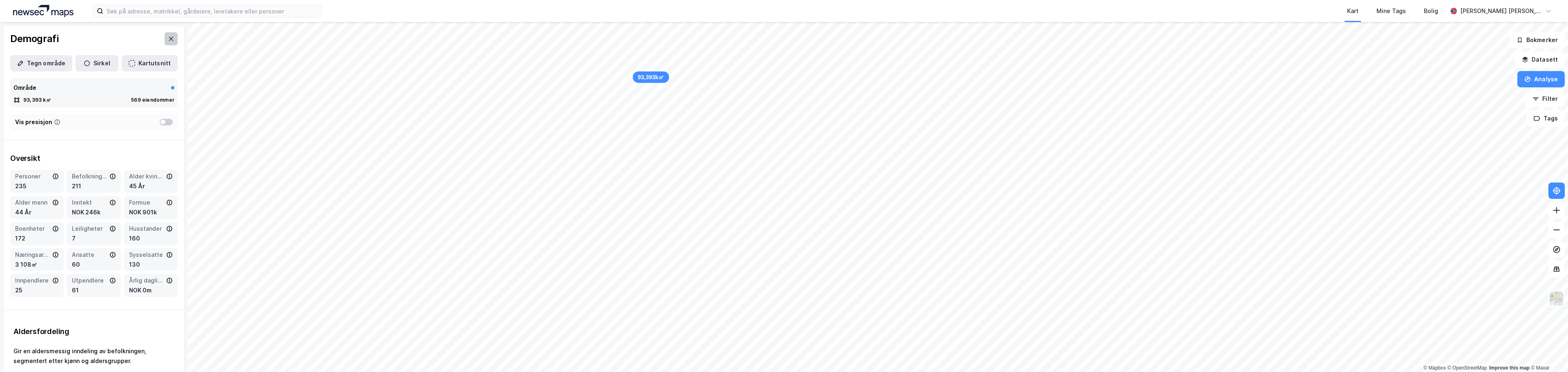
click at [169, 37] on icon at bounding box center [171, 39] width 4 height 4
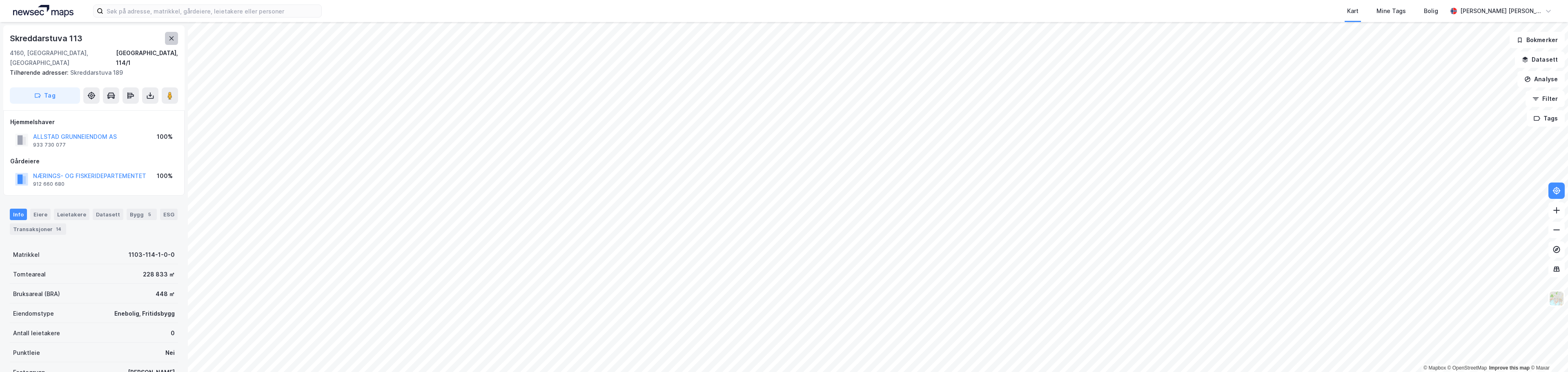
click at [171, 40] on icon at bounding box center [172, 38] width 6 height 6
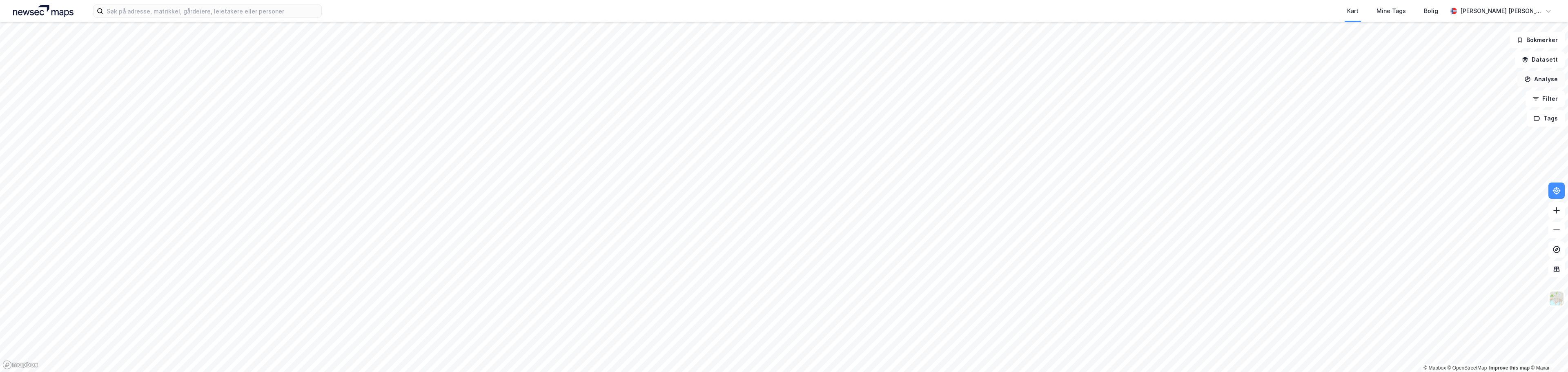
click at [1546, 81] on button "Analyse" at bounding box center [1541, 79] width 47 height 16
click at [1472, 130] on div "Se demografi" at bounding box center [1470, 130] width 71 height 7
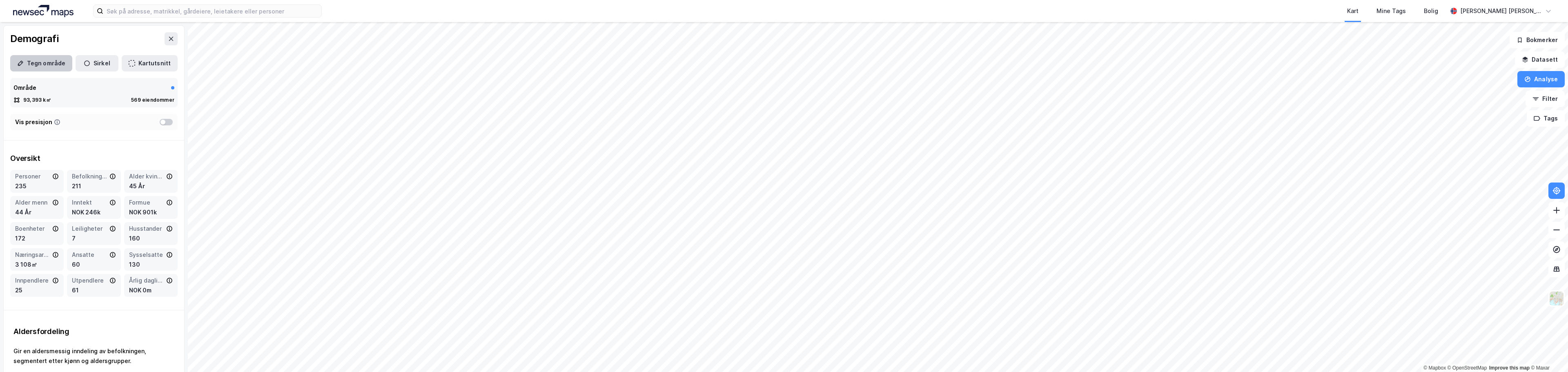
click at [41, 66] on button "Tegn område" at bounding box center [41, 63] width 62 height 16
click at [49, 64] on button "Tegn område" at bounding box center [41, 63] width 62 height 16
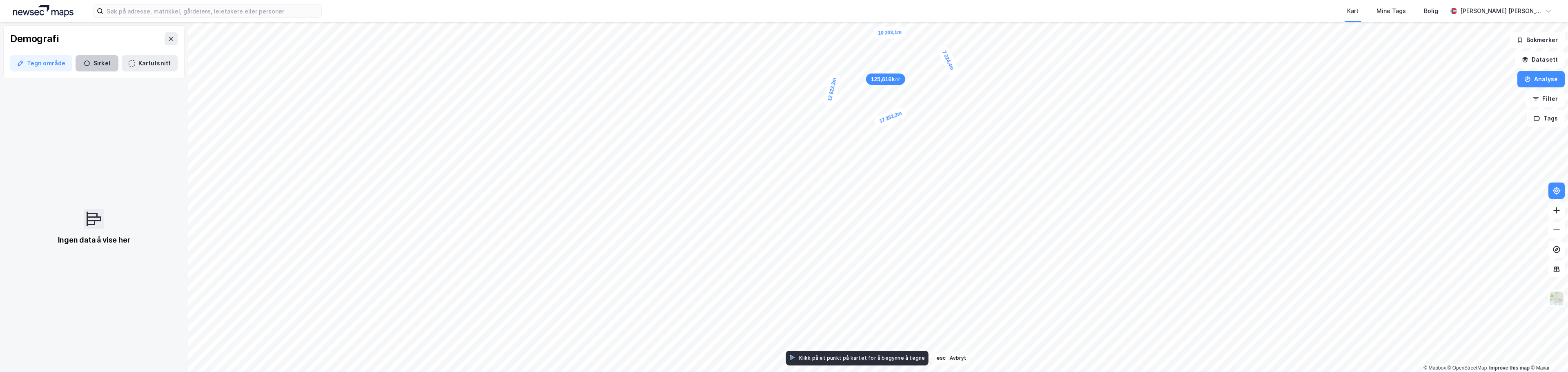
click at [97, 59] on button "Sirkel" at bounding box center [97, 63] width 43 height 16
click at [44, 65] on button "Tegn område" at bounding box center [41, 63] width 62 height 16
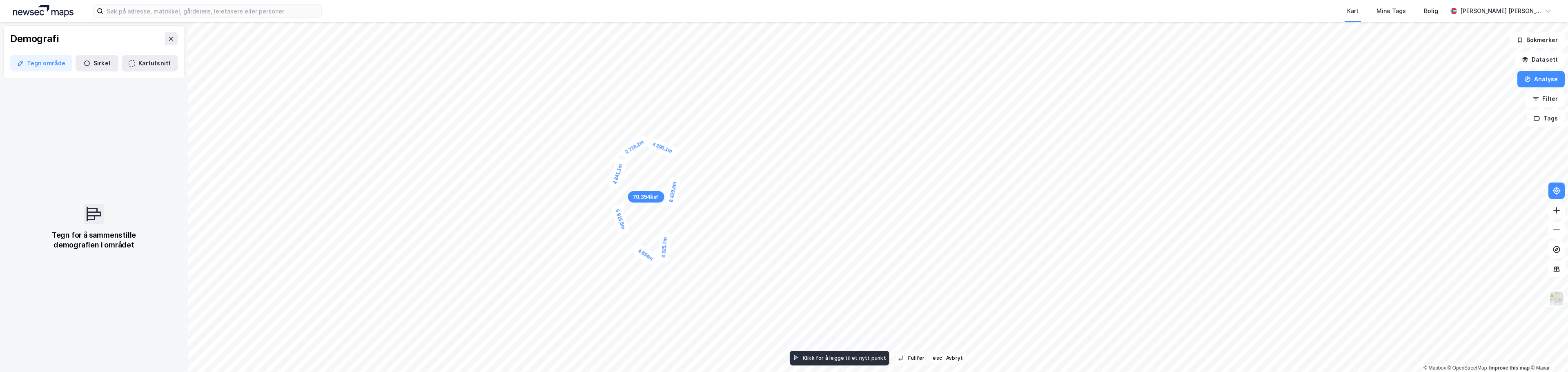
click at [645, 142] on div "2 718,2m" at bounding box center [634, 147] width 32 height 26
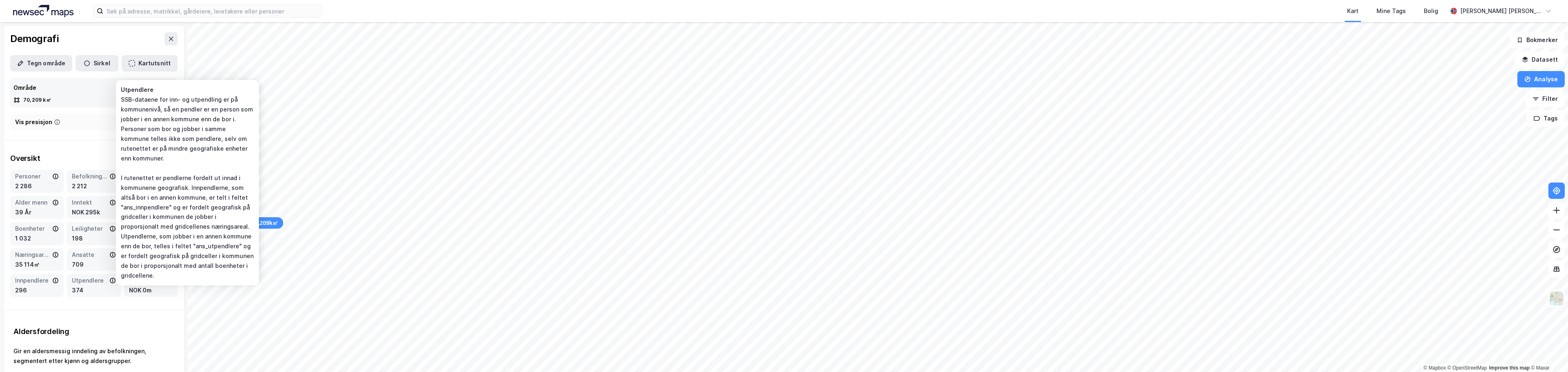
click at [70, 285] on div "70,209k㎡ © Mapbox © OpenStreetMap Improve this map © Maxar Demografi Tegn områd…" at bounding box center [784, 197] width 1568 height 350
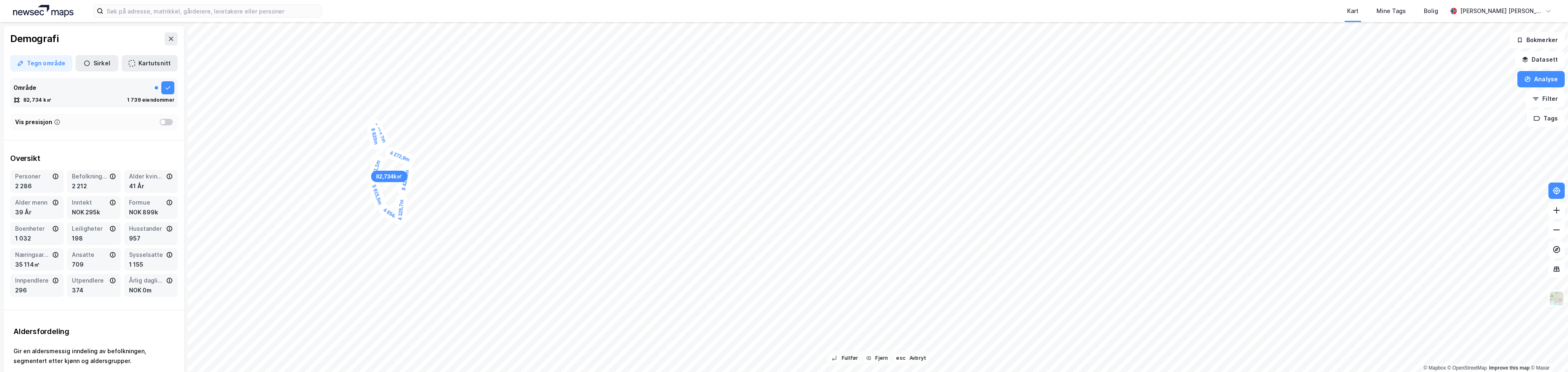
drag, startPoint x: 373, startPoint y: 155, endPoint x: 388, endPoint y: 149, distance: 16.2
click at [388, 149] on div "4 272,9m" at bounding box center [400, 156] width 32 height 22
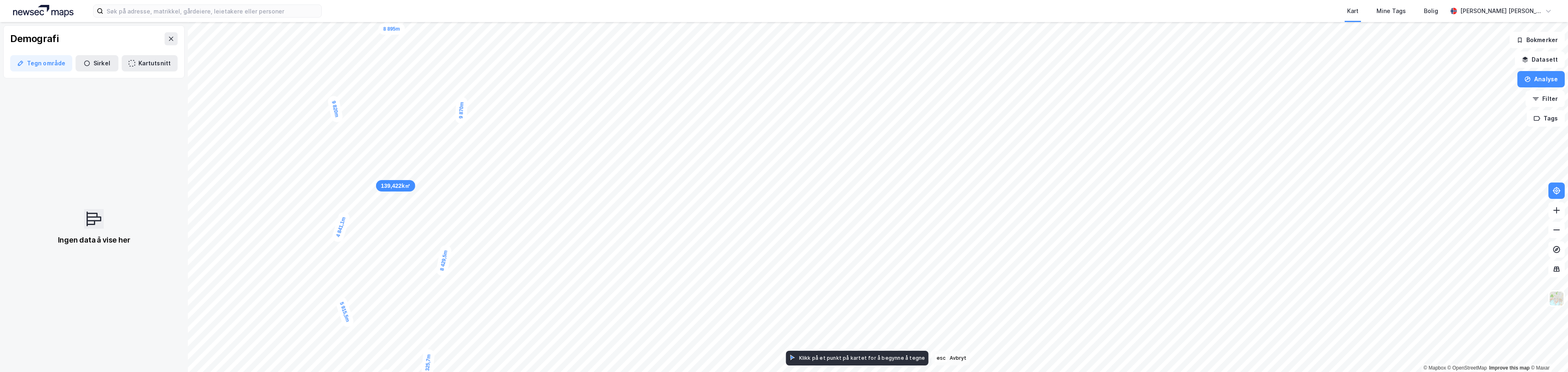
click at [469, 19] on div "Kart Mine Tags Bolig Jarl Endre Egeland 139,422k㎡ 4 841,1m 5 915,5m 4 654m 4 32…" at bounding box center [784, 186] width 1568 height 372
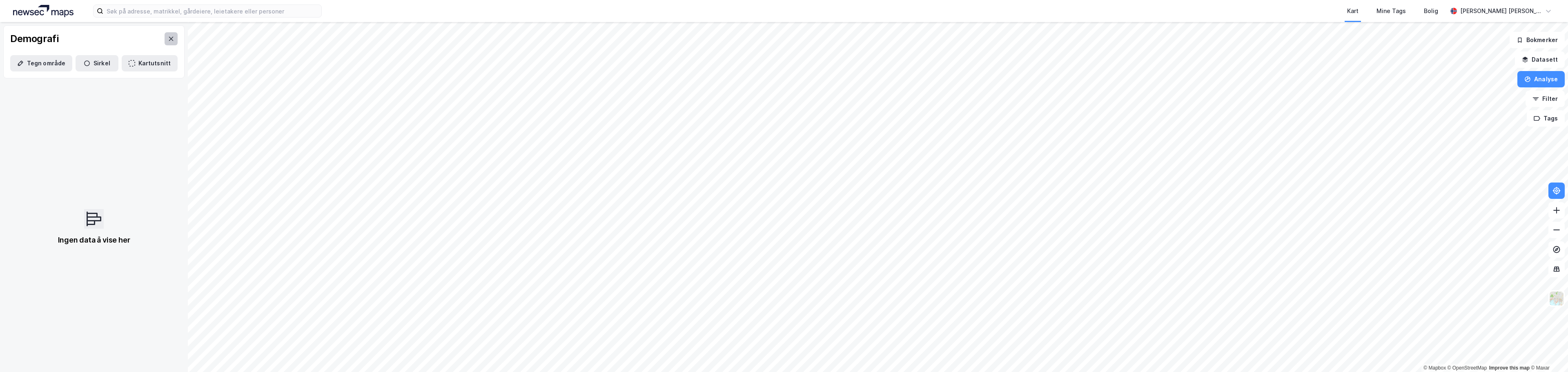
click at [165, 43] on button at bounding box center [171, 39] width 13 height 13
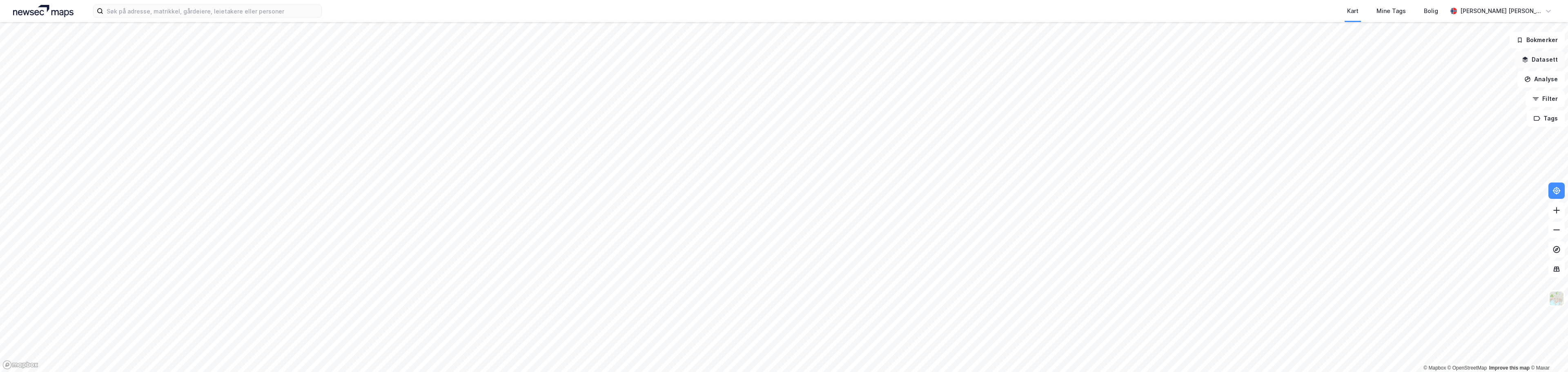
click at [1553, 62] on button "Datasett" at bounding box center [1540, 60] width 50 height 16
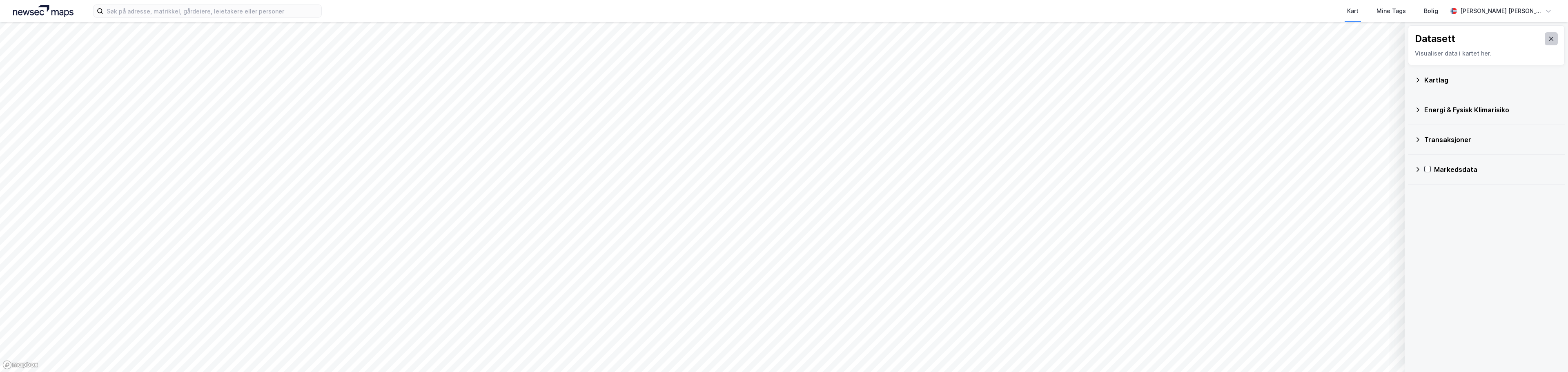
click at [1548, 36] on icon at bounding box center [1551, 39] width 6 height 6
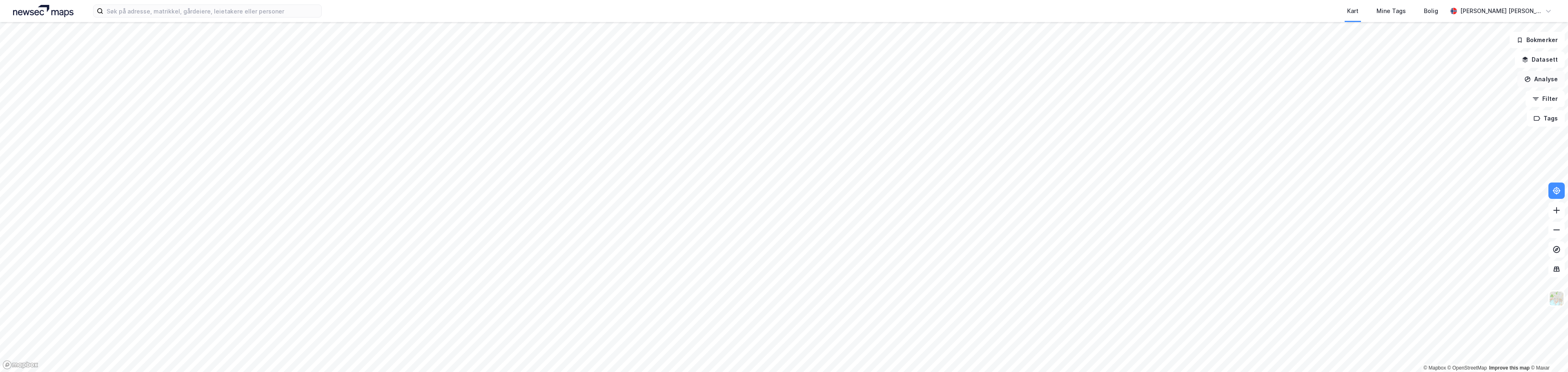
click at [1545, 80] on button "Analyse" at bounding box center [1541, 79] width 47 height 16
click at [1447, 132] on div "Se demografi" at bounding box center [1470, 130] width 71 height 7
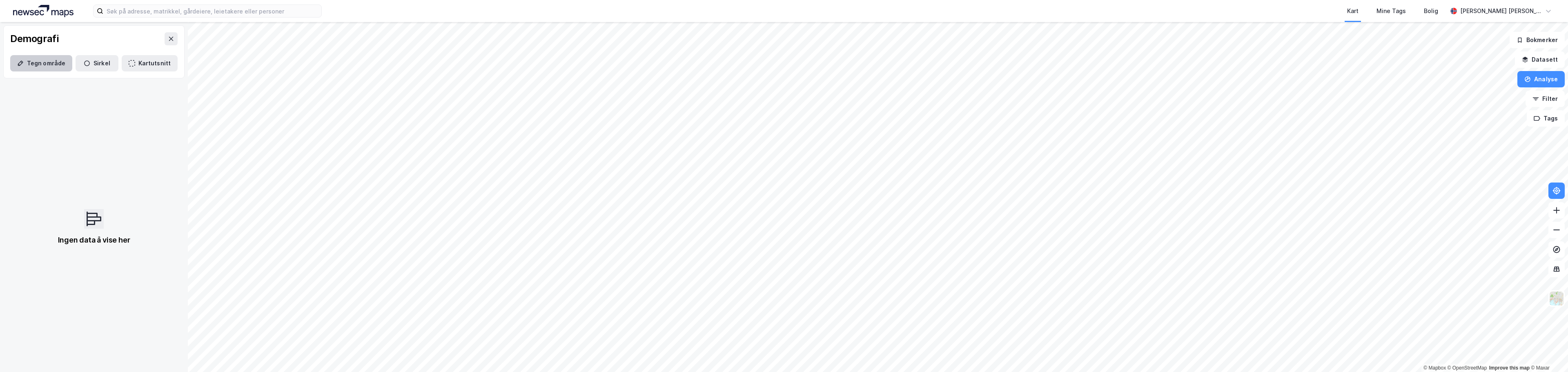
click at [22, 64] on icon "button" at bounding box center [21, 63] width 6 height 6
click at [50, 61] on button "Tegn område" at bounding box center [41, 63] width 62 height 16
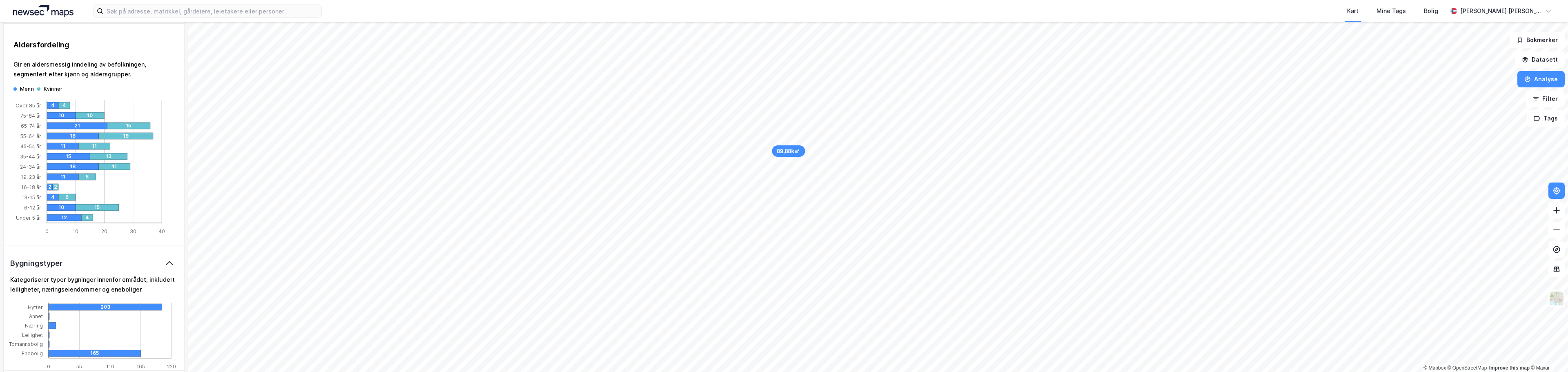
scroll to position [286, 0]
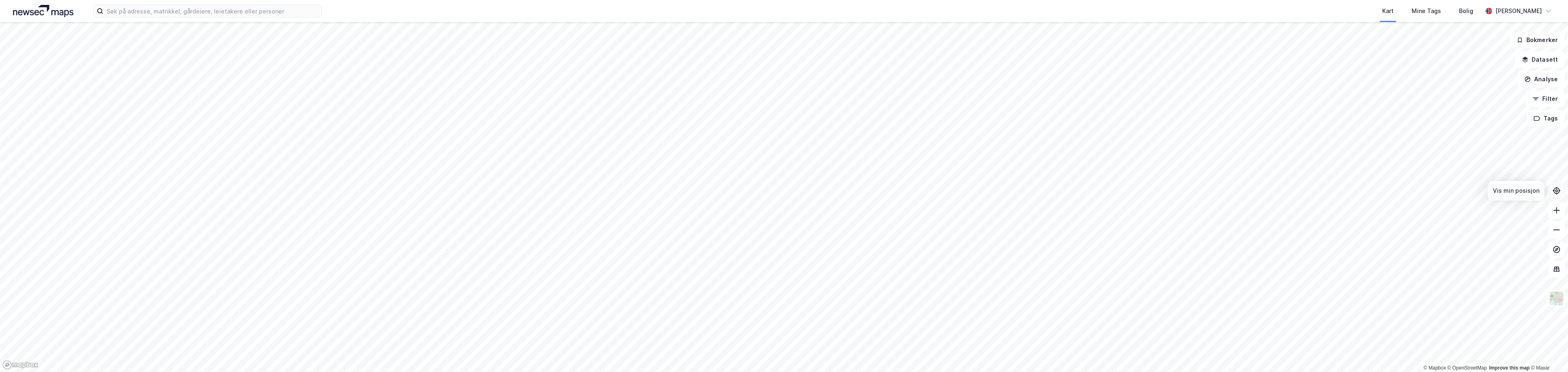
click at [1558, 193] on icon at bounding box center [1557, 191] width 6 height 6
click at [1549, 79] on button "Analyse" at bounding box center [1541, 79] width 47 height 16
click at [1454, 129] on div "Se demografi" at bounding box center [1470, 130] width 71 height 7
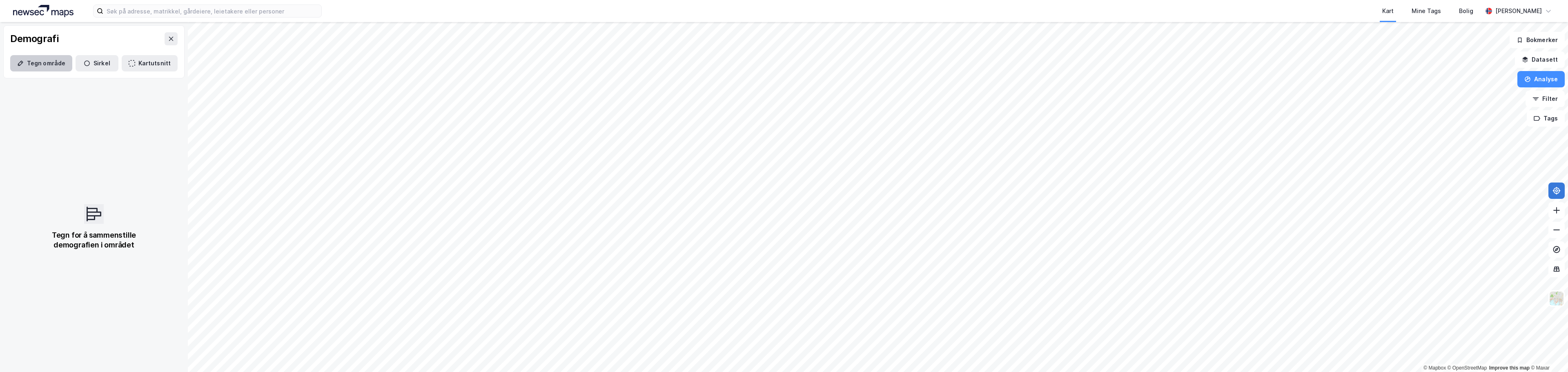
click at [27, 63] on button "Tegn område" at bounding box center [41, 63] width 62 height 16
click at [45, 67] on button "Tegn område" at bounding box center [41, 63] width 62 height 16
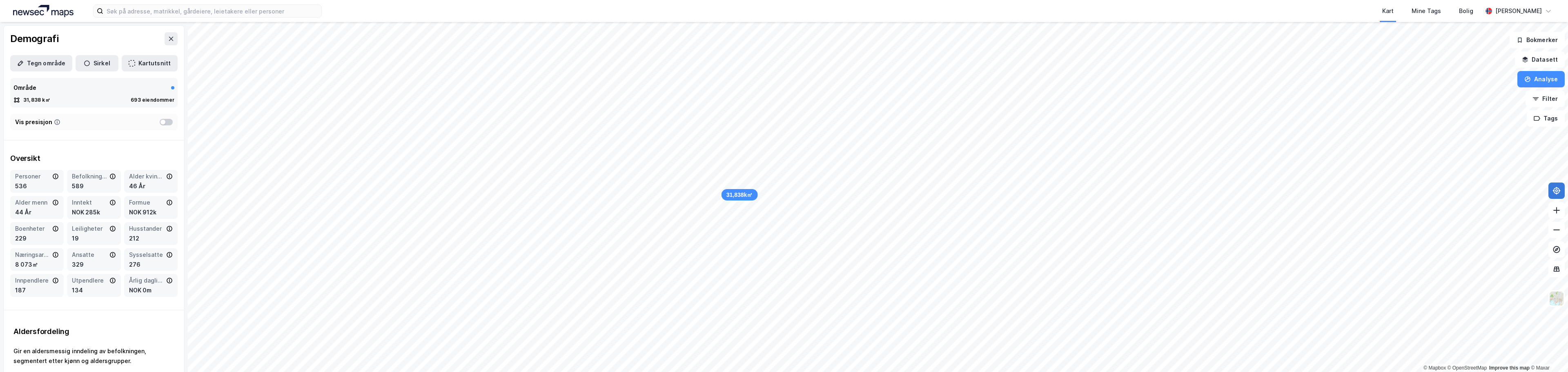
click at [163, 122] on div at bounding box center [166, 122] width 13 height 6
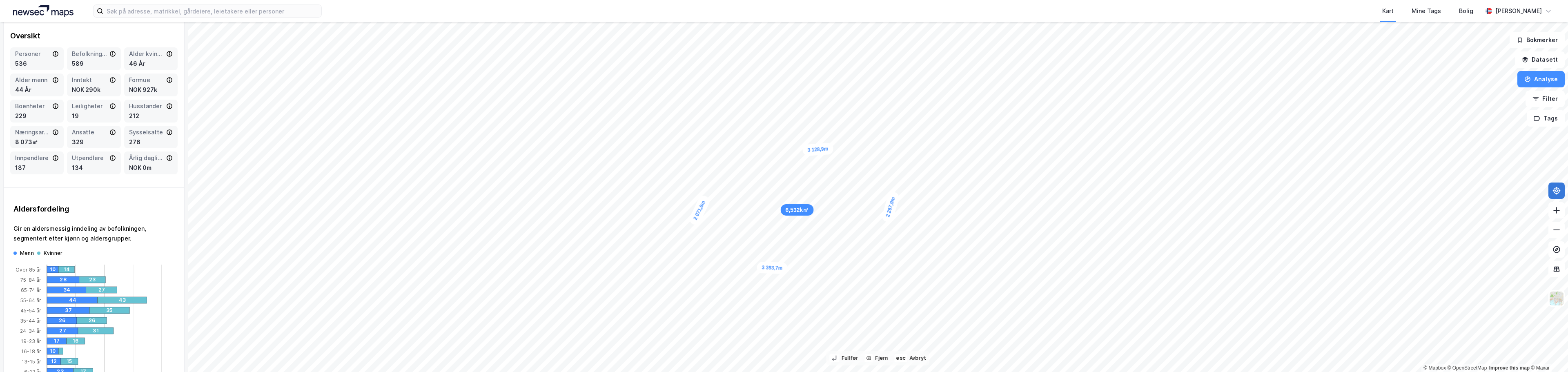
scroll to position [82, 0]
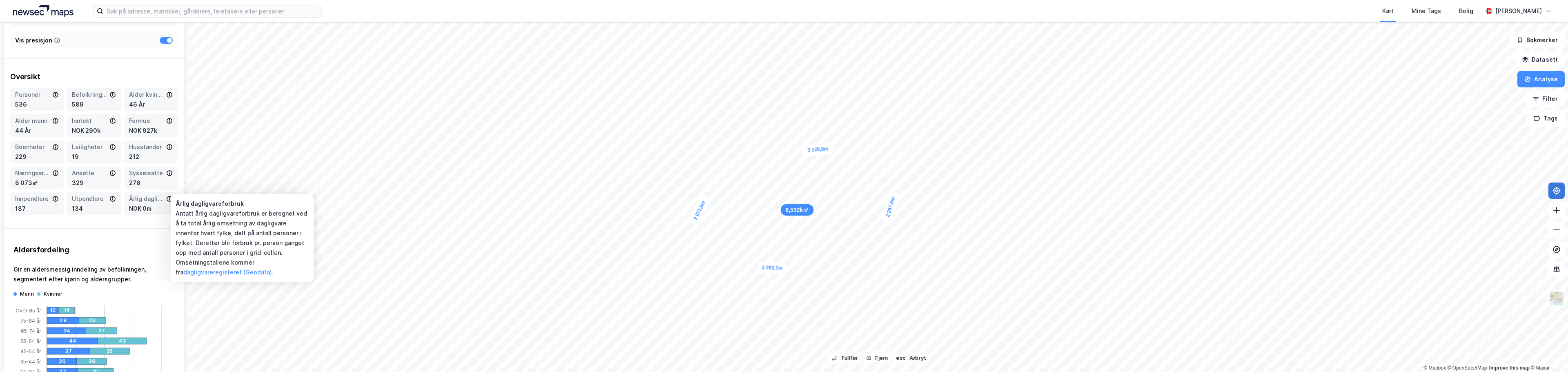
click at [166, 200] on icon at bounding box center [169, 199] width 6 height 6
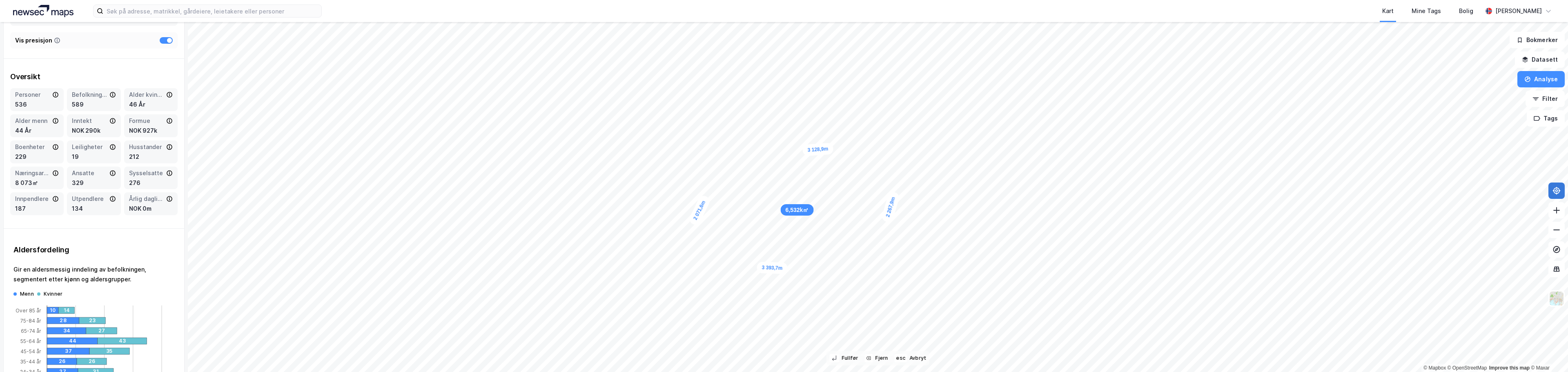
click at [166, 201] on icon at bounding box center [169, 199] width 6 height 6
click at [166, 200] on icon at bounding box center [169, 199] width 6 height 6
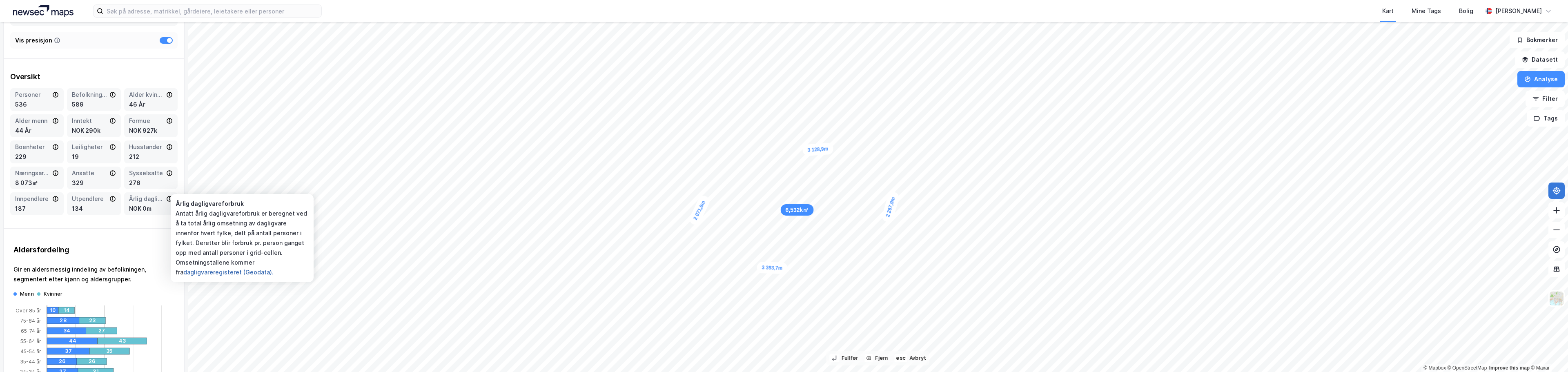
click at [0, 0] on button "dagligvareregisteret (Geodata)." at bounding box center [0, 0] width 0 height 0
